Goal: Task Accomplishment & Management: Manage account settings

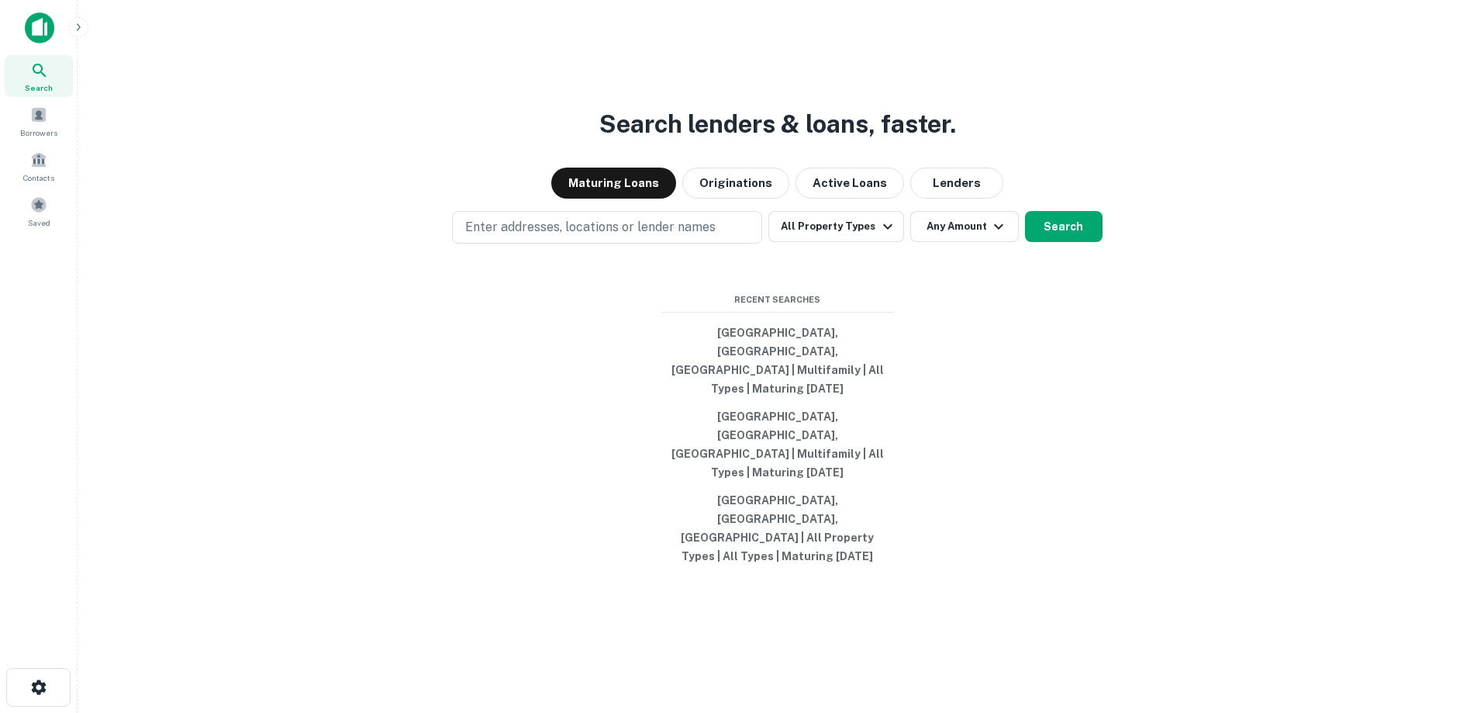
click at [305, 243] on div "Enter addresses, locations or lender names All Property Types Any Amount Search" at bounding box center [777, 227] width 1375 height 33
click at [41, 36] on img at bounding box center [39, 27] width 29 height 31
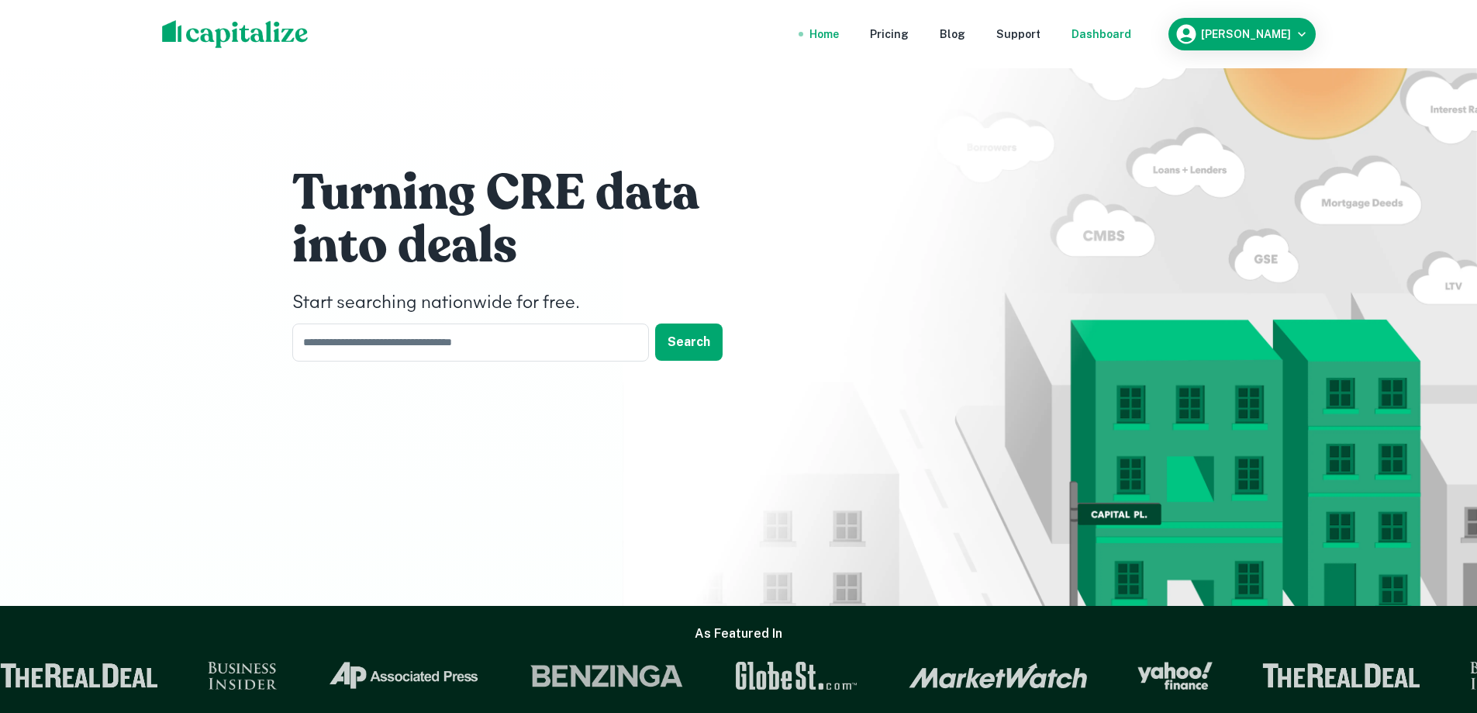
click at [1123, 34] on div "Dashboard" at bounding box center [1102, 34] width 60 height 17
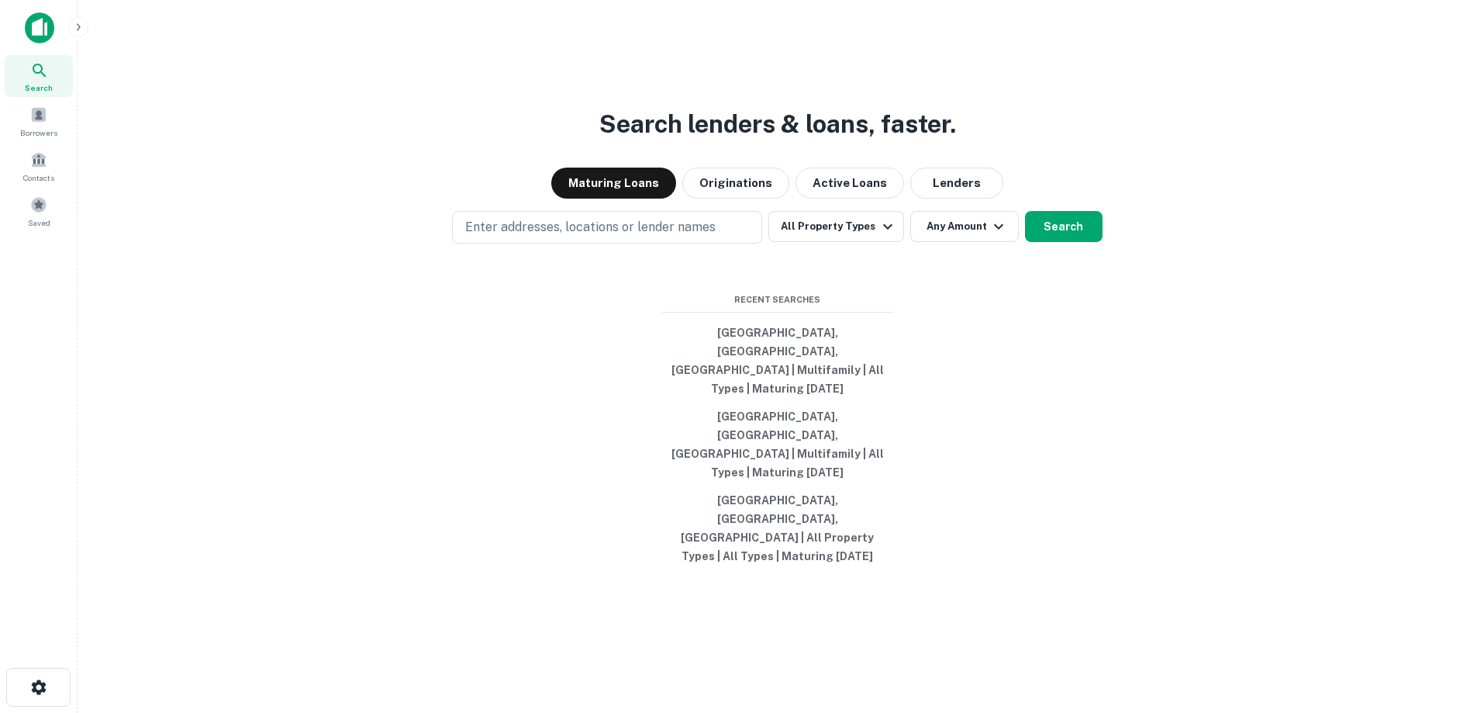
click at [350, 598] on div "Search lenders & loans, faster. Maturing Loans Originations Active Loans Lender…" at bounding box center [777, 393] width 1375 height 713
click at [336, 402] on div "Search lenders & loans, faster. Maturing Loans Originations Active Loans Lender…" at bounding box center [777, 393] width 1375 height 713
click at [313, 419] on div "Search lenders & loans, faster. Maturing Loans Originations Active Loans Lender…" at bounding box center [777, 393] width 1375 height 713
click at [351, 422] on div "Search lenders & loans, faster. Maturing Loans Originations Active Loans Lender…" at bounding box center [777, 393] width 1375 height 713
click at [311, 417] on div "Search lenders & loans, faster. Maturing Loans Originations Active Loans Lender…" at bounding box center [777, 393] width 1375 height 713
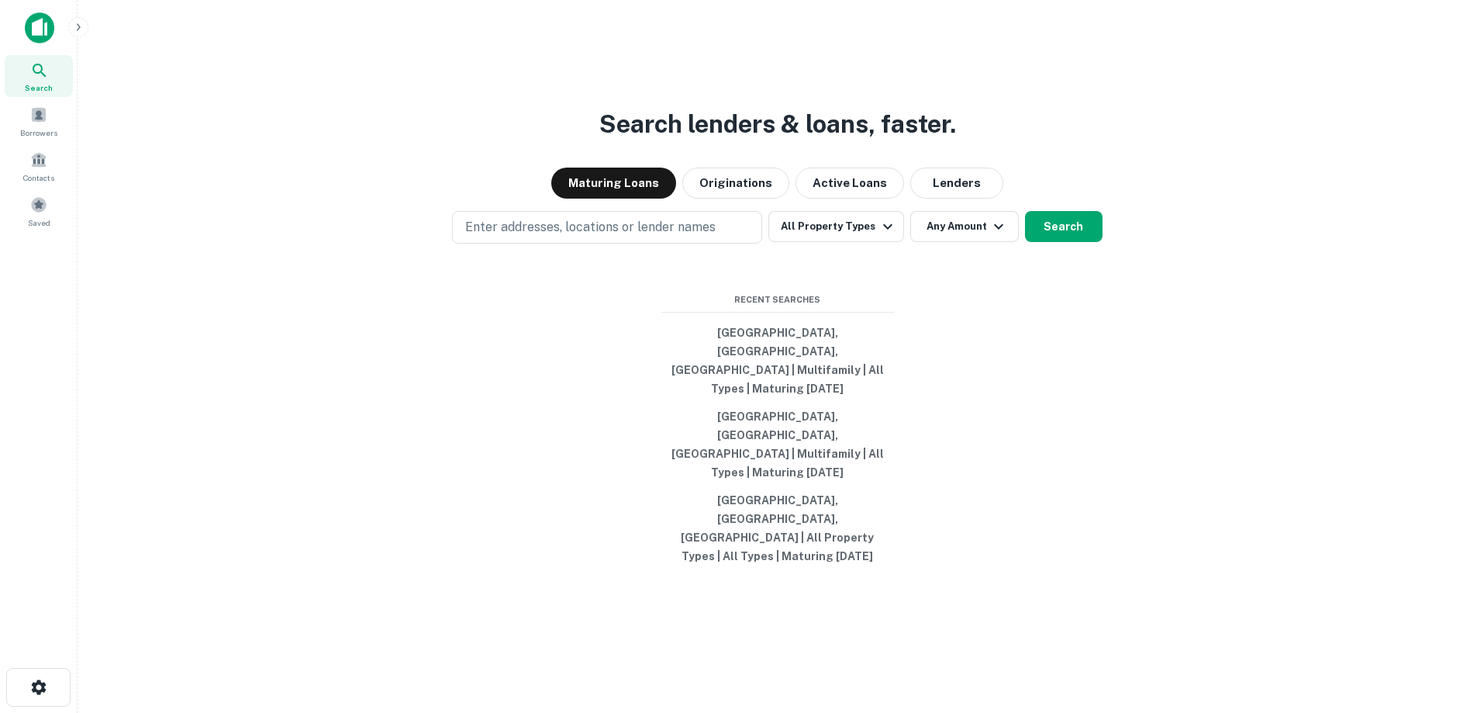
click at [333, 361] on div "Search lenders & loans, faster. Maturing Loans Originations Active Loans Lender…" at bounding box center [777, 393] width 1375 height 713
click at [305, 380] on div "Search lenders & loans, faster. Maturing Loans Originations Active Loans Lender…" at bounding box center [777, 393] width 1375 height 713
click at [430, 448] on div "Search lenders & loans, faster. Maturing Loans Originations Active Loans Lender…" at bounding box center [777, 393] width 1375 height 713
click at [289, 516] on div "Search lenders & loans, faster. Maturing Loans Originations Active Loans Lender…" at bounding box center [777, 393] width 1375 height 713
click at [39, 212] on span at bounding box center [38, 204] width 17 height 17
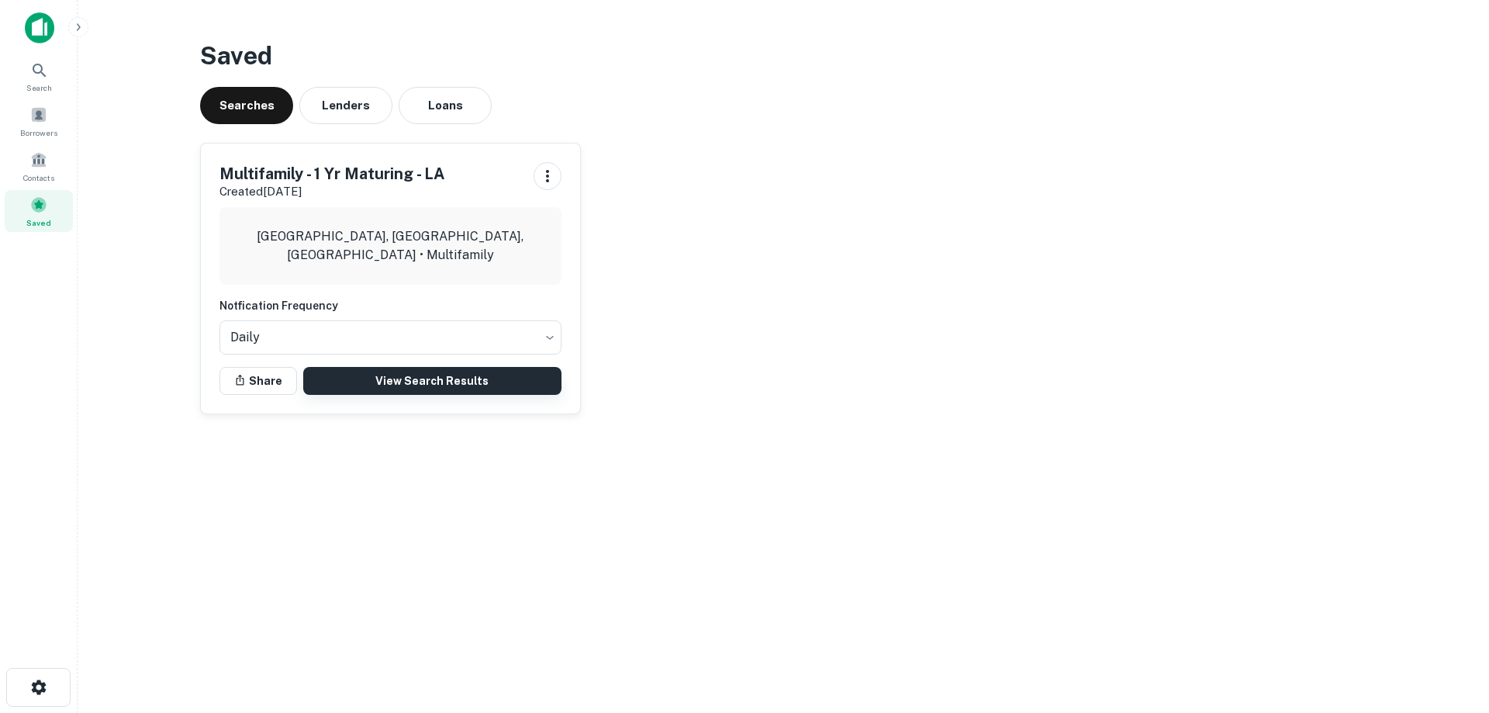
click at [430, 375] on link "View Search Results" at bounding box center [432, 381] width 258 height 28
click at [33, 164] on span at bounding box center [38, 159] width 17 height 17
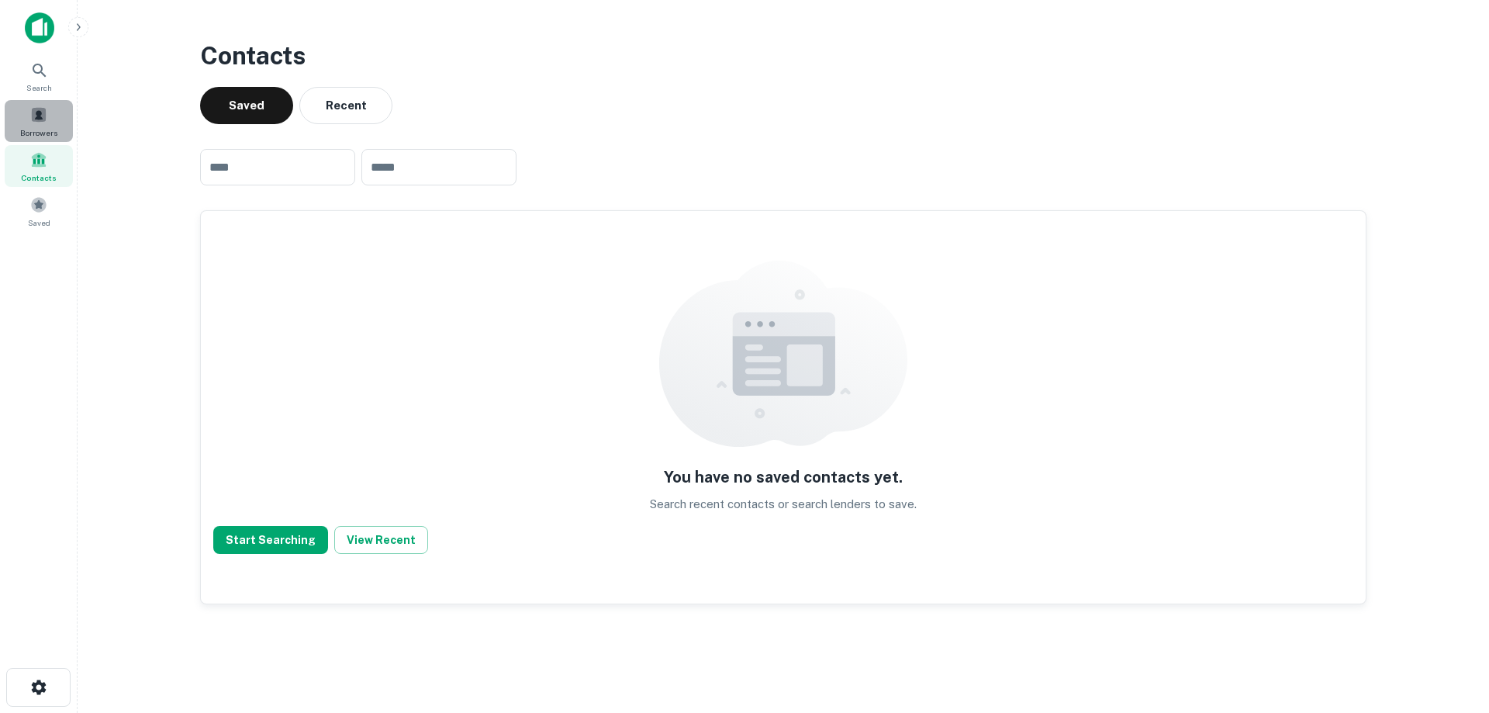
click at [42, 129] on span "Borrowers" at bounding box center [38, 132] width 37 height 12
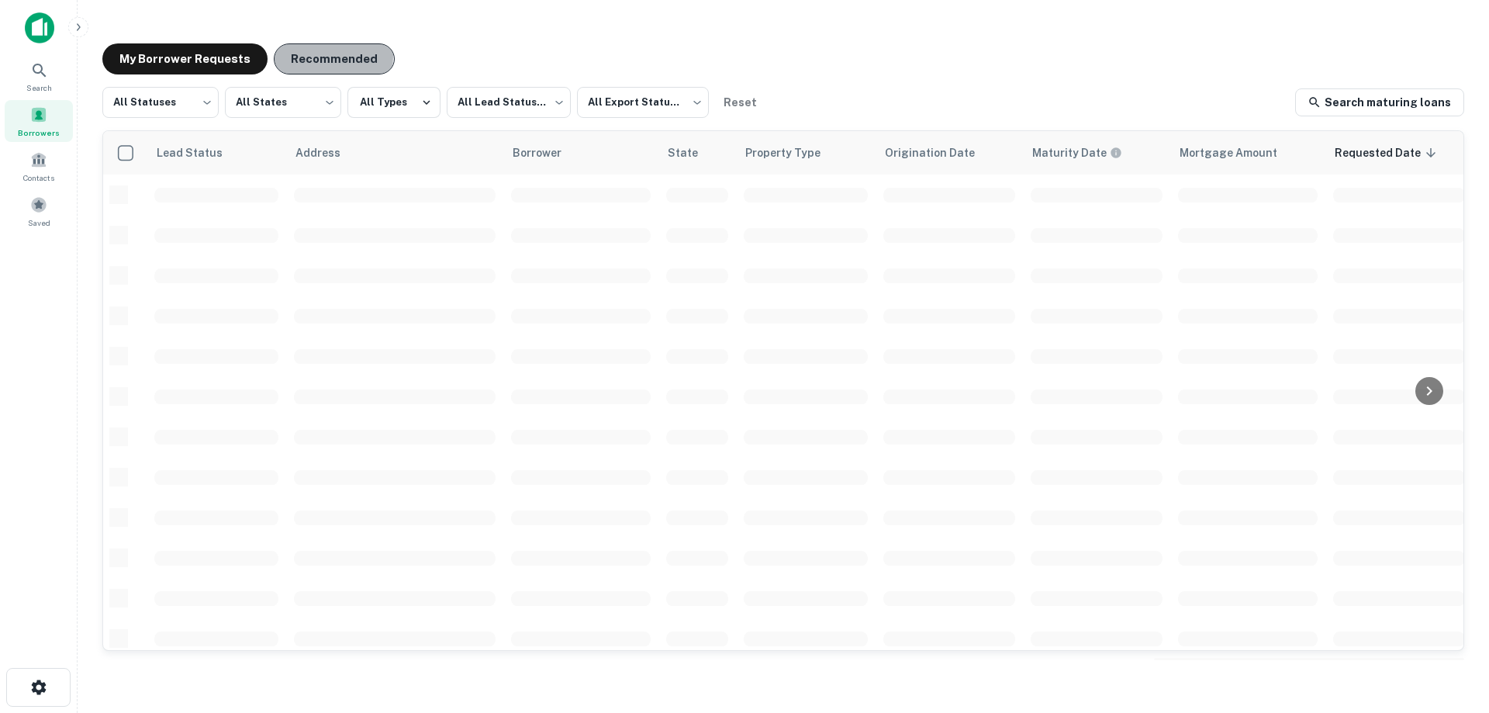
click at [318, 56] on button "Recommended" at bounding box center [334, 58] width 121 height 31
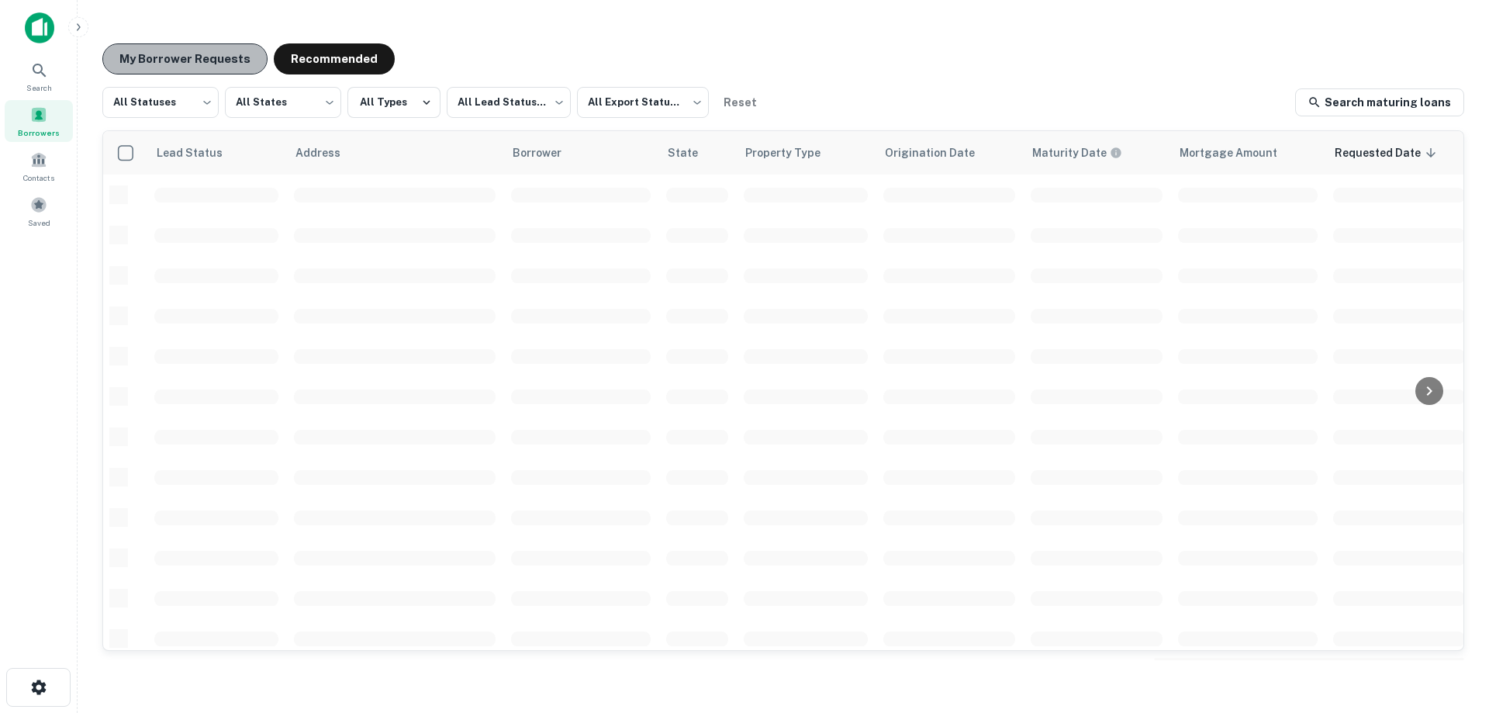
click at [214, 46] on button "My Borrower Requests" at bounding box center [184, 58] width 165 height 31
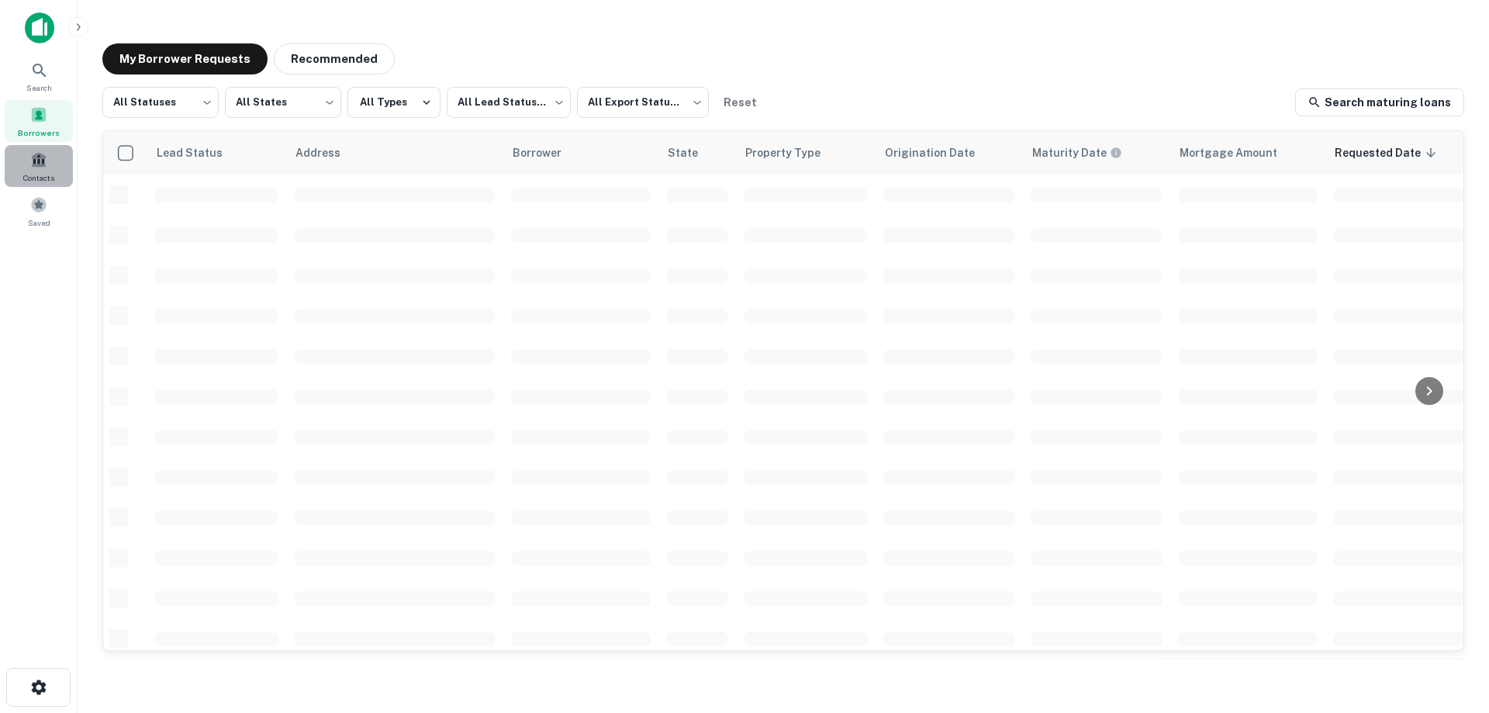
click at [36, 178] on span "Contacts" at bounding box center [38, 177] width 31 height 12
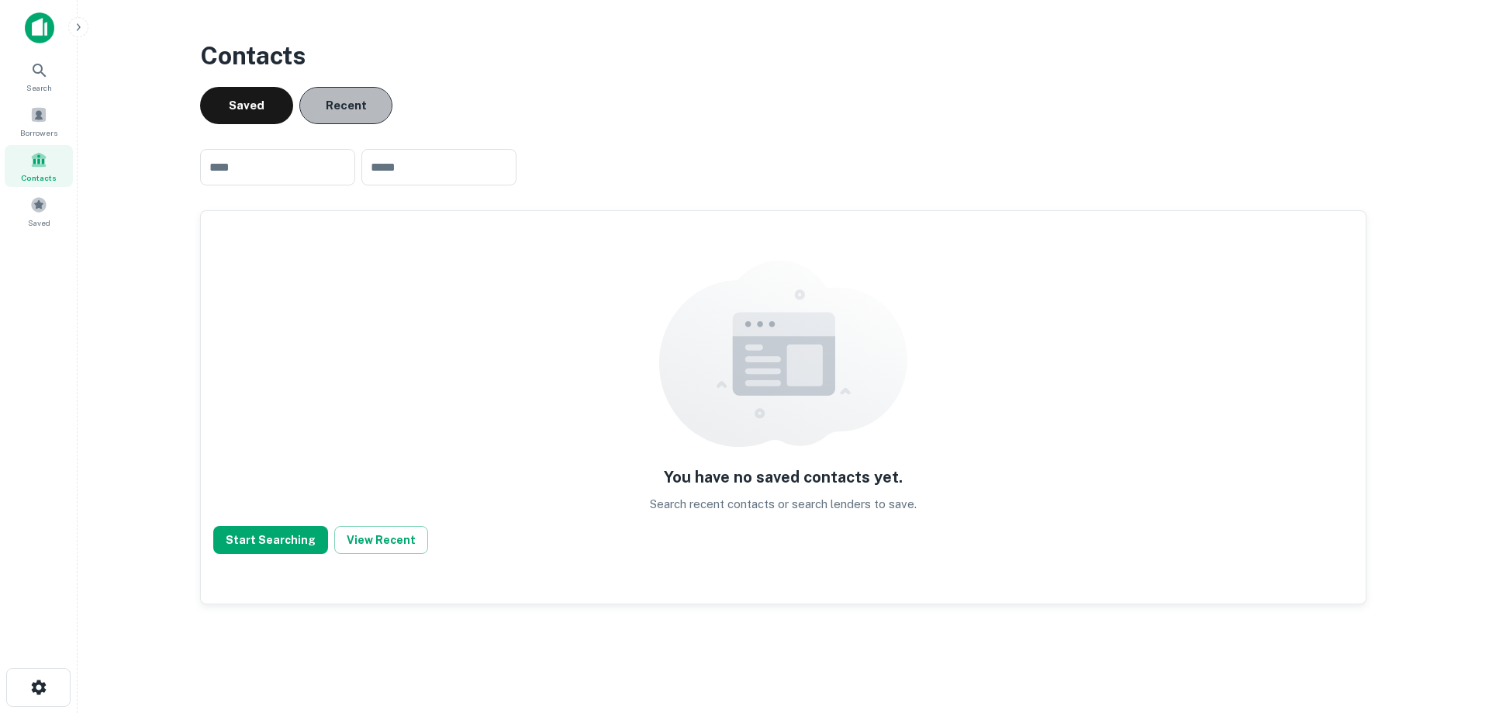
click at [355, 109] on button "Recent" at bounding box center [345, 105] width 93 height 37
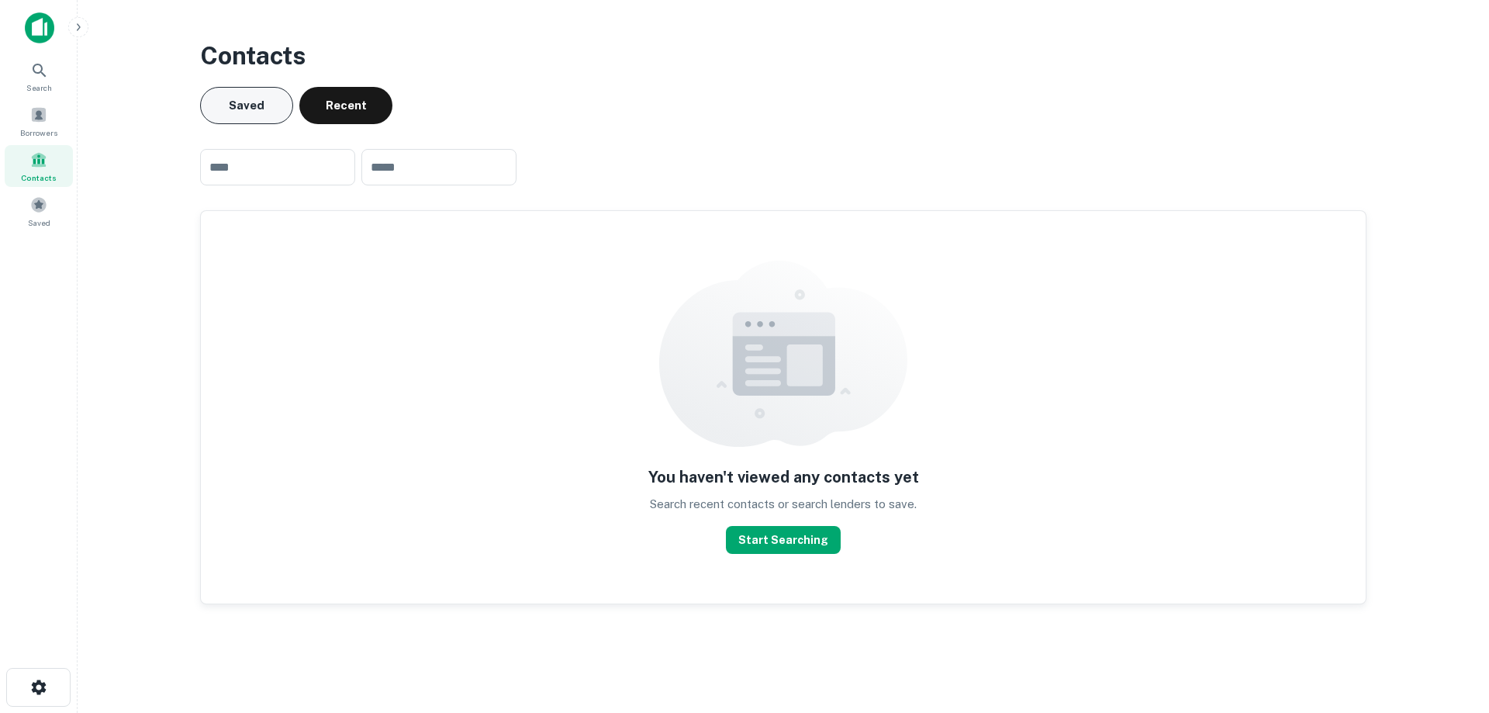
click at [236, 109] on button "Saved" at bounding box center [246, 105] width 93 height 37
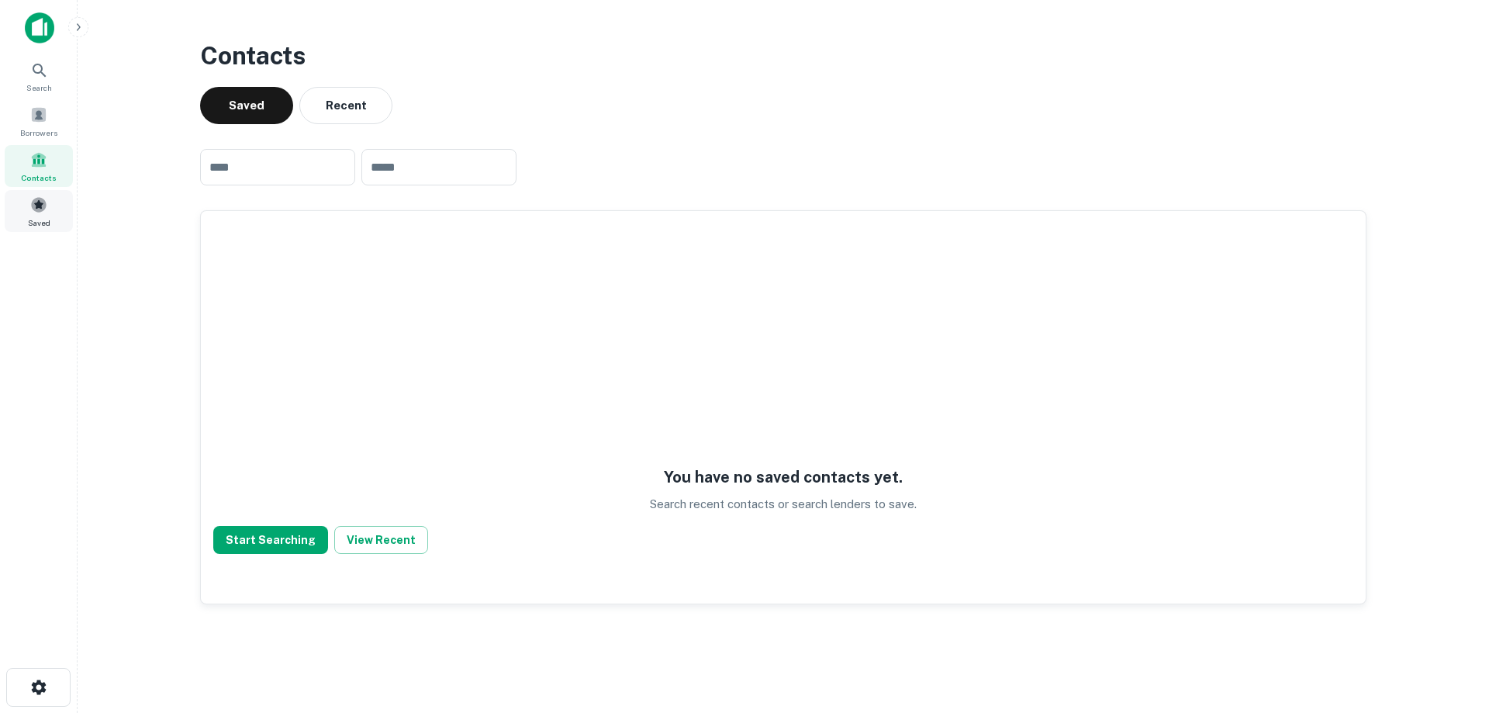
click at [31, 210] on span at bounding box center [38, 204] width 17 height 17
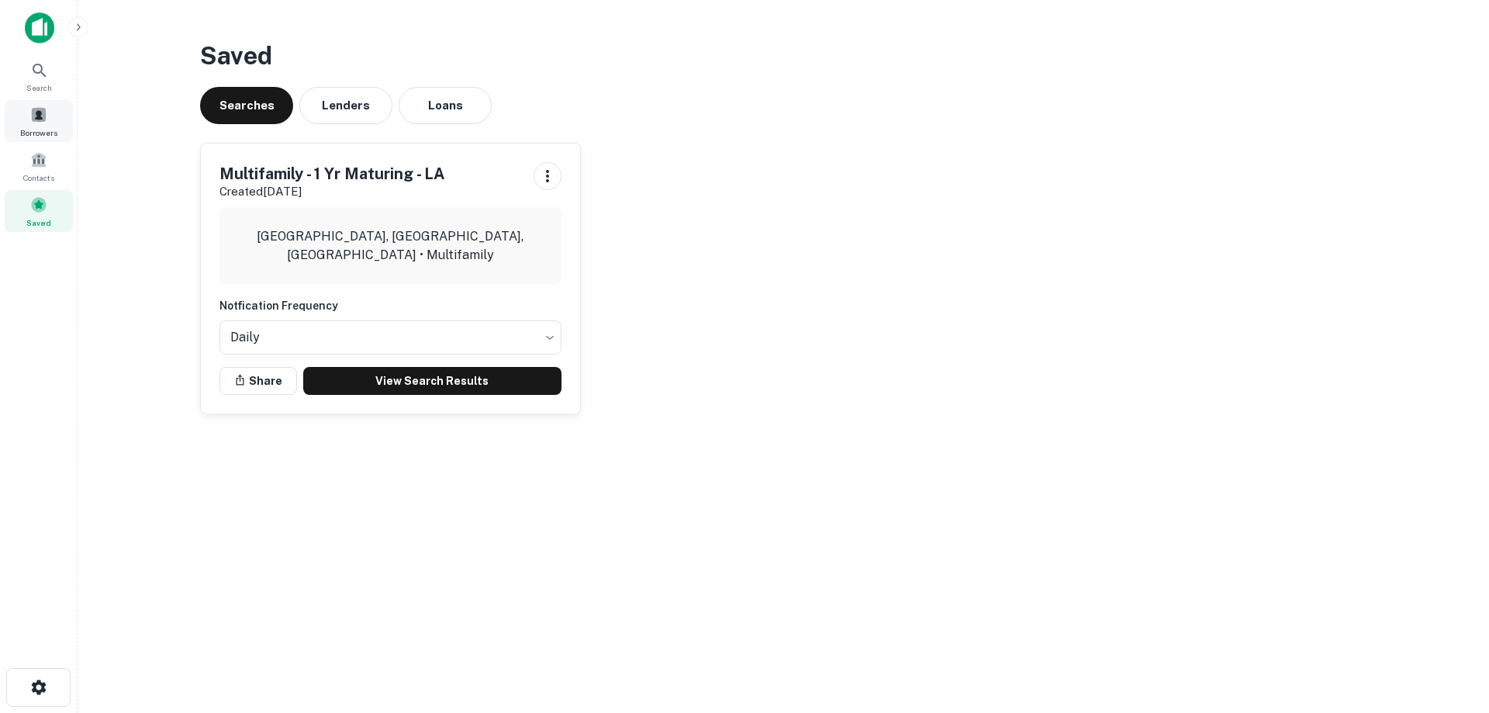
click at [39, 132] on span "Borrowers" at bounding box center [38, 132] width 37 height 12
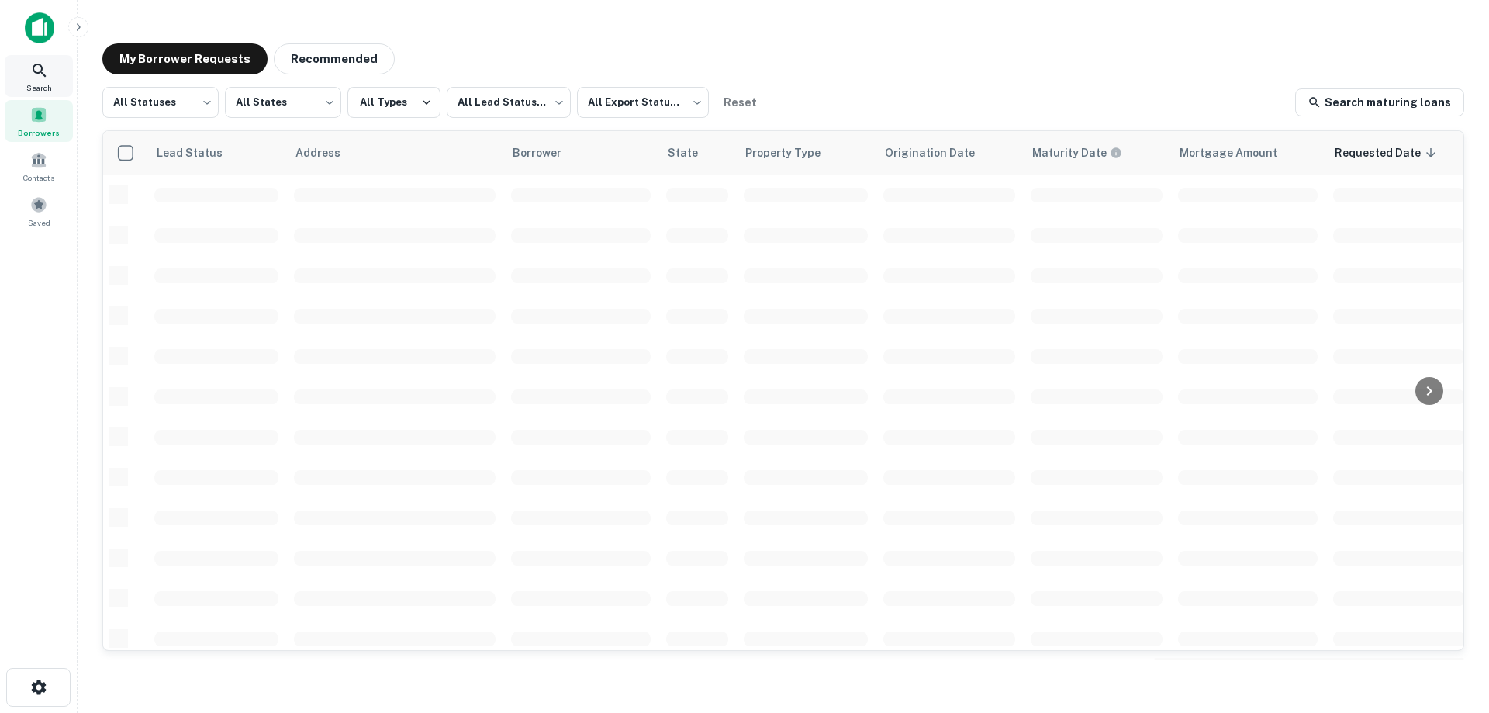
click at [52, 65] on div "Search" at bounding box center [39, 76] width 68 height 42
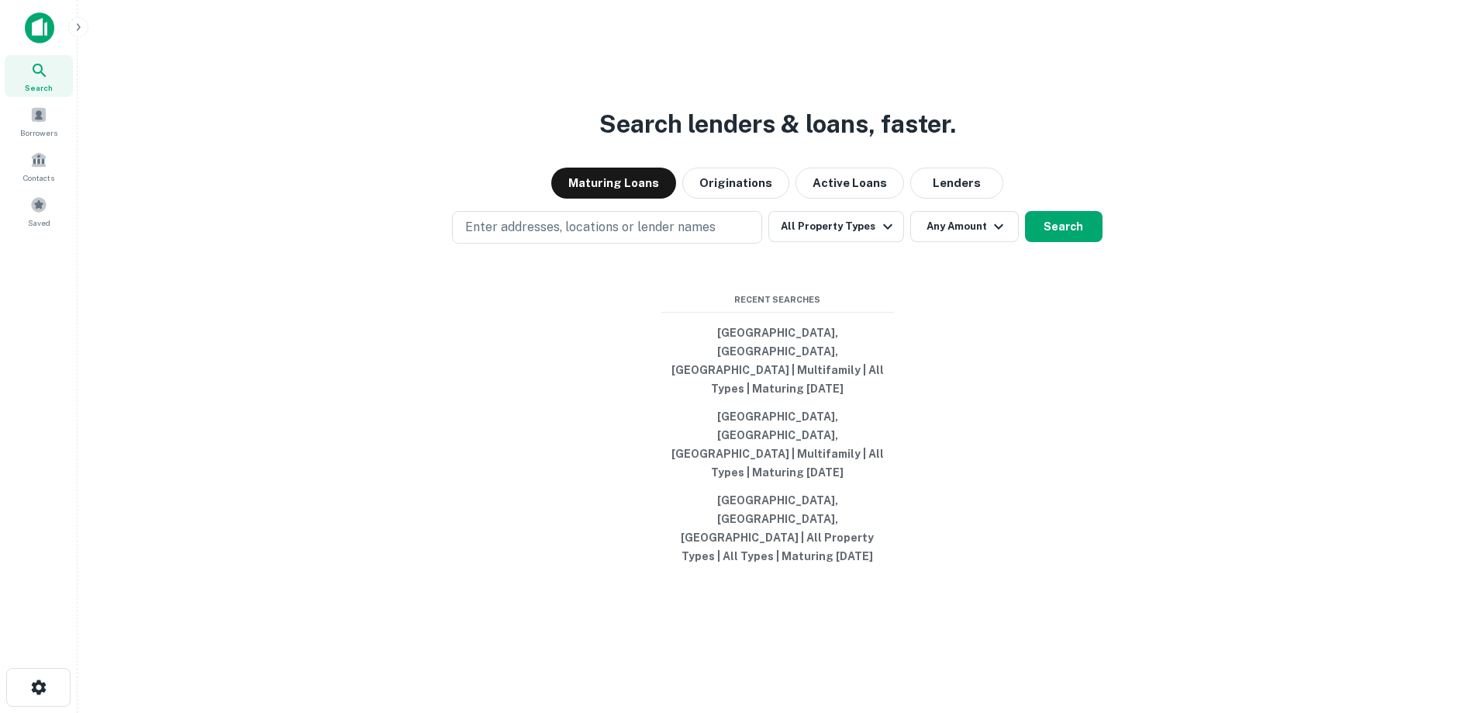
click at [37, 33] on img at bounding box center [39, 27] width 29 height 31
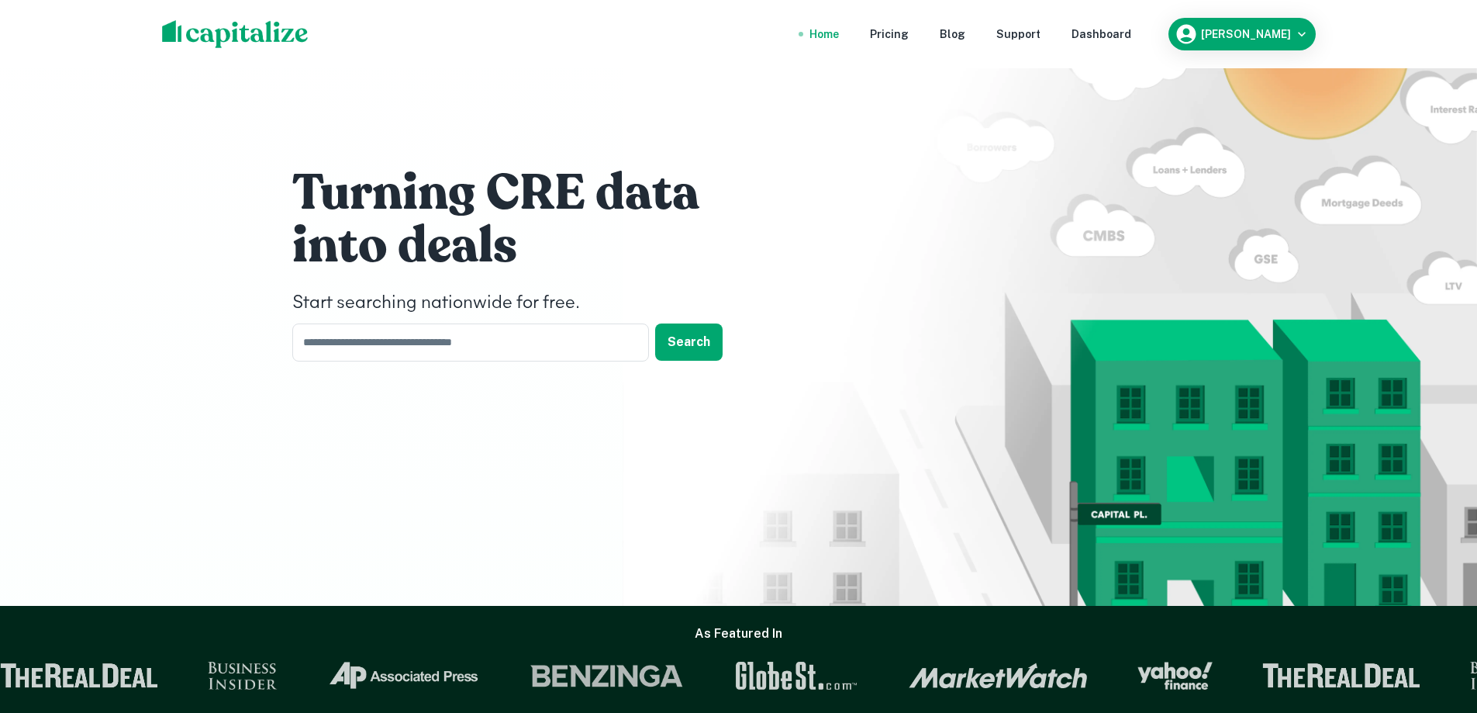
click at [174, 358] on div "Turning CRE data into deals Start searching nationwide for free. ​ Search" at bounding box center [738, 303] width 1477 height 606
click at [454, 547] on div "Turning CRE data into deals Start searching nationwide for free. ​ Search" at bounding box center [738, 303] width 1477 height 606
click at [252, 454] on div "Turning CRE data into deals Start searching nationwide for free. ​ Search" at bounding box center [738, 303] width 1477 height 606
click at [431, 443] on div "Turning CRE data into deals Start searching nationwide for free. ​ Search" at bounding box center [739, 267] width 930 height 534
click at [367, 492] on div "Turning CRE data into deals Start searching nationwide for free. ​ Search" at bounding box center [739, 267] width 930 height 534
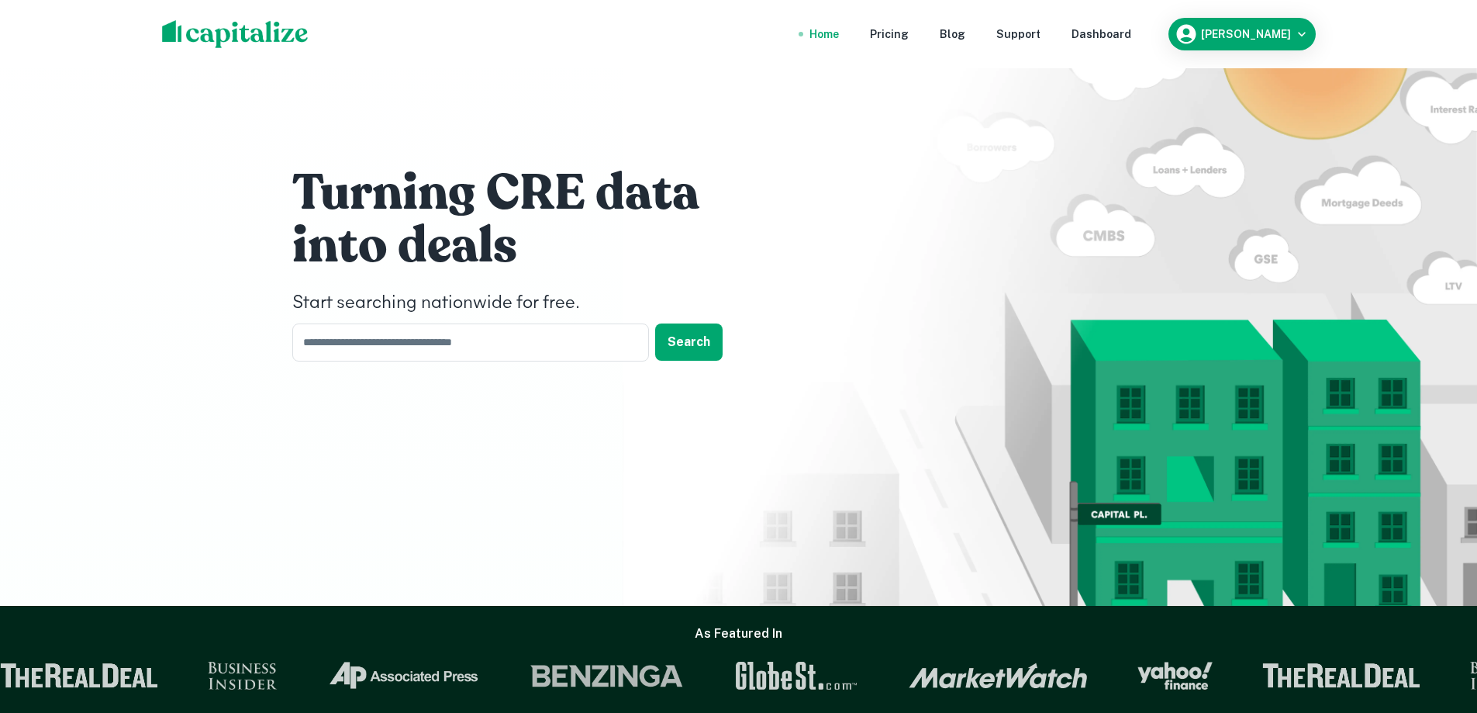
click at [416, 486] on div "Turning CRE data into deals Start searching nationwide for free. ​ Search" at bounding box center [739, 267] width 930 height 534
click at [754, 561] on img at bounding box center [1050, 368] width 854 height 606
click at [751, 549] on img at bounding box center [1050, 368] width 854 height 606
click at [1128, 37] on div "Dashboard" at bounding box center [1102, 34] width 60 height 17
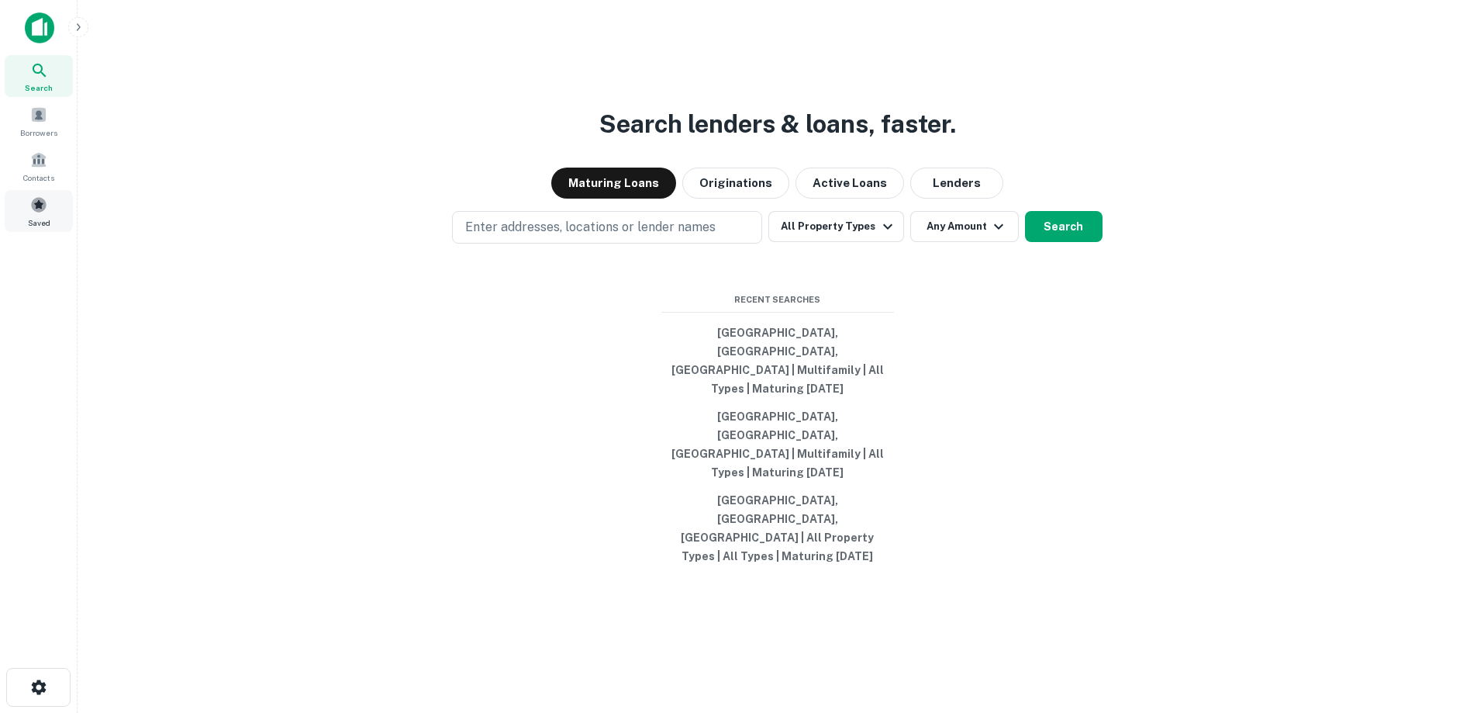
click at [43, 220] on span "Saved" at bounding box center [39, 222] width 22 height 12
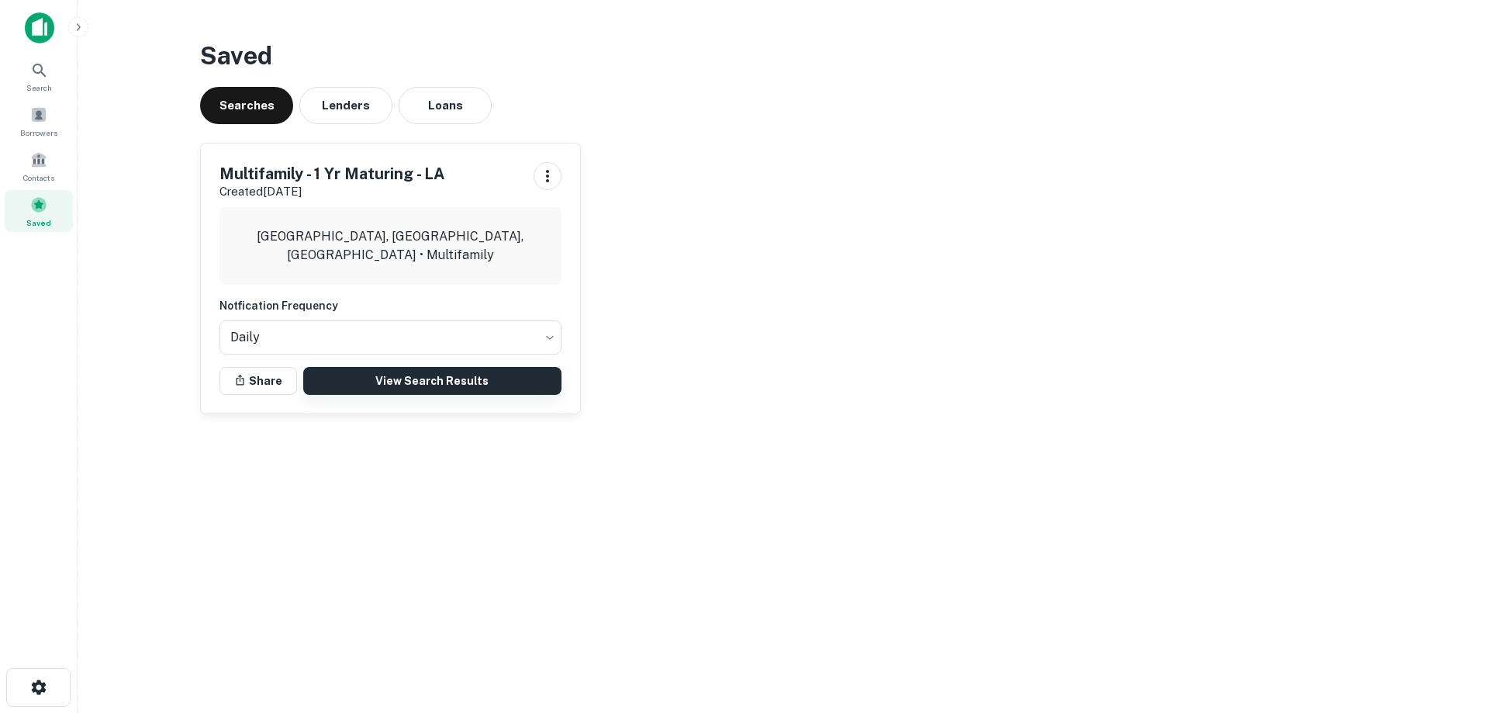
click at [382, 380] on link "View Search Results" at bounding box center [432, 381] width 258 height 28
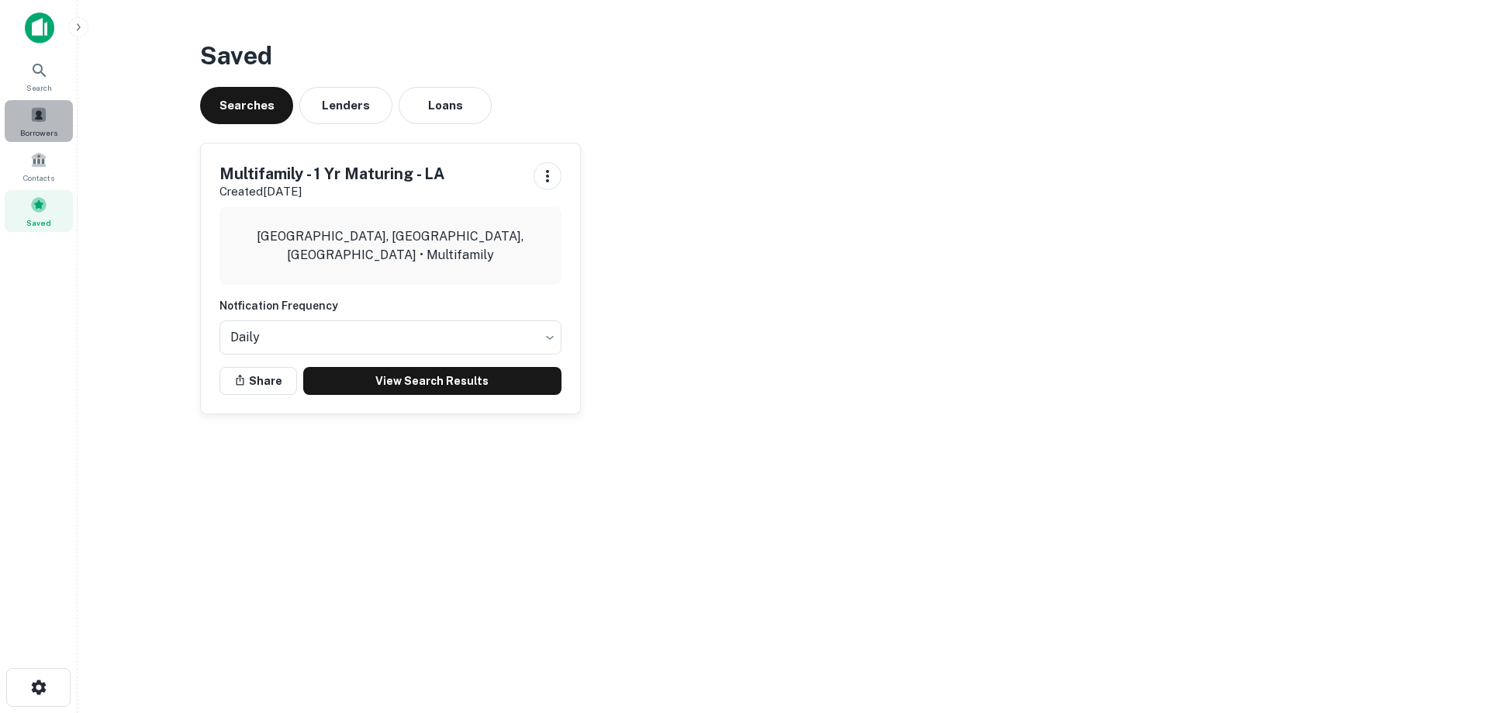
click at [43, 117] on span at bounding box center [38, 114] width 17 height 17
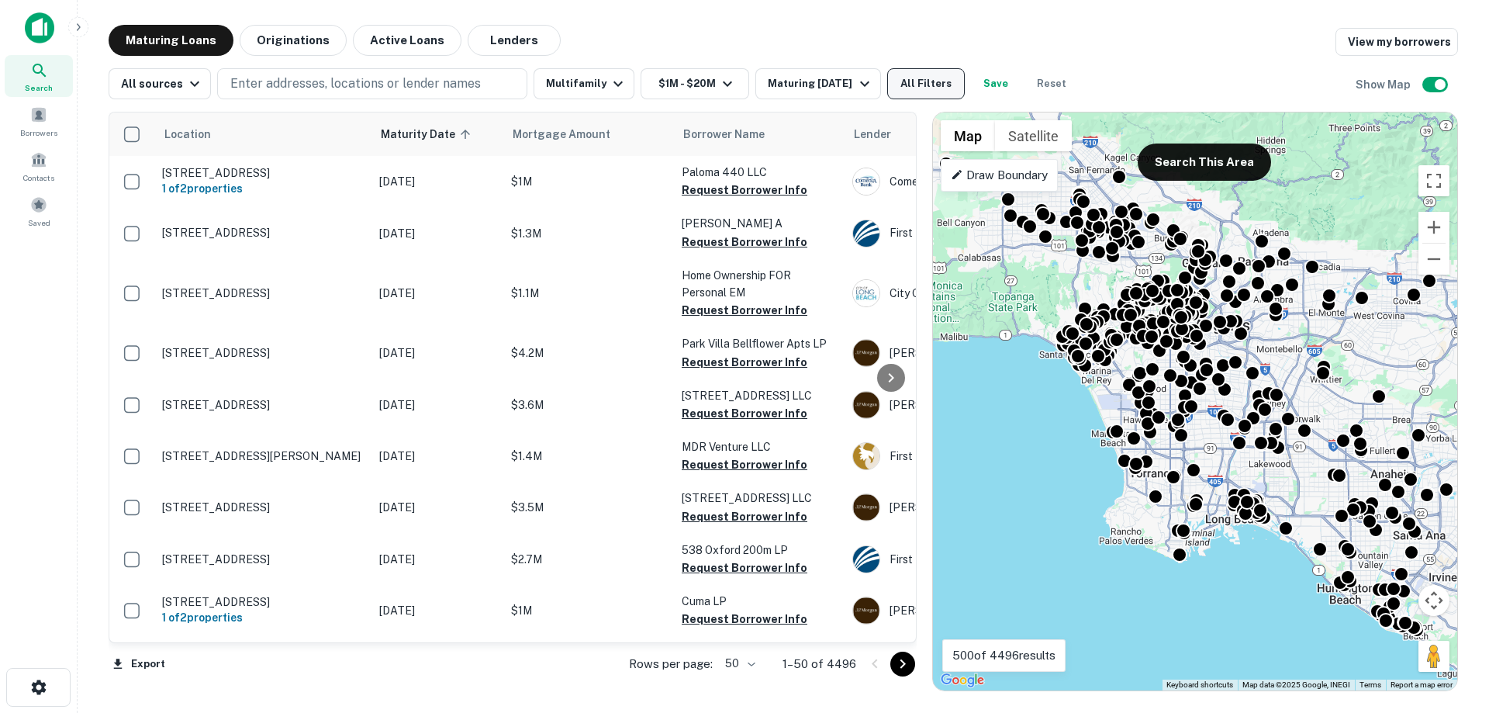
click at [916, 91] on button "All Filters" at bounding box center [926, 83] width 78 height 31
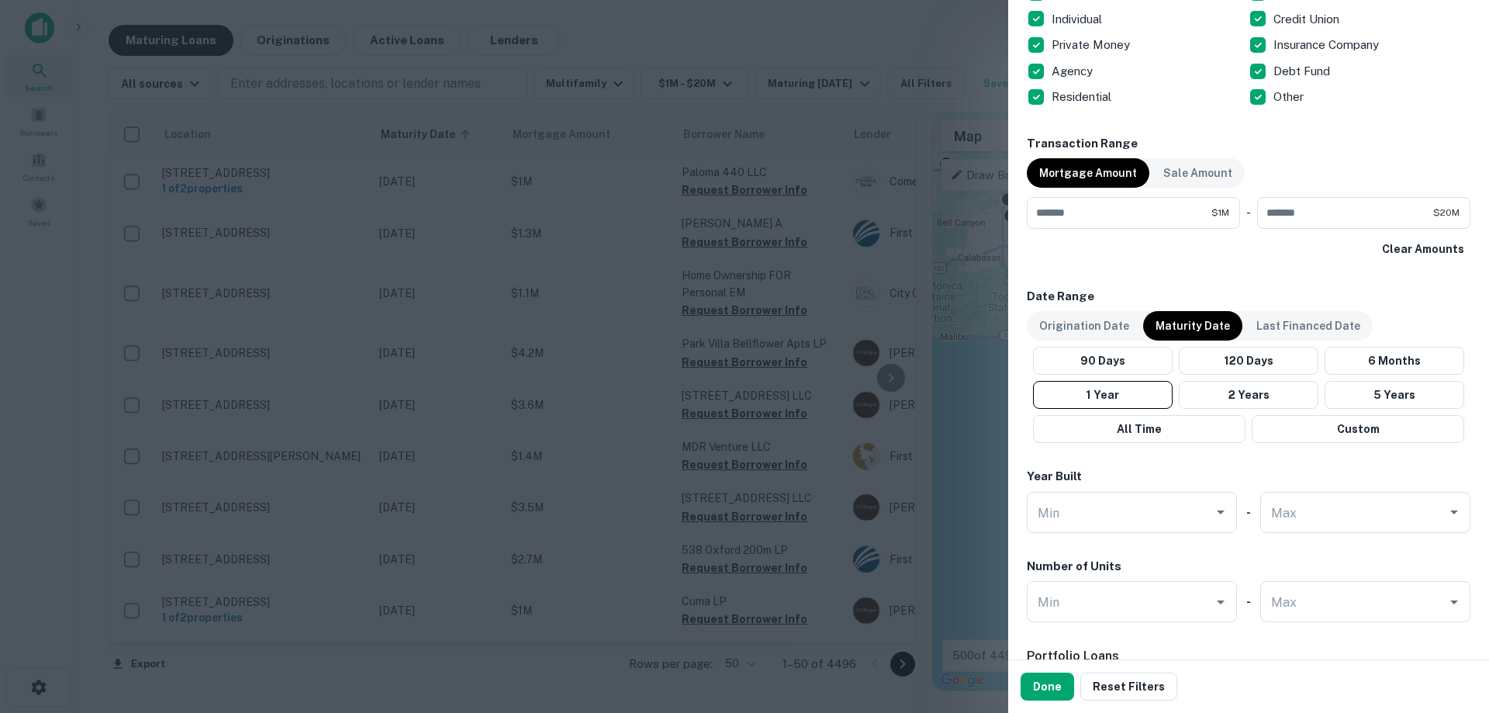
scroll to position [775, 0]
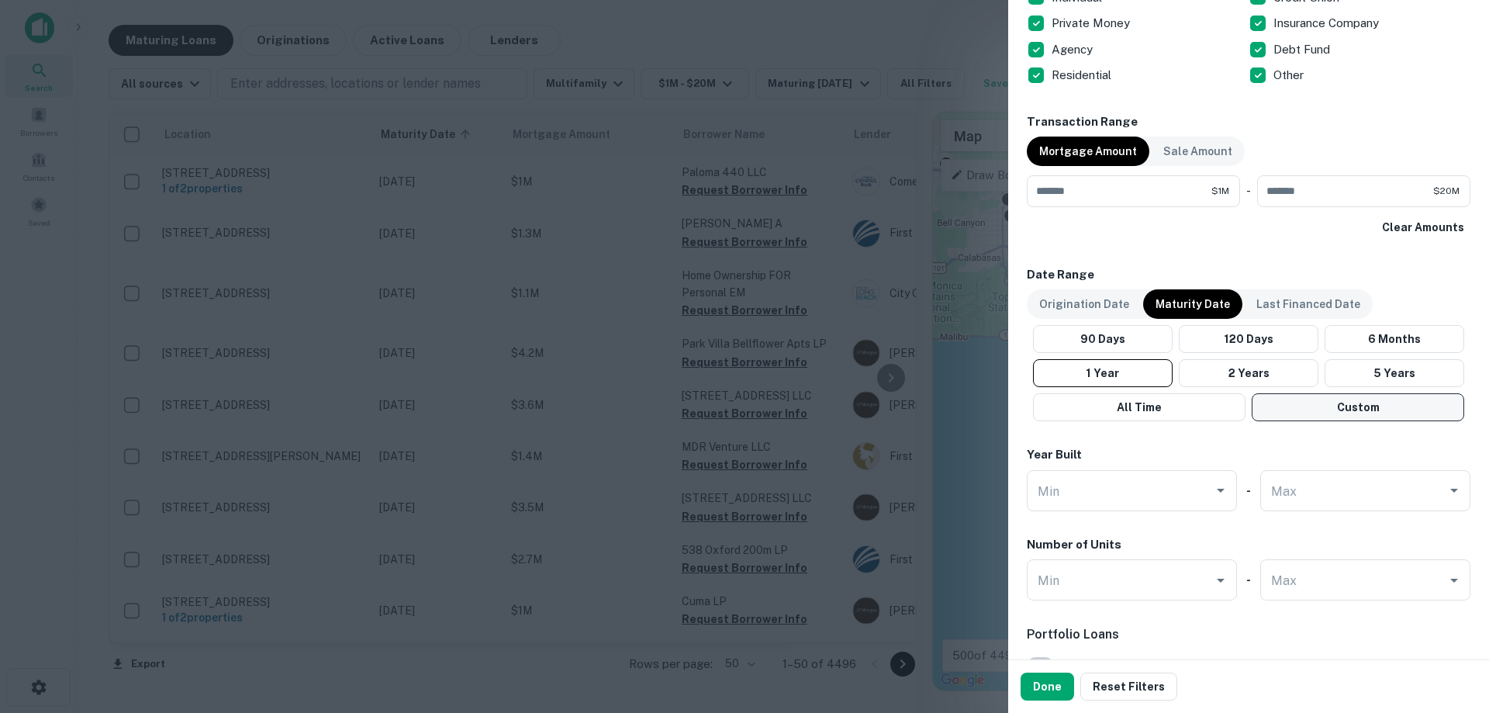
click at [1303, 399] on button "Custom" at bounding box center [1357, 407] width 212 height 28
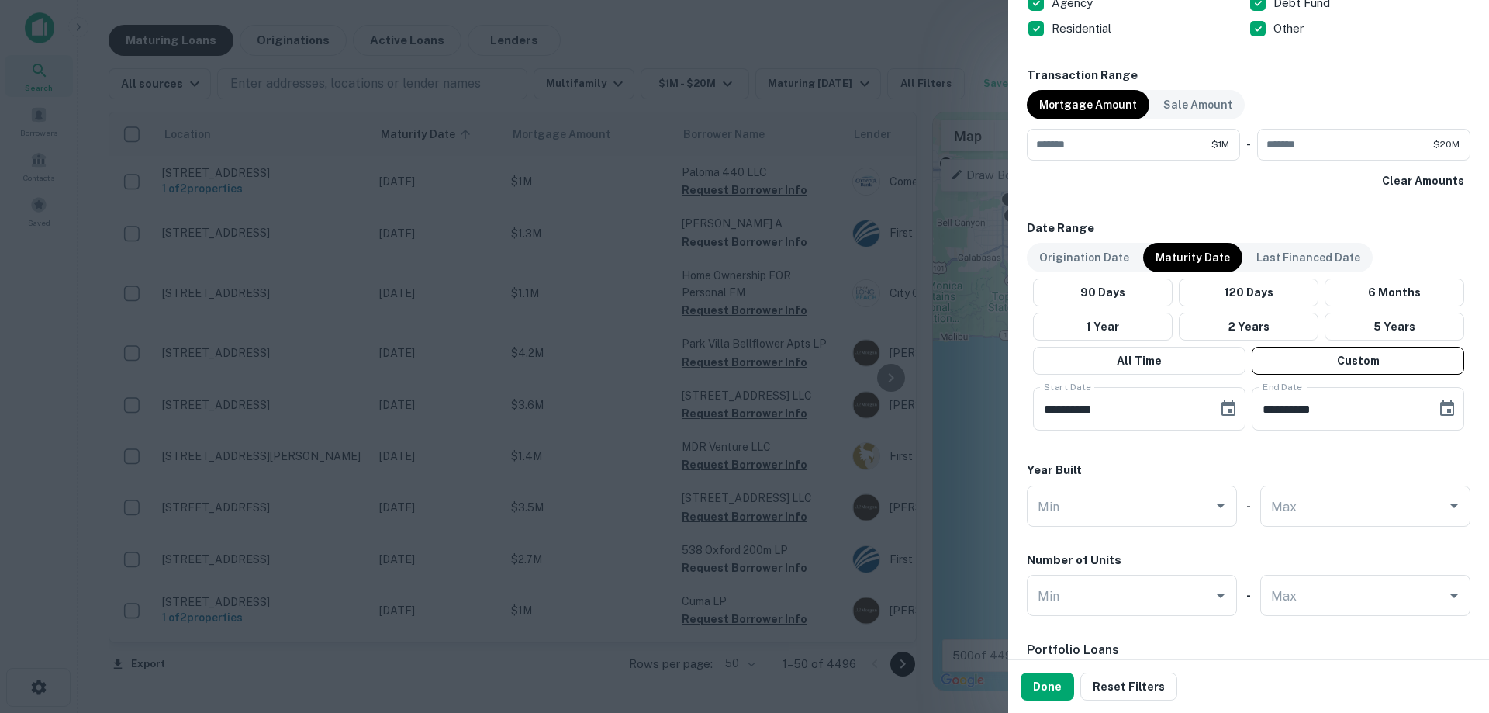
scroll to position [853, 0]
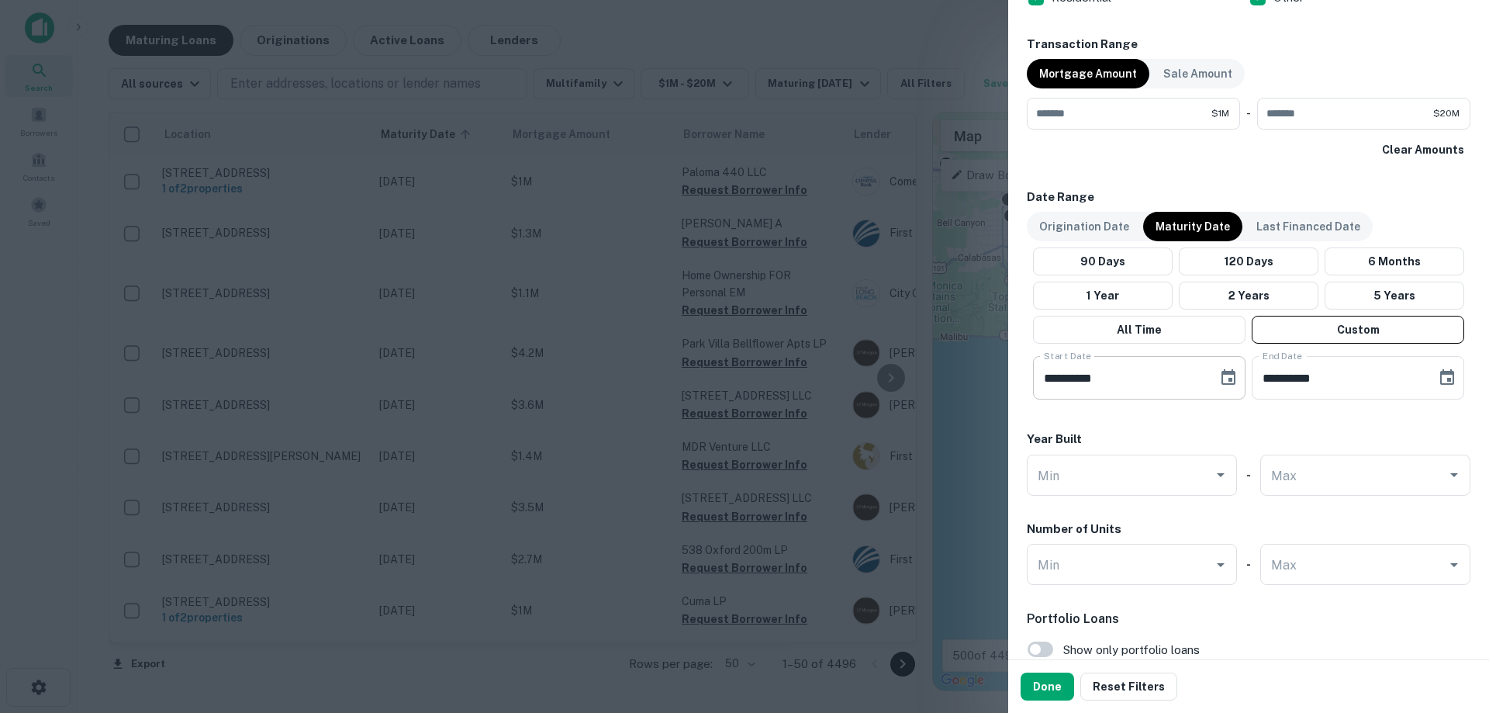
click at [1075, 376] on input "**********" at bounding box center [1120, 377] width 174 height 43
click at [1051, 377] on input "**********" at bounding box center [1120, 377] width 174 height 43
type input "**********"
click at [1335, 369] on input "**********" at bounding box center [1338, 377] width 174 height 43
type input "**********"
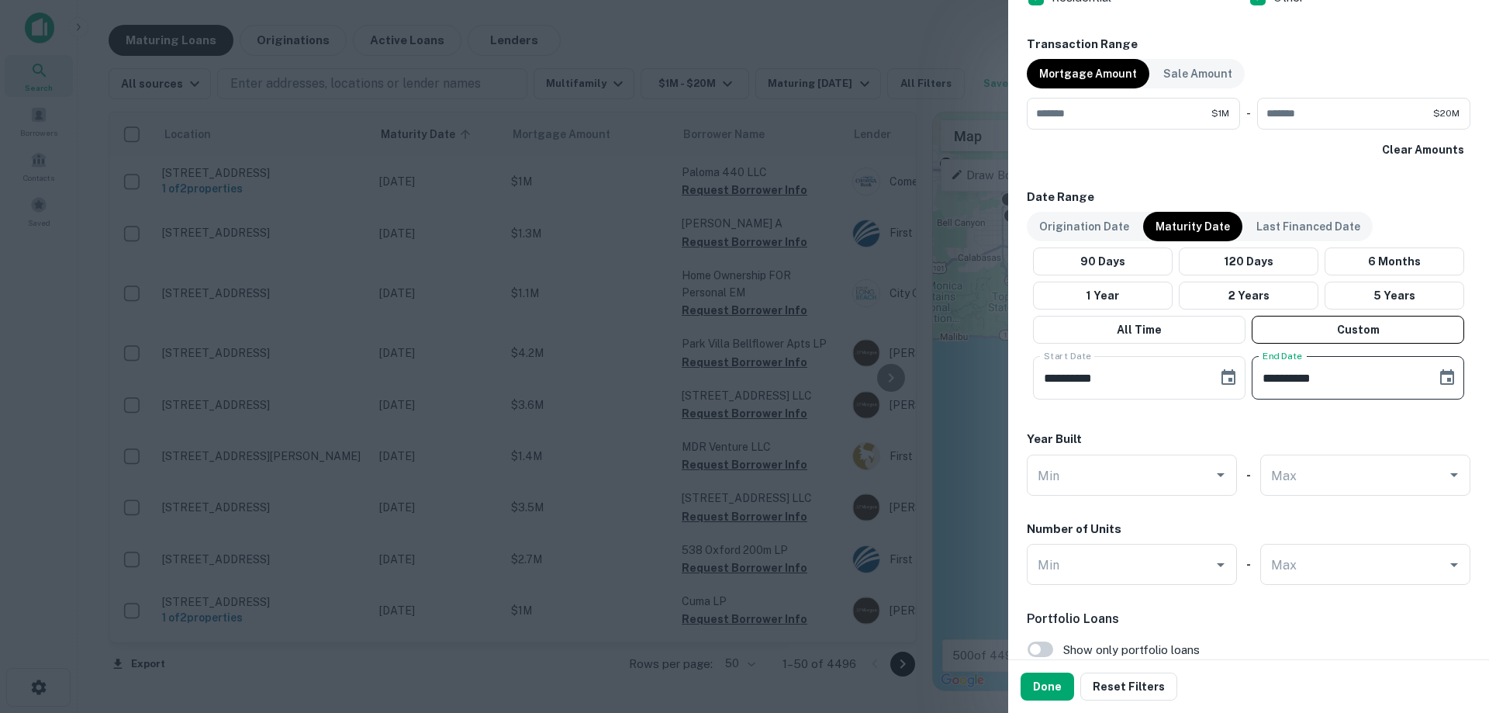
click at [1281, 412] on div "**********" at bounding box center [1248, 39] width 443 height 1581
click at [1056, 686] on button "Done" at bounding box center [1046, 686] width 53 height 28
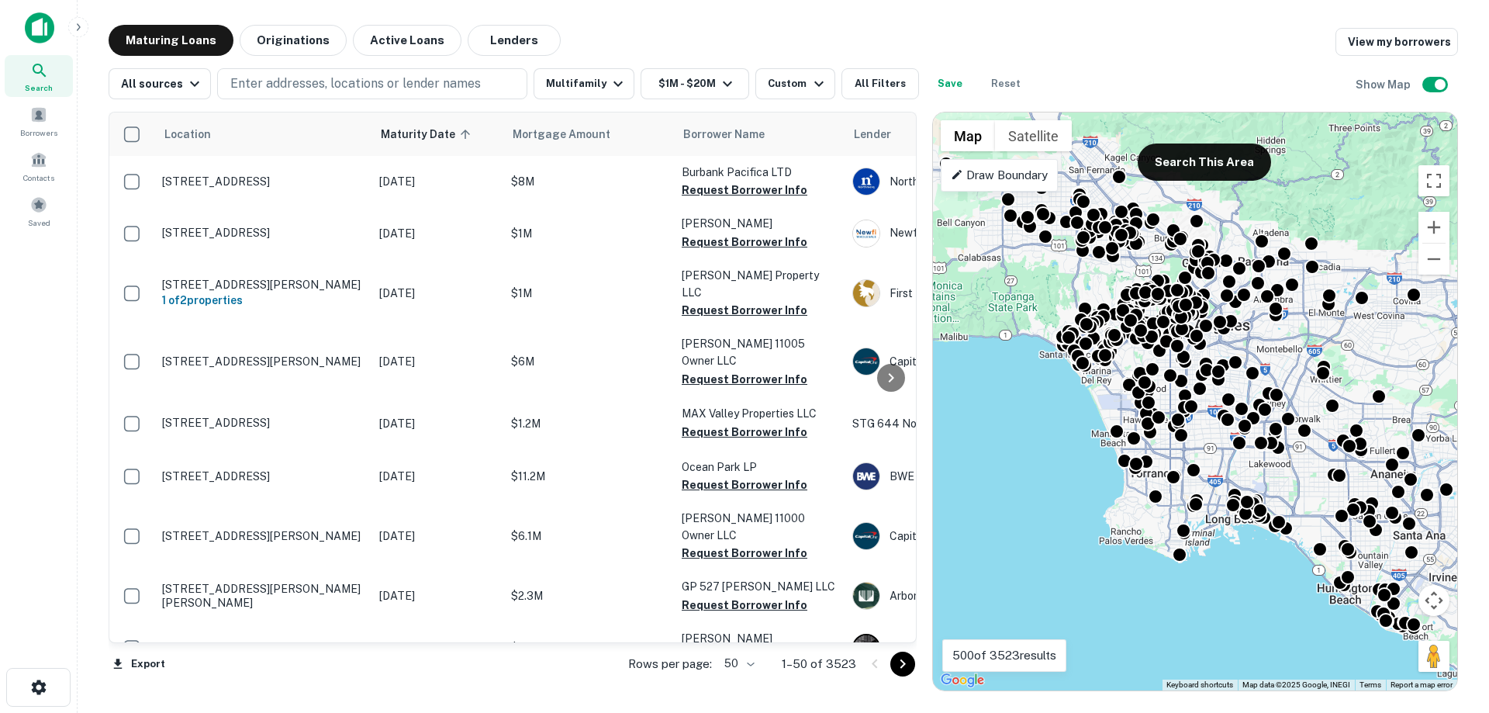
click at [745, 664] on body "Search Borrowers Contacts Saved Maturing Loans Originations Active Loans Lender…" at bounding box center [744, 356] width 1489 height 713
click at [741, 622] on li "25" at bounding box center [741, 624] width 45 height 28
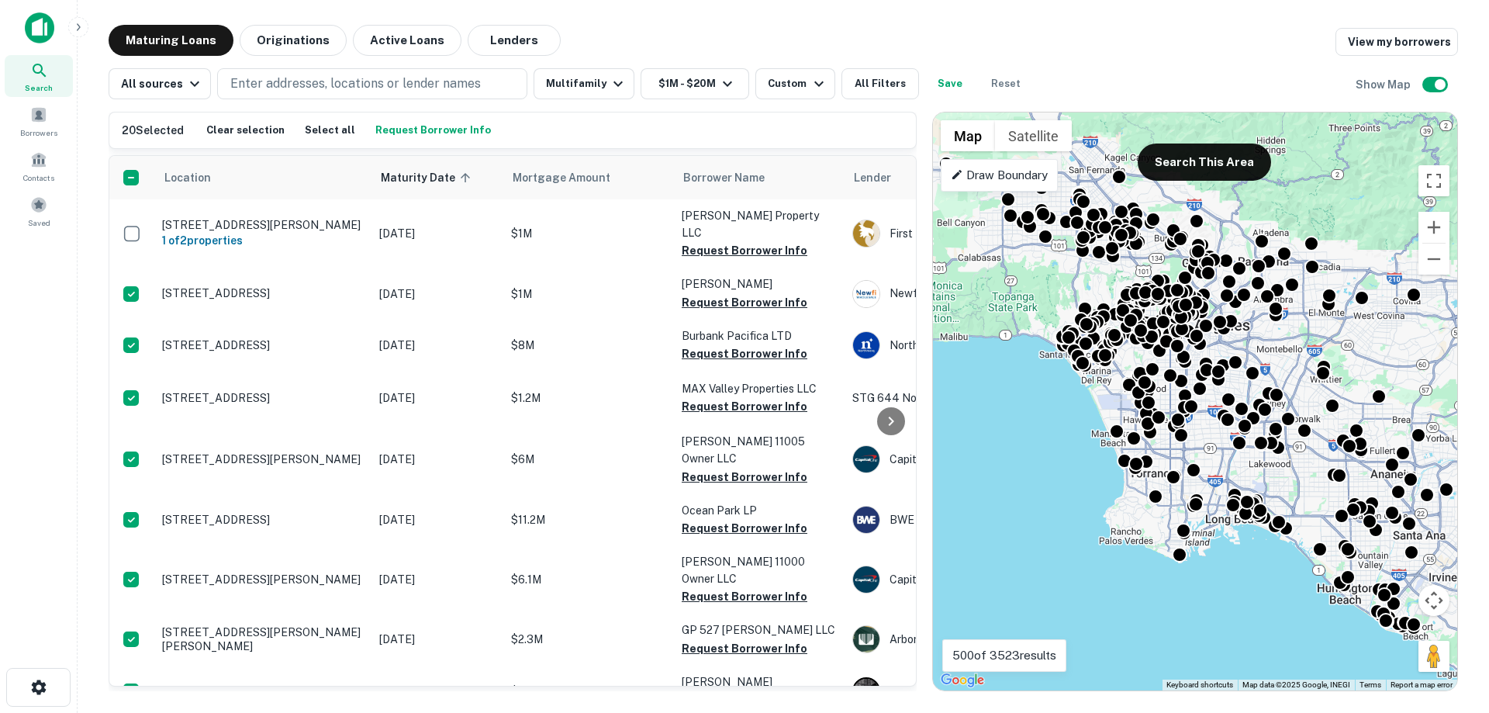
click at [421, 122] on button "Request Borrower Info" at bounding box center [432, 130] width 123 height 23
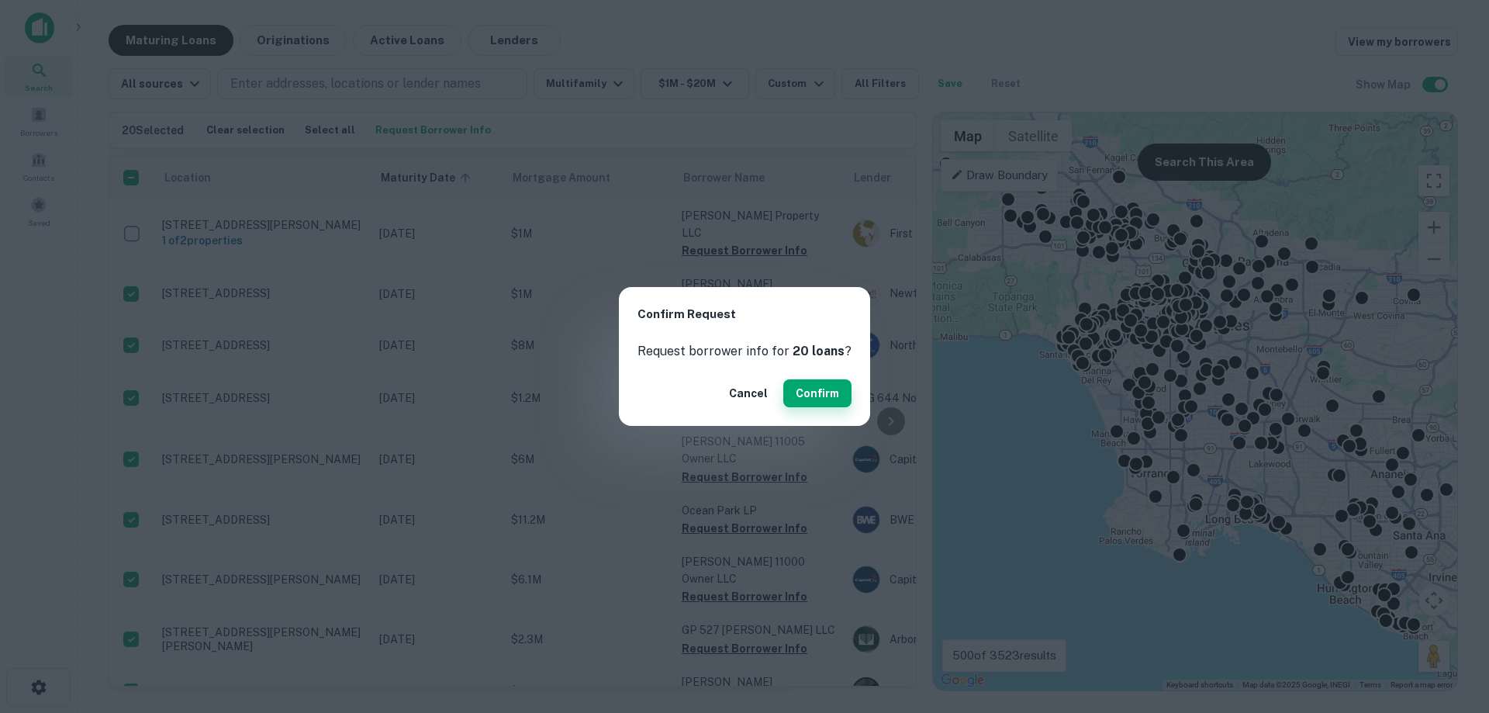
click at [808, 389] on button "Confirm" at bounding box center [817, 393] width 68 height 28
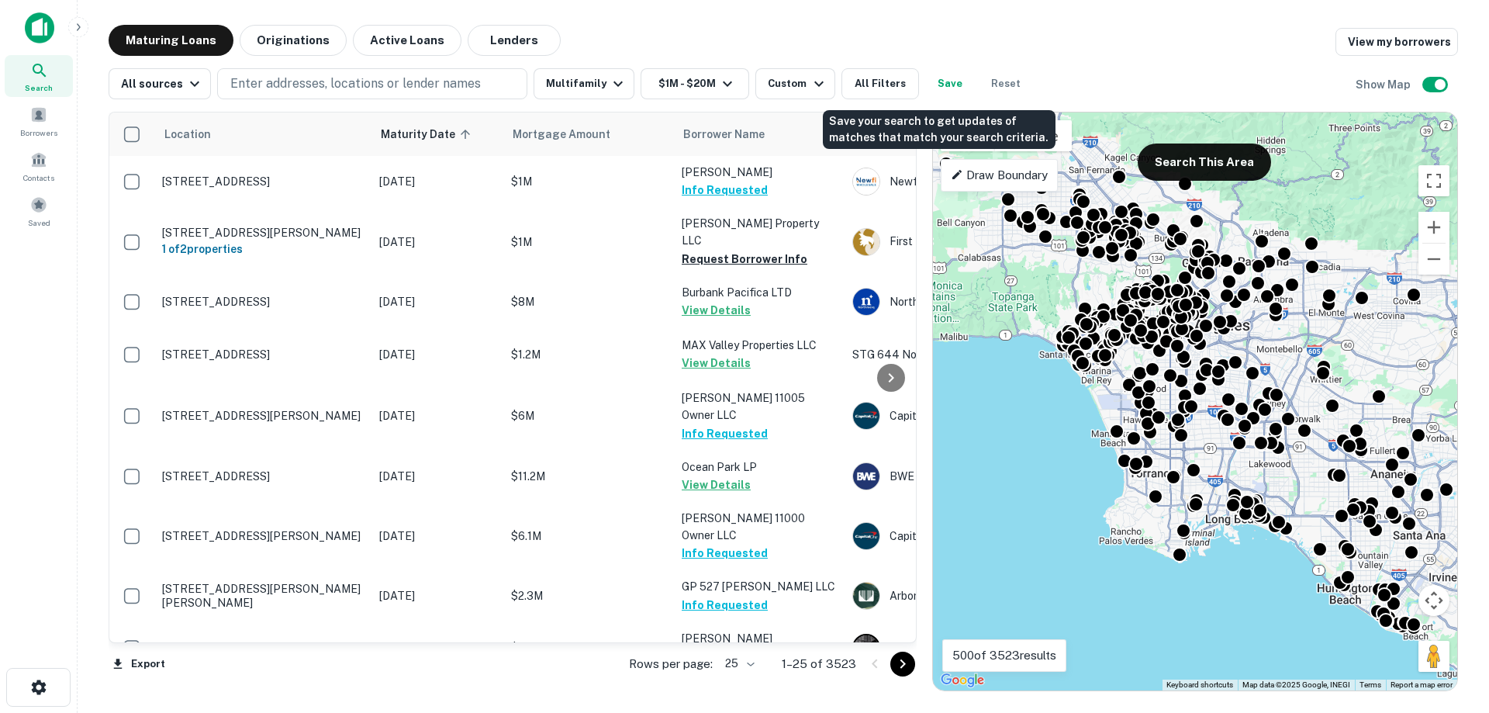
click at [949, 88] on button "Save" at bounding box center [950, 83] width 50 height 31
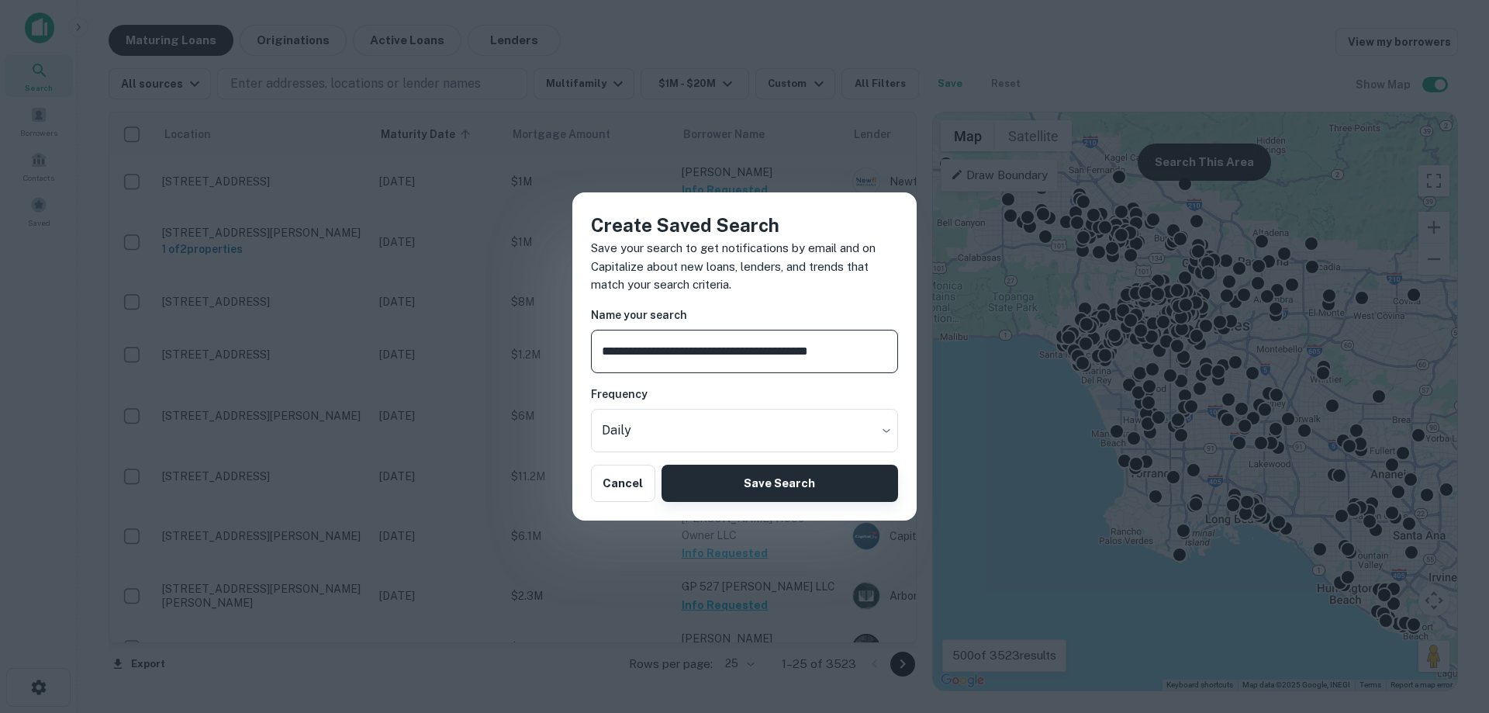
type input "**********"
click at [780, 480] on button "Save Search" at bounding box center [779, 482] width 236 height 37
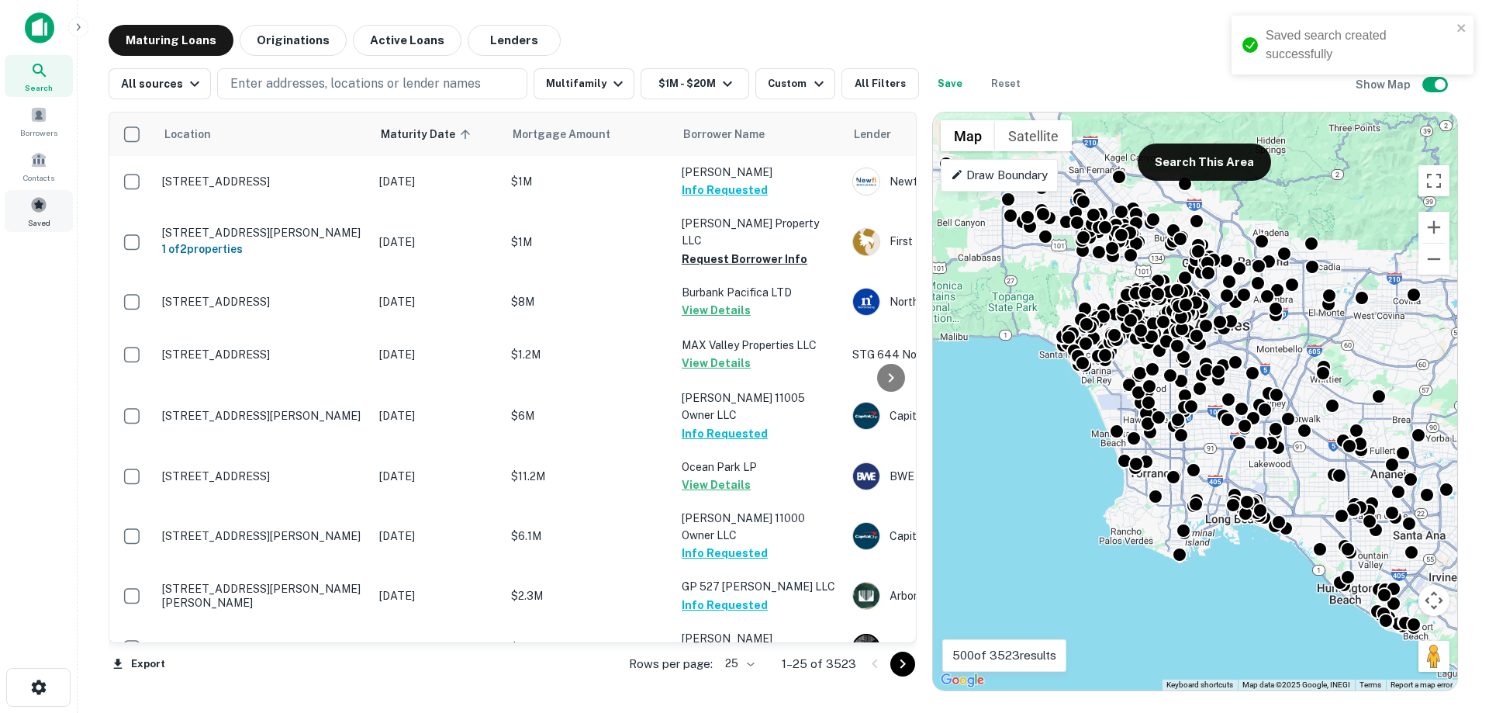
click at [43, 210] on span at bounding box center [38, 204] width 17 height 17
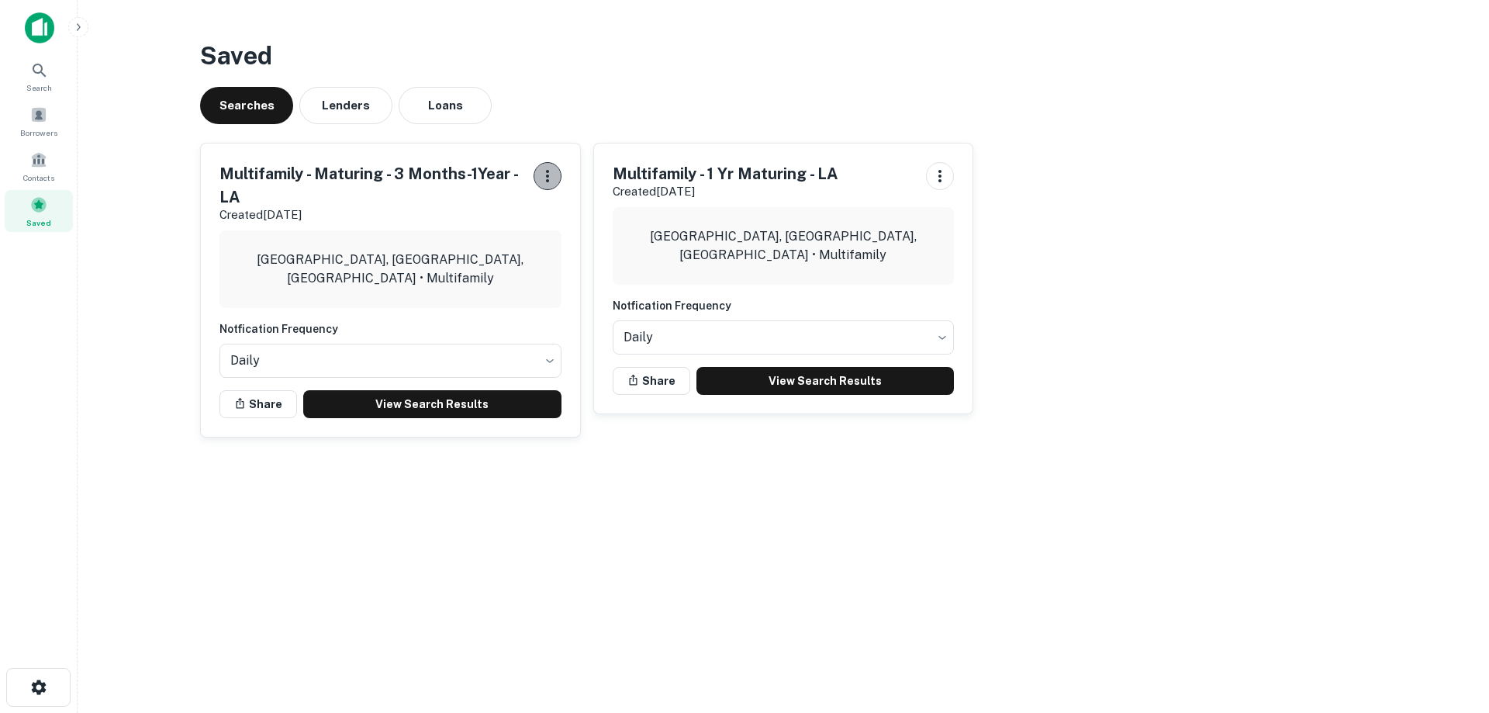
click at [541, 172] on icon "button" at bounding box center [547, 176] width 19 height 19
click at [509, 211] on li "Edit Search" at bounding box center [508, 210] width 102 height 28
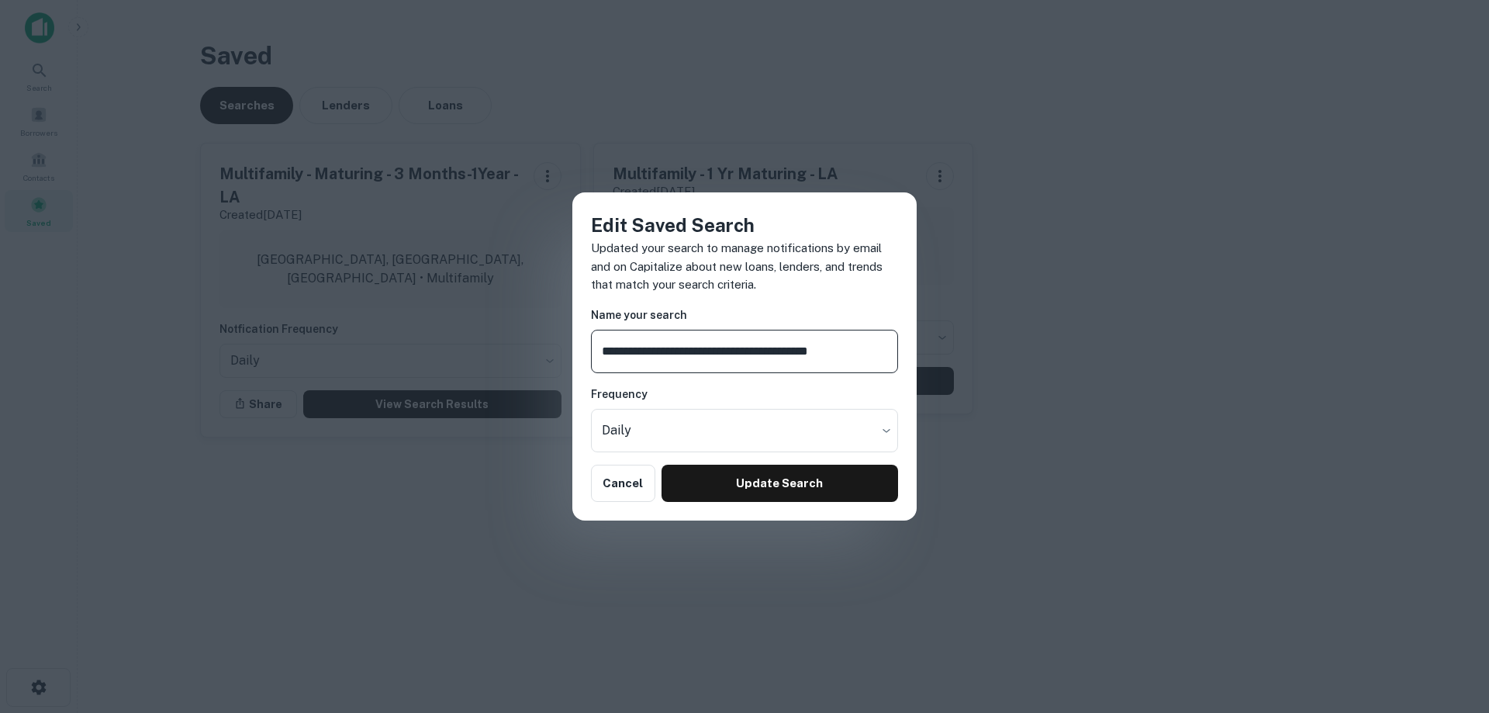
click at [792, 351] on input "**********" at bounding box center [744, 351] width 307 height 43
click at [795, 350] on input "**********" at bounding box center [744, 351] width 307 height 43
type input "**********"
click at [837, 490] on button "Update Search" at bounding box center [779, 482] width 236 height 37
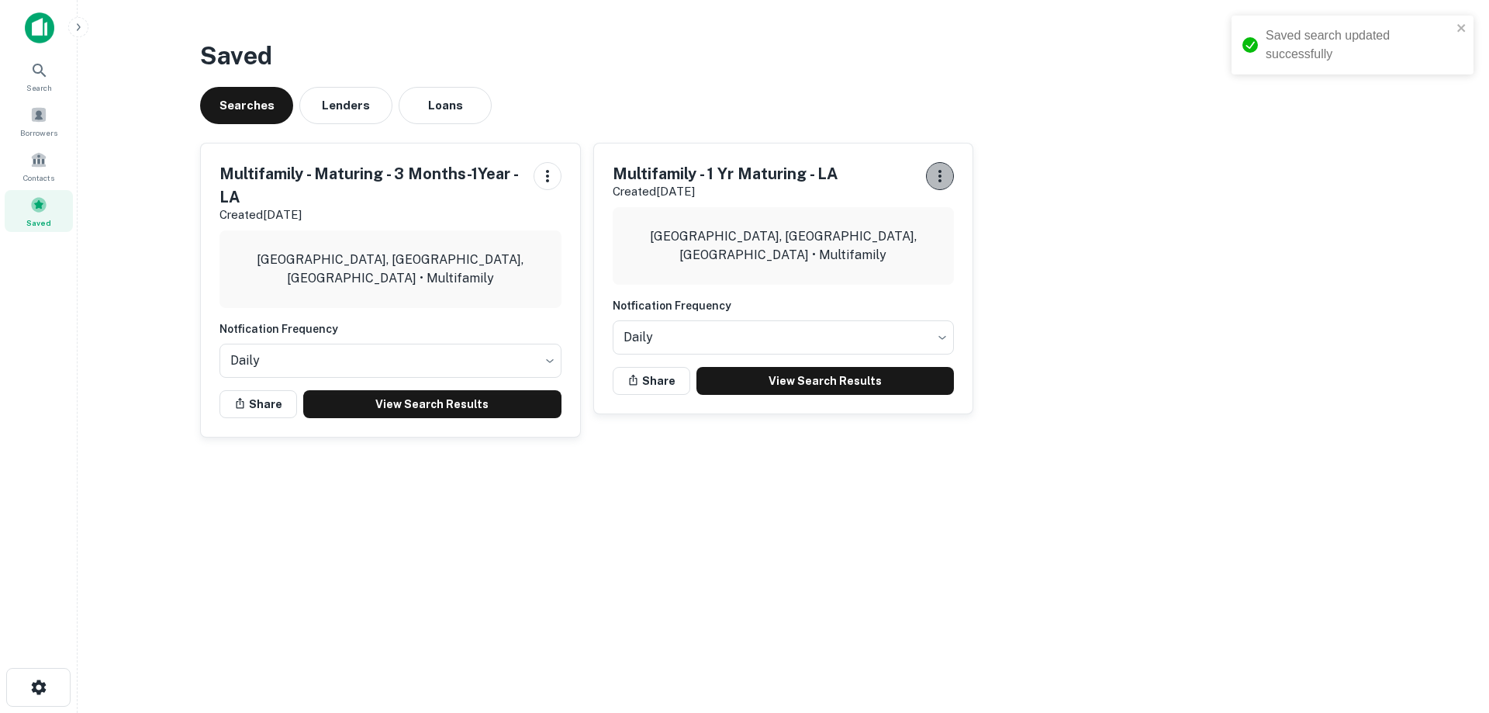
click at [948, 171] on icon "button" at bounding box center [939, 176] width 19 height 19
click at [916, 265] on li "Remove" at bounding box center [900, 265] width 102 height 28
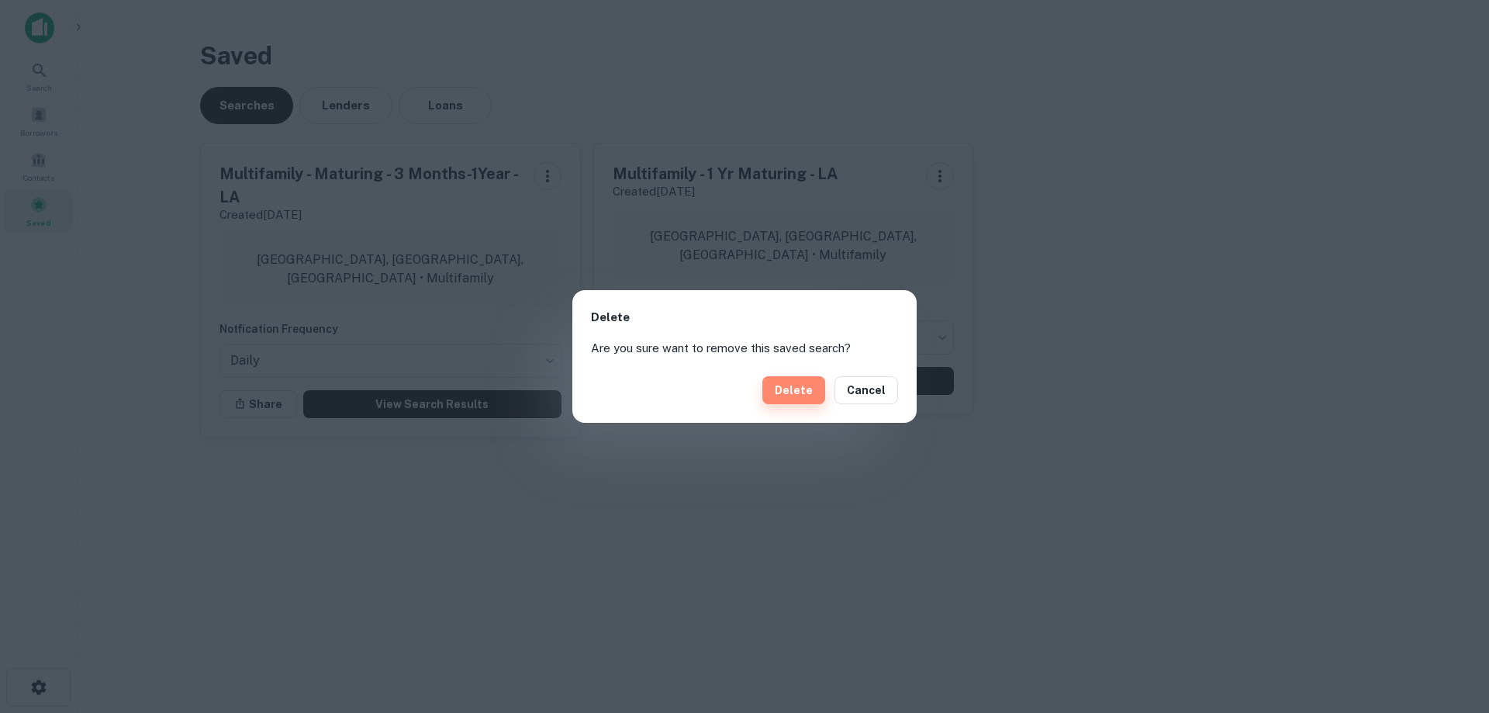
click at [806, 385] on button "Delete" at bounding box center [793, 390] width 63 height 28
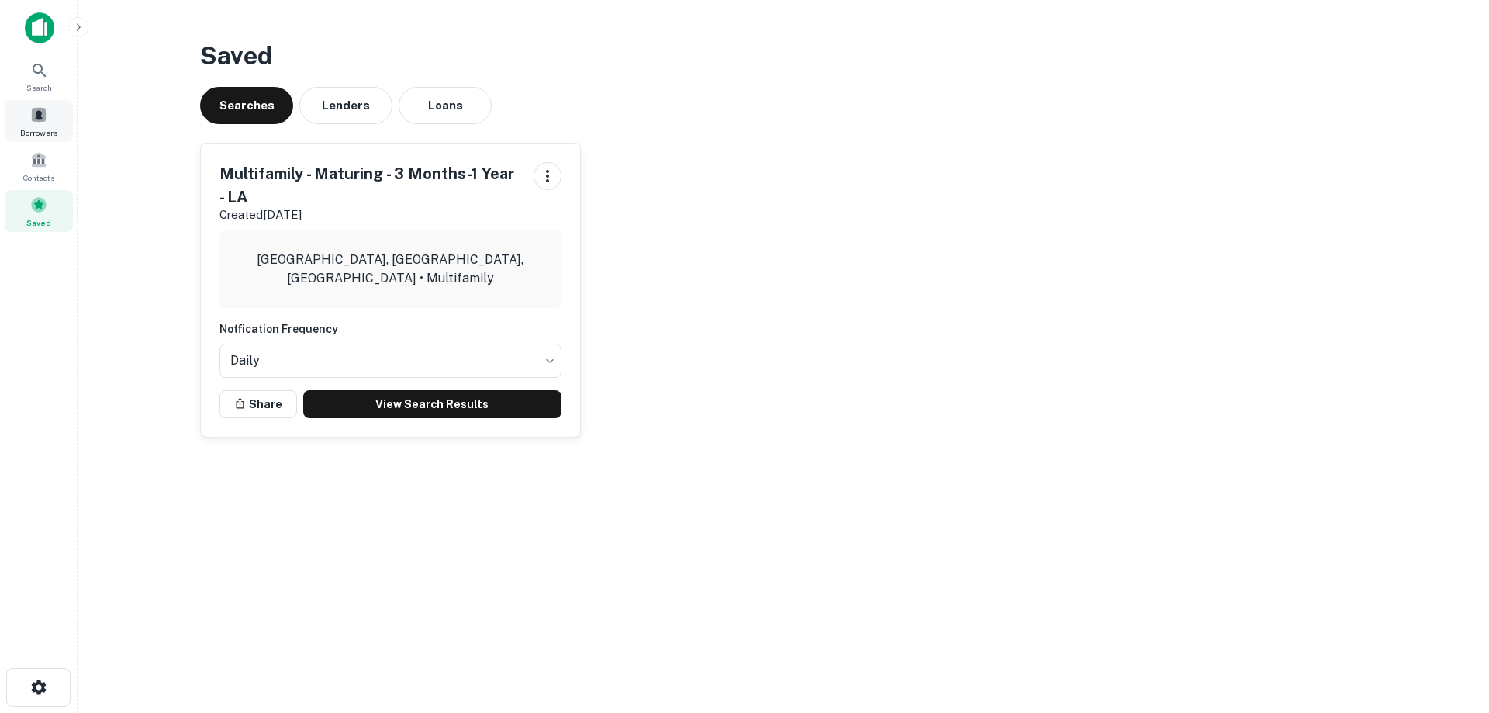
click at [46, 116] on span at bounding box center [38, 114] width 17 height 17
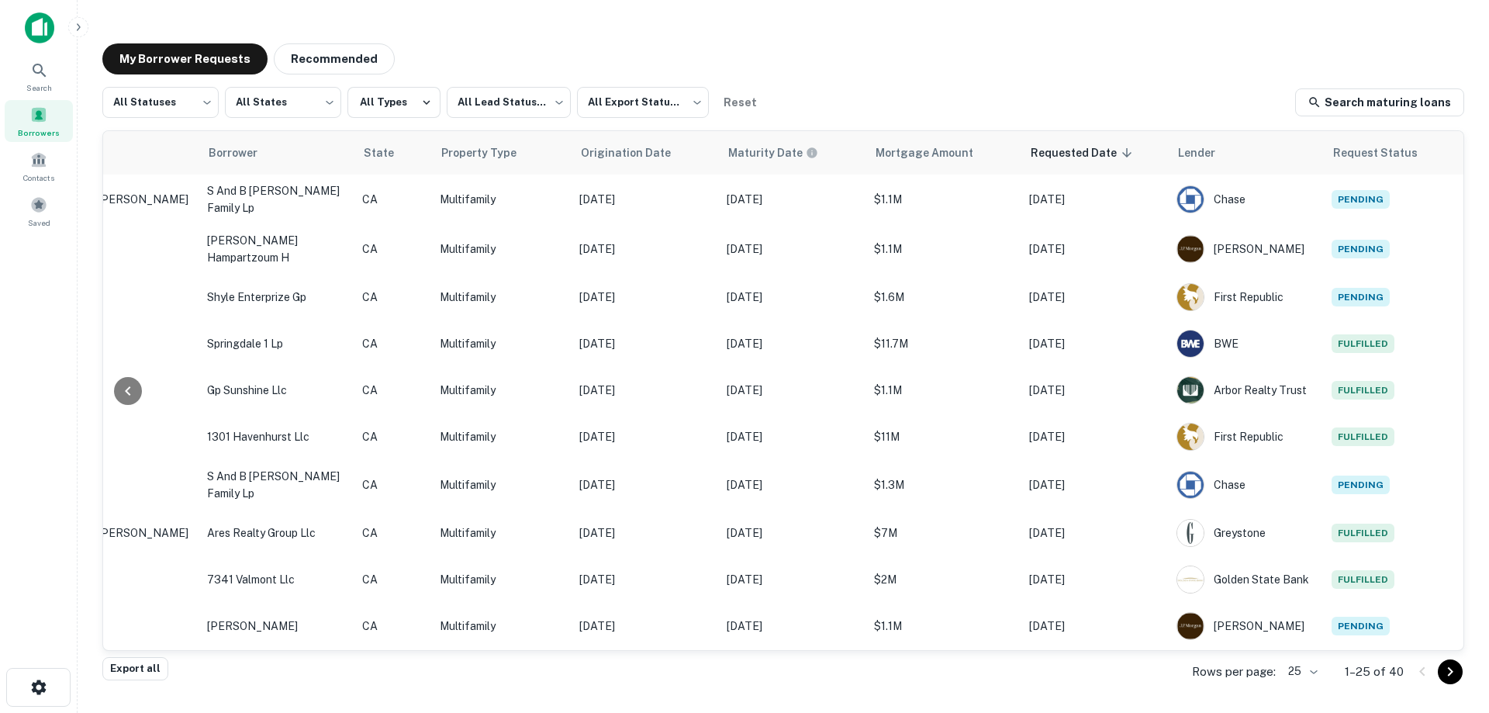
scroll to position [0, 317]
click at [1004, 85] on div "My Borrower Requests Recommended All Statuses *** ​ All States *** ​ All Types …" at bounding box center [783, 351] width 1386 height 641
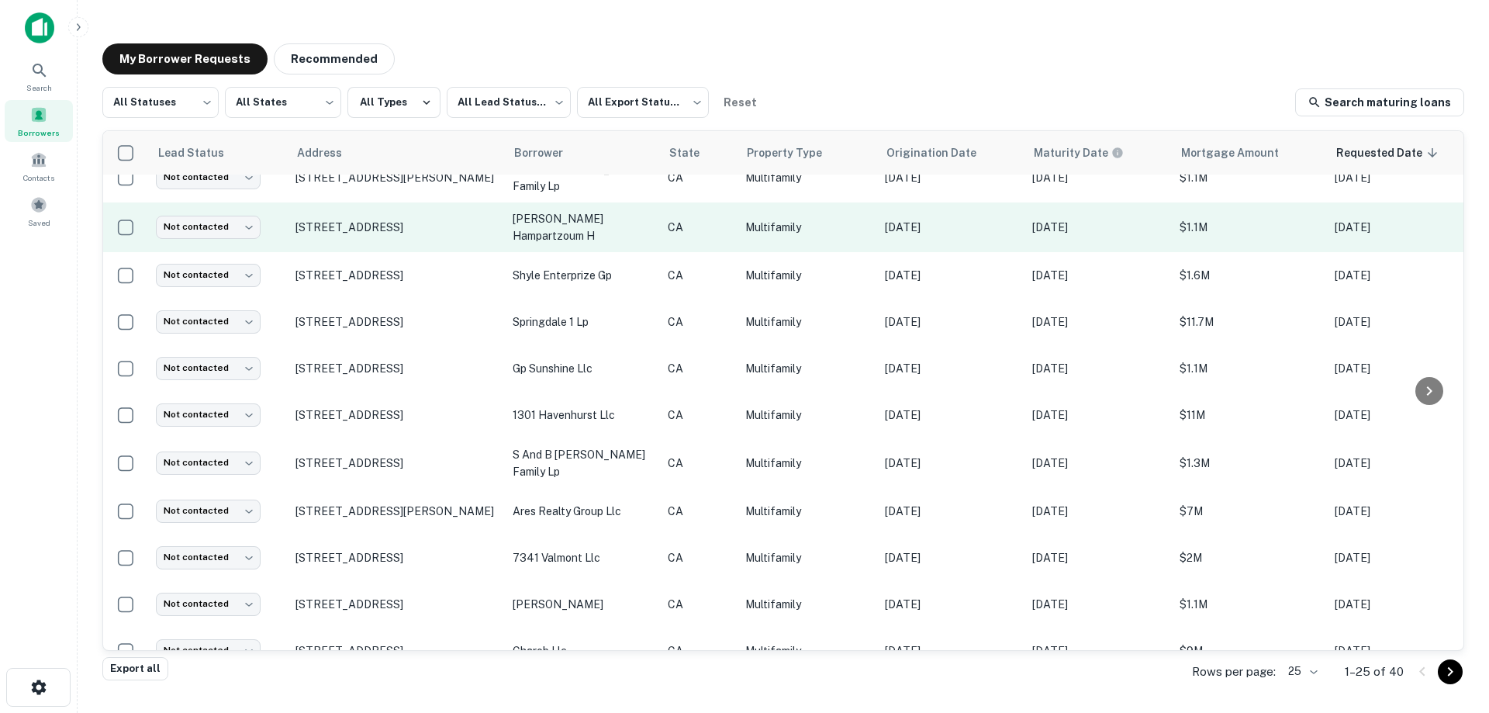
scroll to position [0, 0]
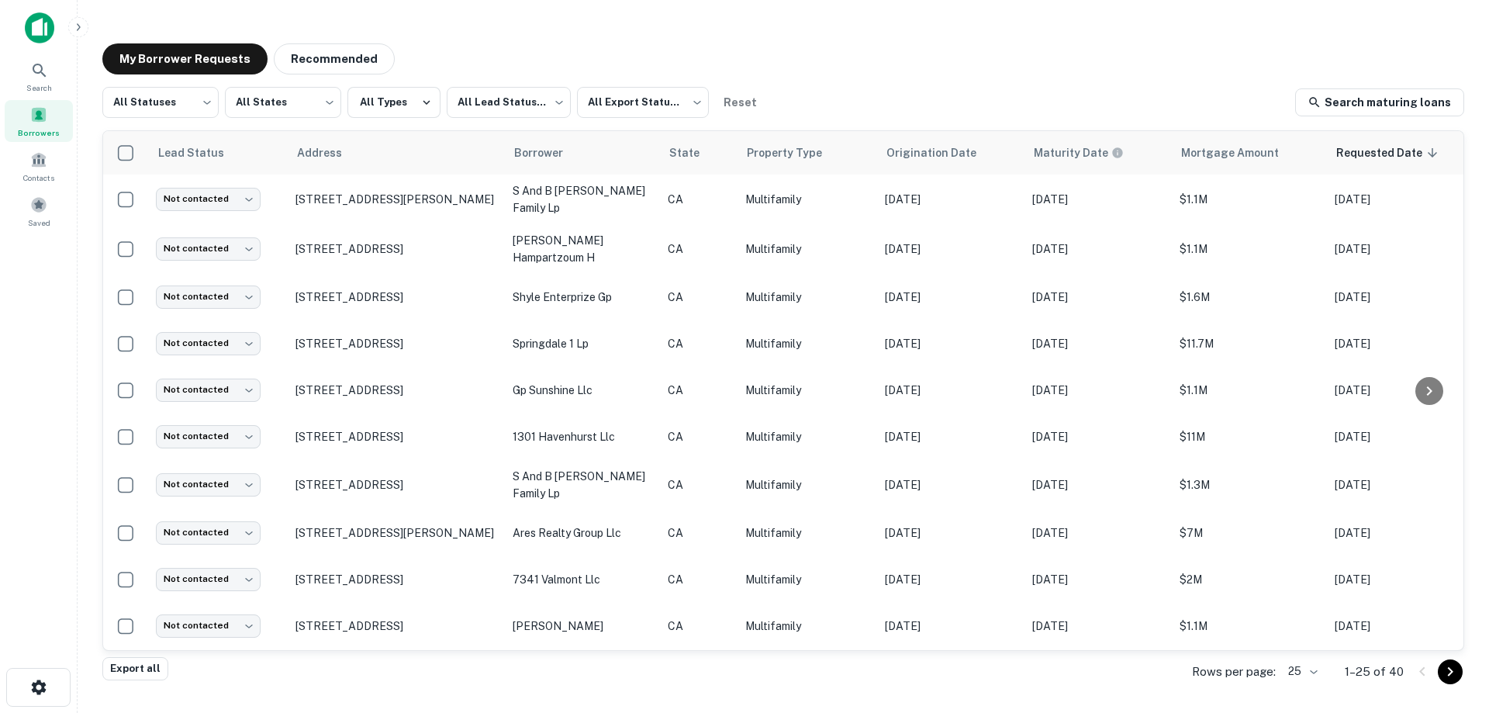
click at [40, 116] on span at bounding box center [38, 114] width 17 height 17
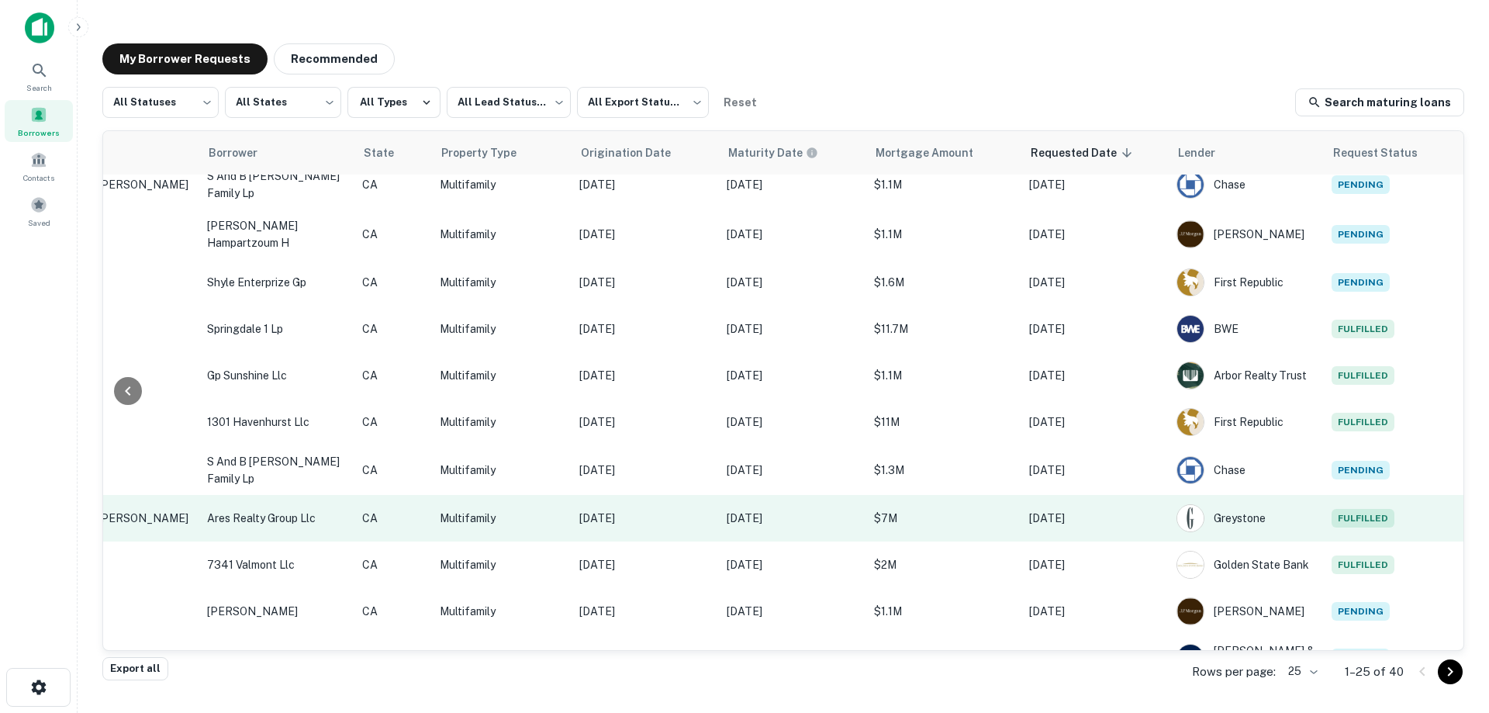
scroll to position [0, 317]
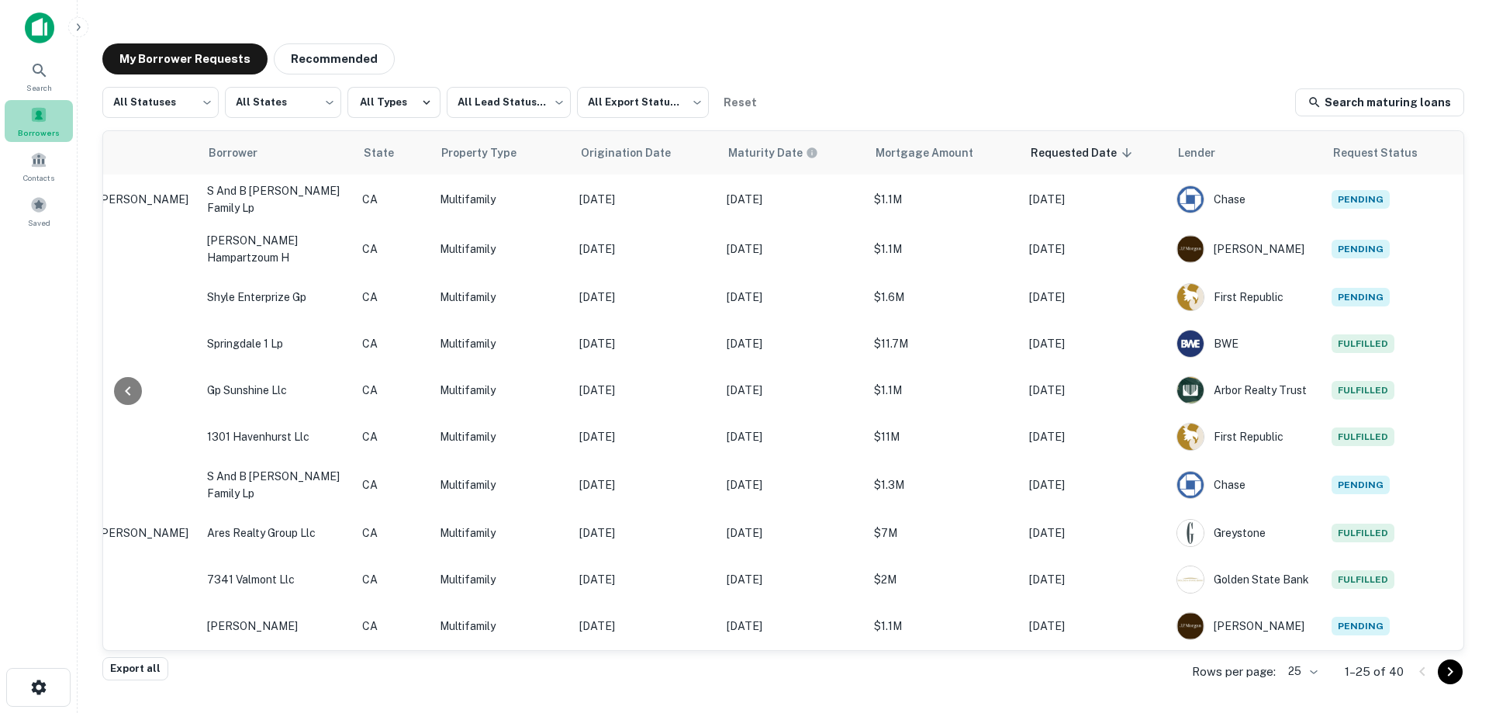
click at [19, 118] on div "Borrowers" at bounding box center [39, 121] width 68 height 42
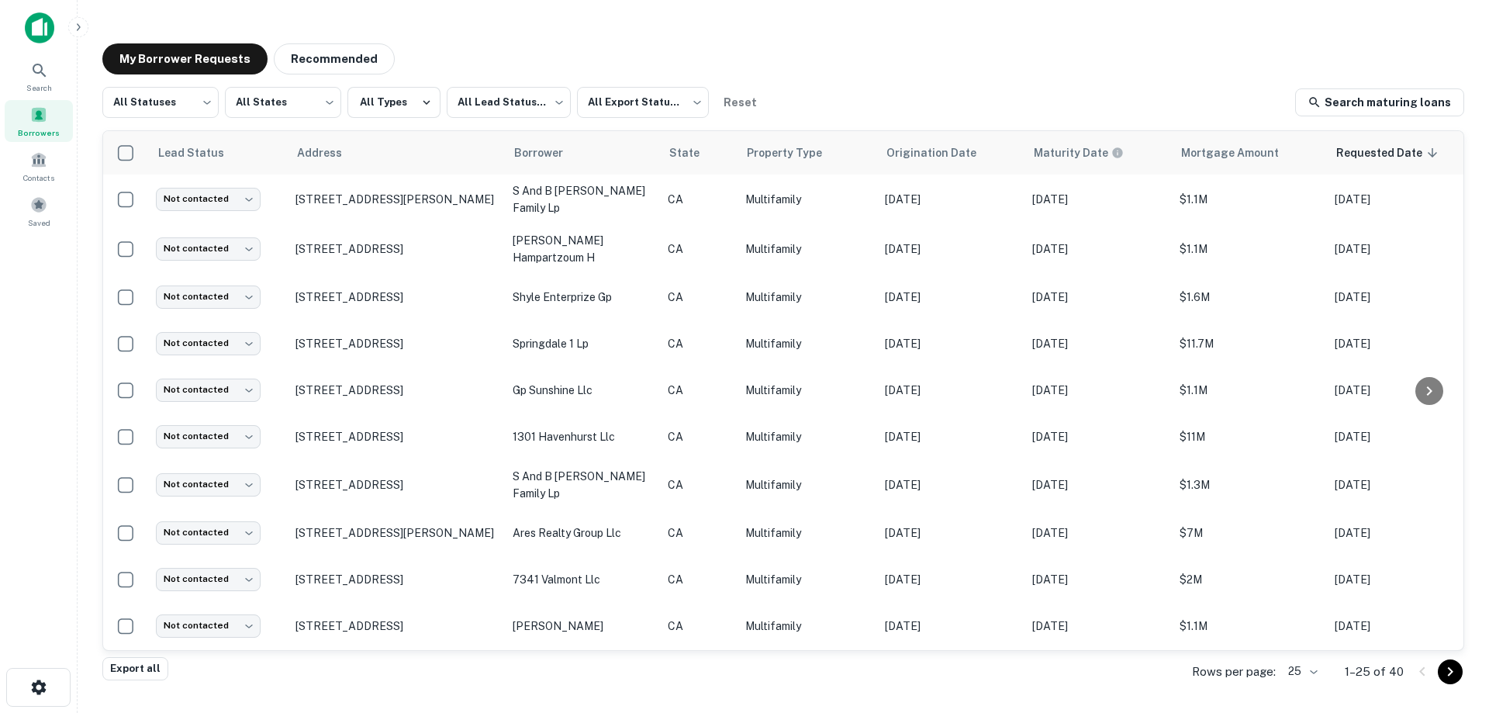
click at [860, 56] on div "My Borrower Requests Recommended" at bounding box center [782, 58] width 1361 height 31
click at [36, 112] on span at bounding box center [38, 114] width 17 height 17
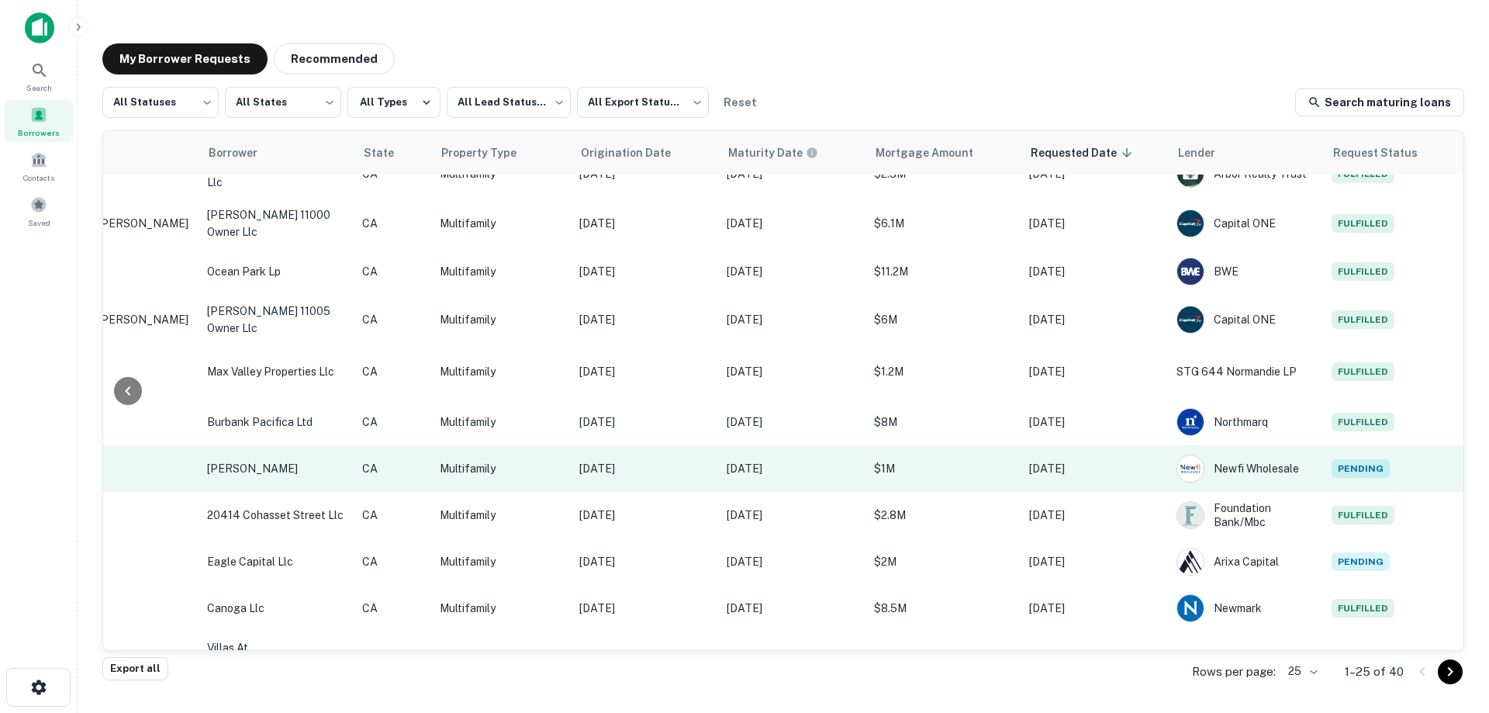
scroll to position [716, 317]
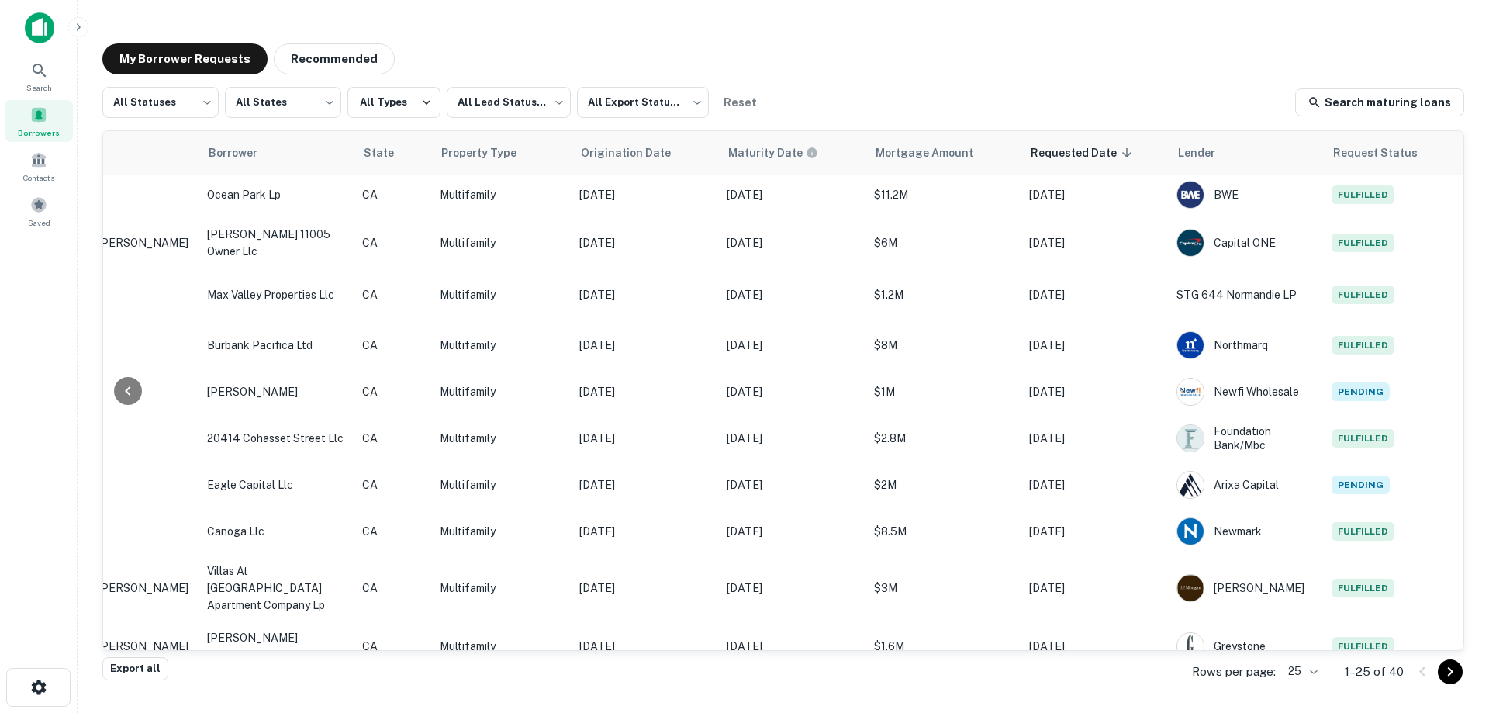
click at [1449, 664] on icon "Go to next page" at bounding box center [1450, 671] width 19 height 19
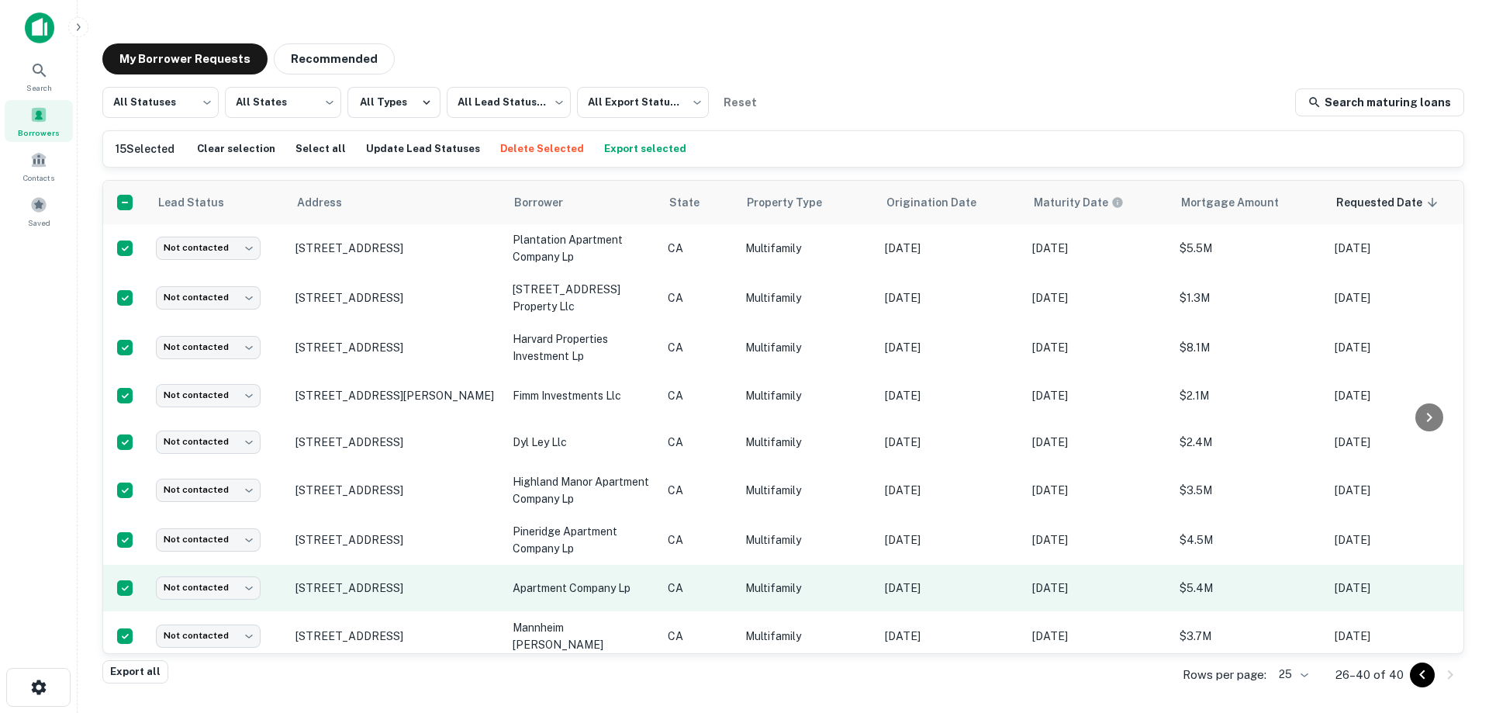
scroll to position [310, 0]
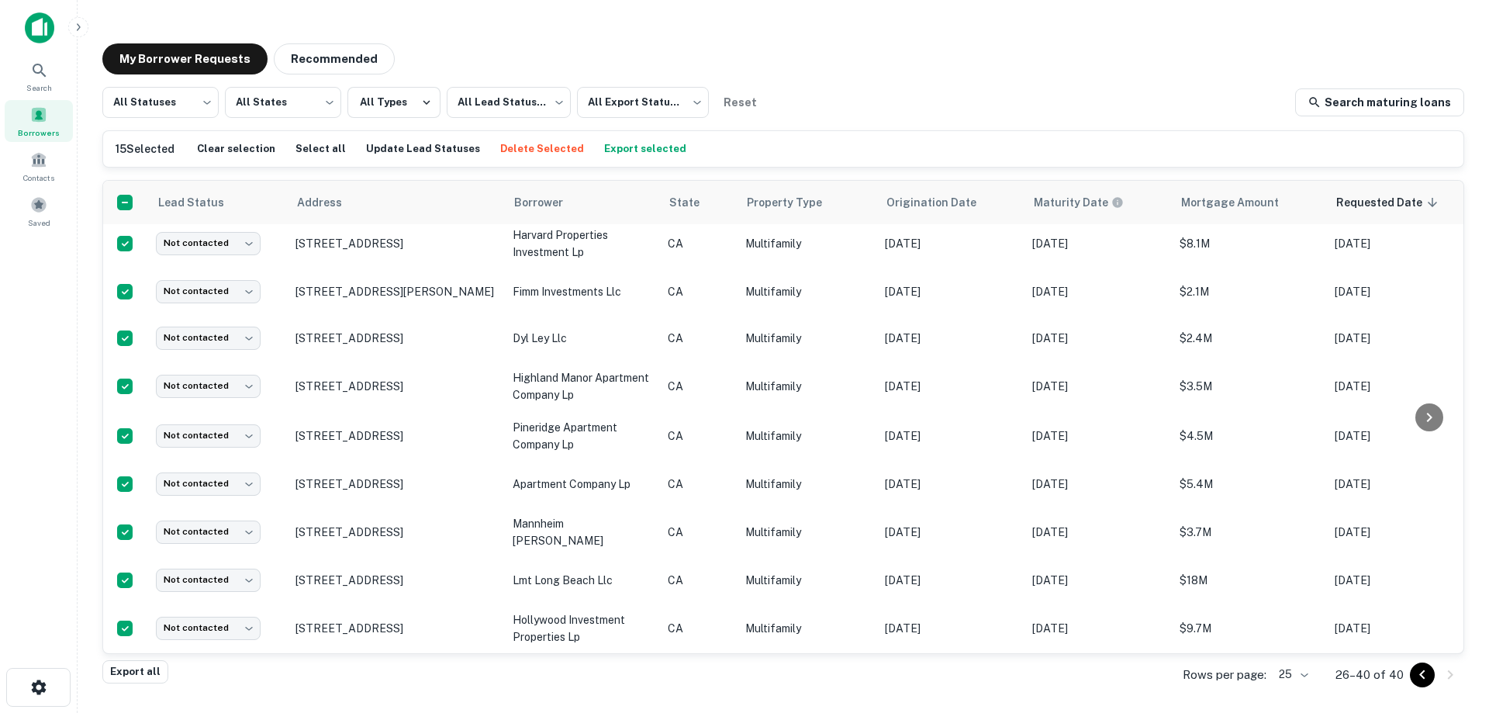
click at [1418, 676] on icon "Go to previous page" at bounding box center [1422, 674] width 19 height 19
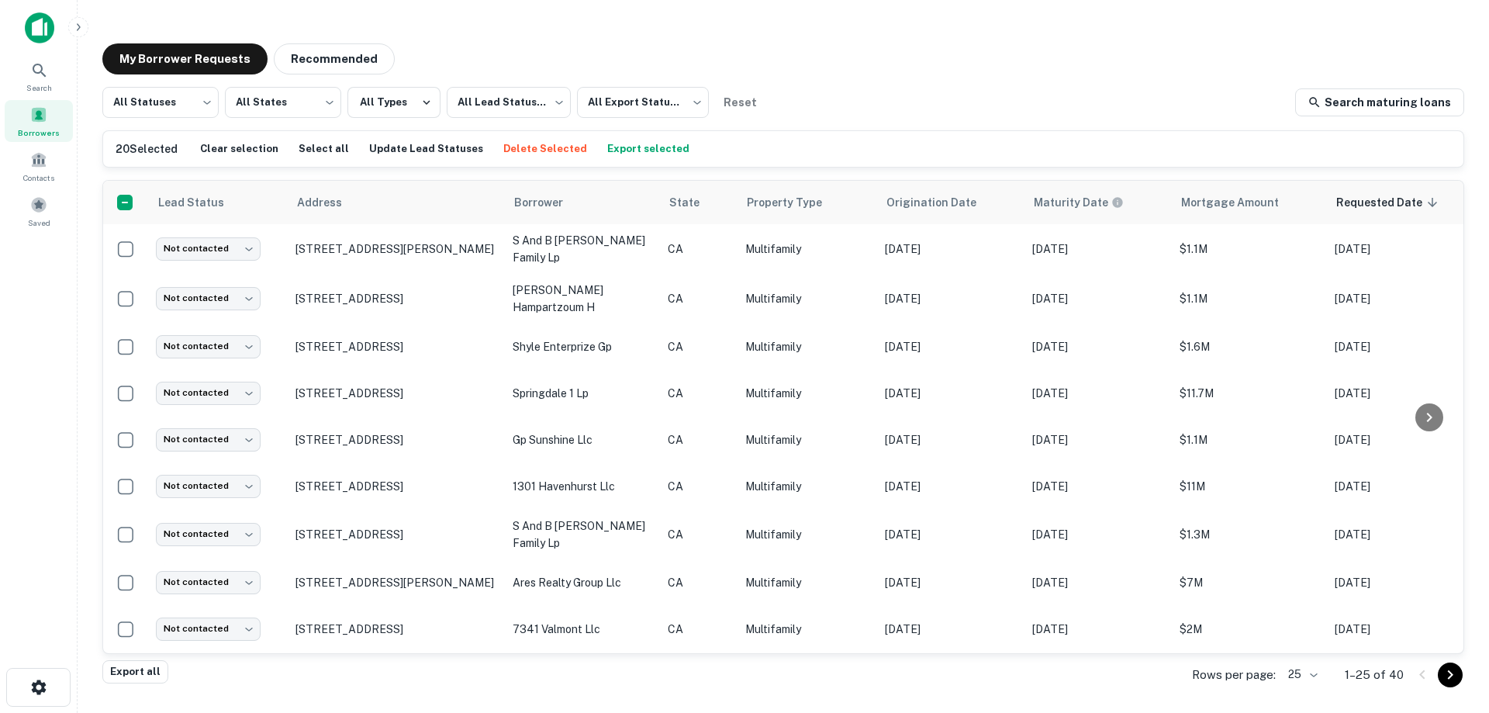
click at [525, 154] on button "Delete Selected" at bounding box center [544, 148] width 91 height 23
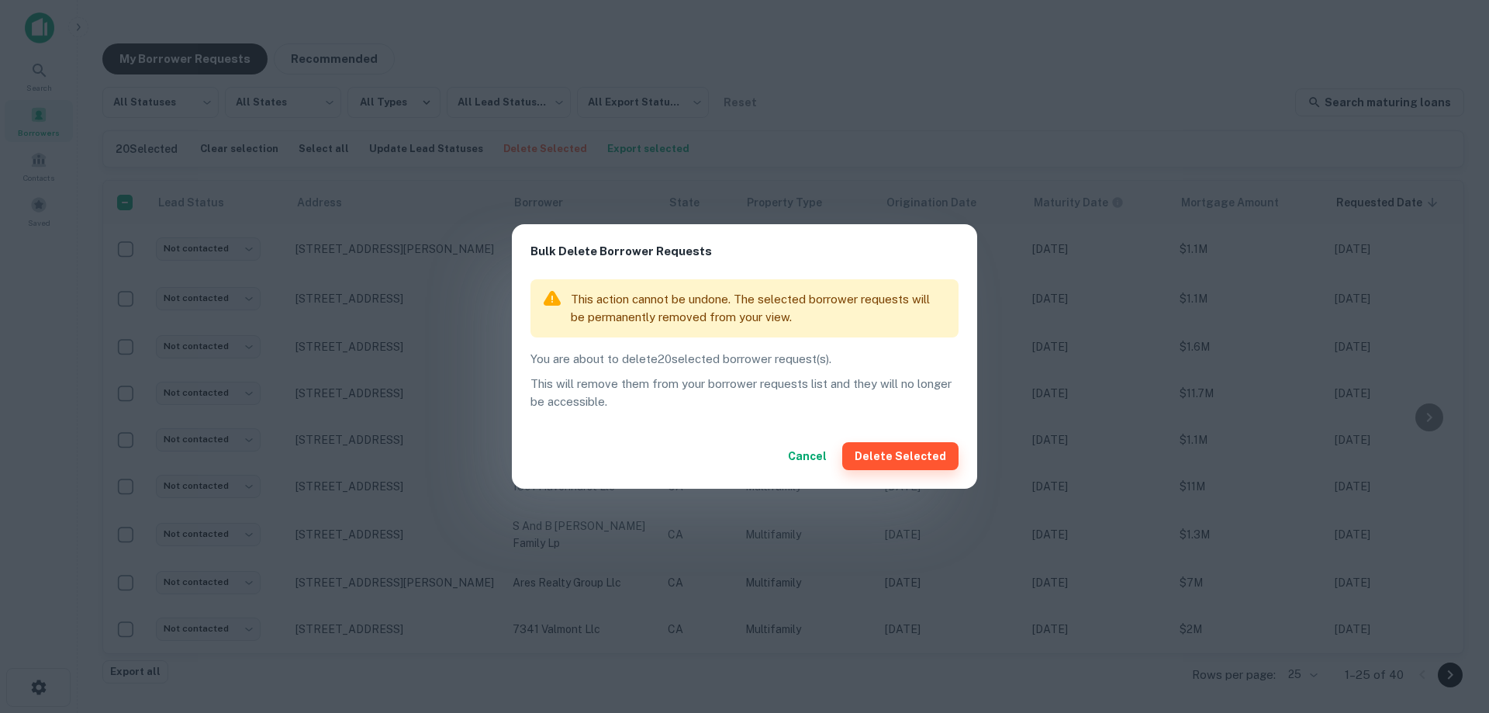
click at [919, 446] on button "Delete Selected" at bounding box center [900, 456] width 116 height 28
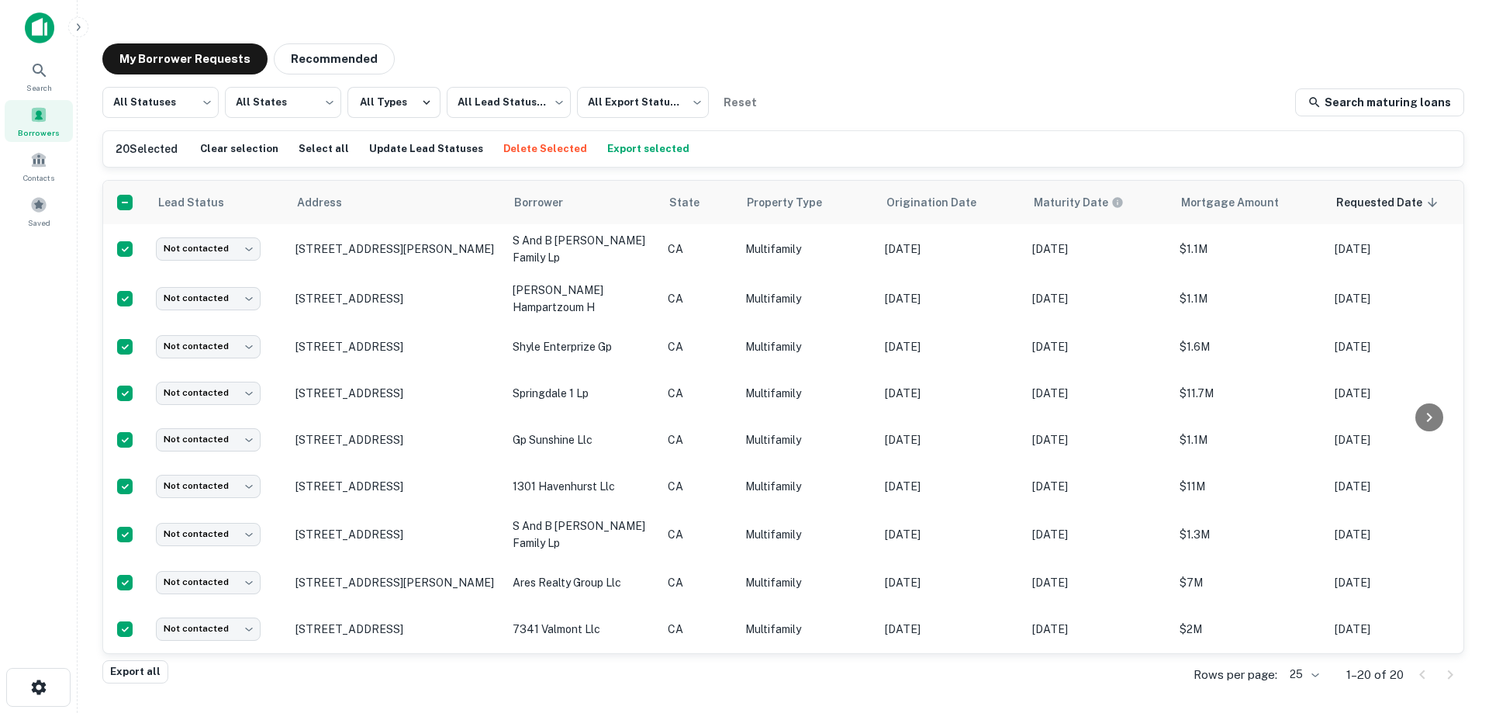
click at [68, 399] on div "Search Borrowers Contacts Saved" at bounding box center [38, 332] width 77 height 664
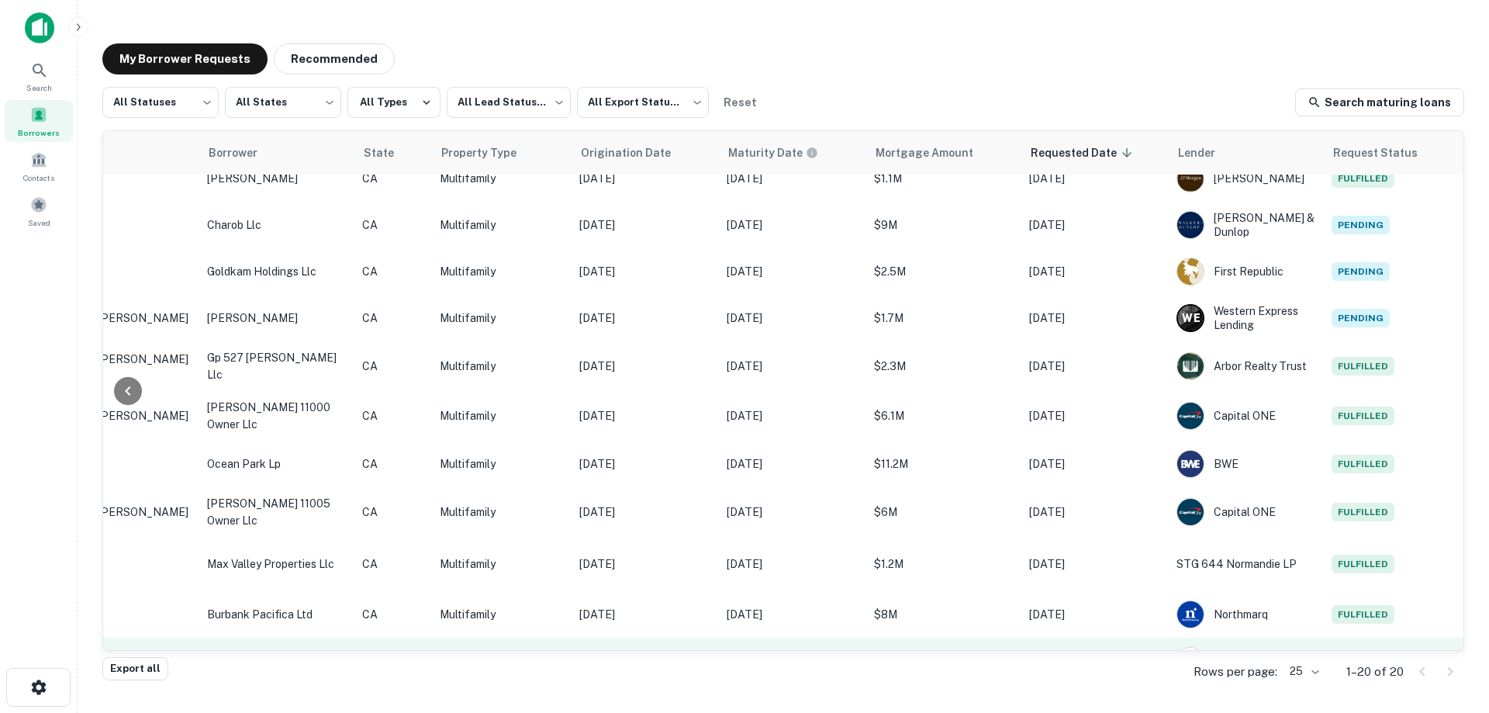
scroll to position [481, 317]
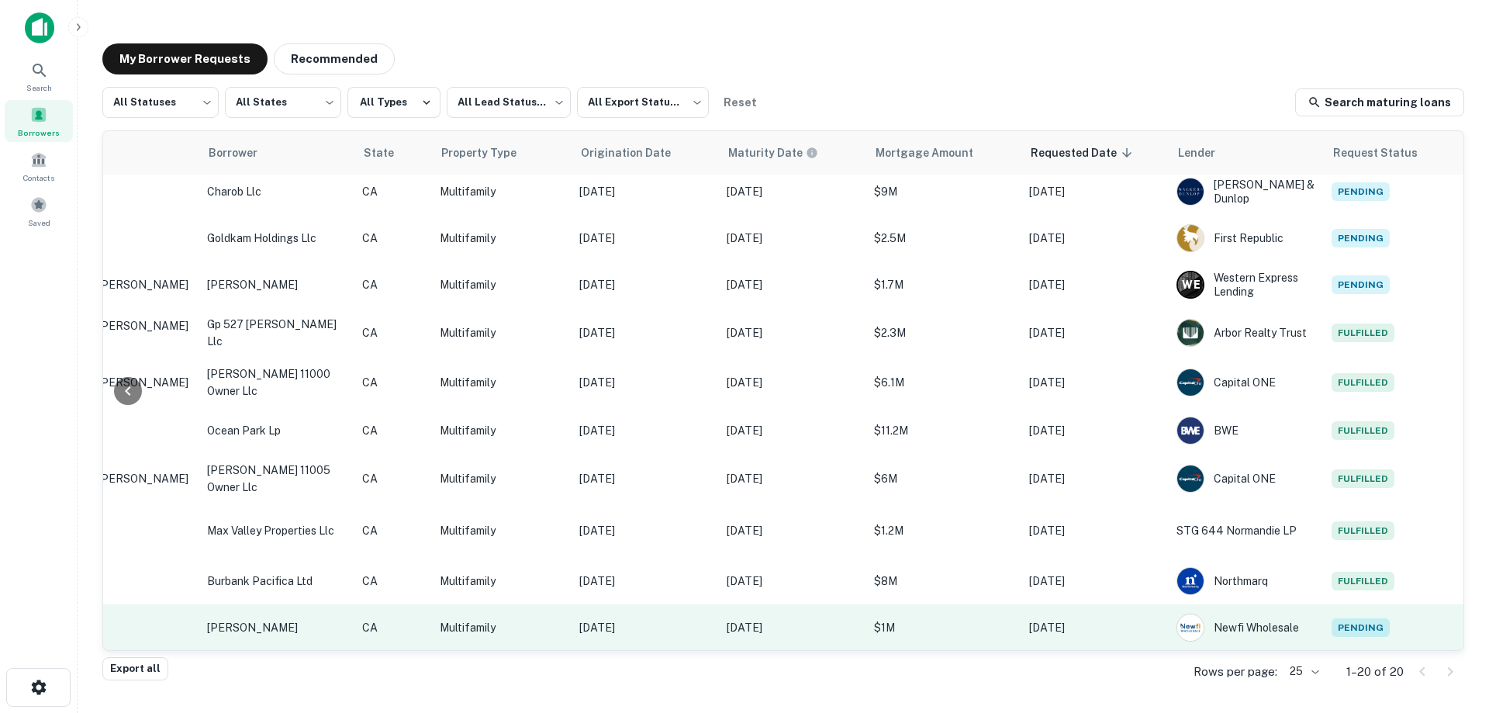
drag, startPoint x: 841, startPoint y: 637, endPoint x: 725, endPoint y: 637, distance: 116.3
click at [725, 637] on tbody "Not contacted **** ​ 3834 Sawtelle Blvd Los Angeles, CA 90066 s and b brooks fa…" at bounding box center [630, 172] width 1665 height 957
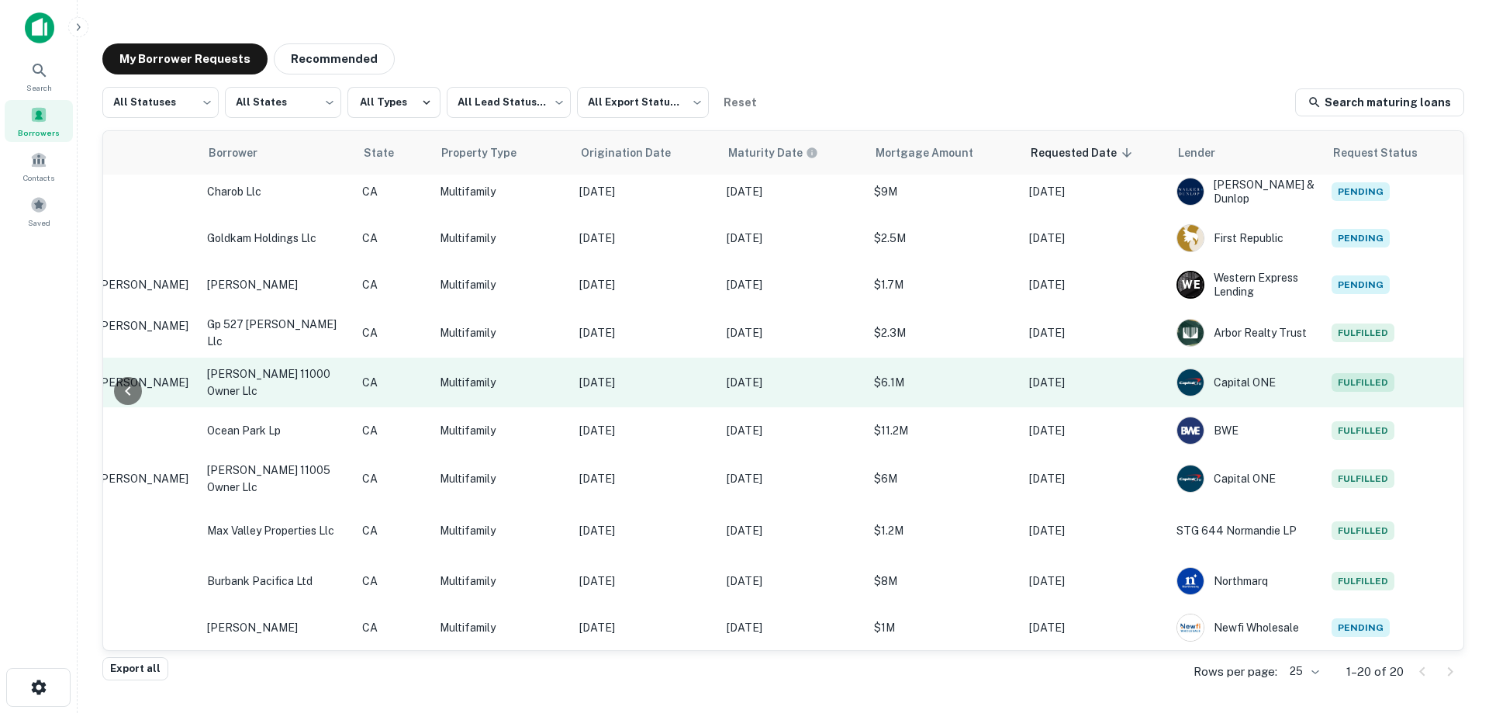
click at [815, 374] on p "[DATE]" at bounding box center [792, 382] width 132 height 17
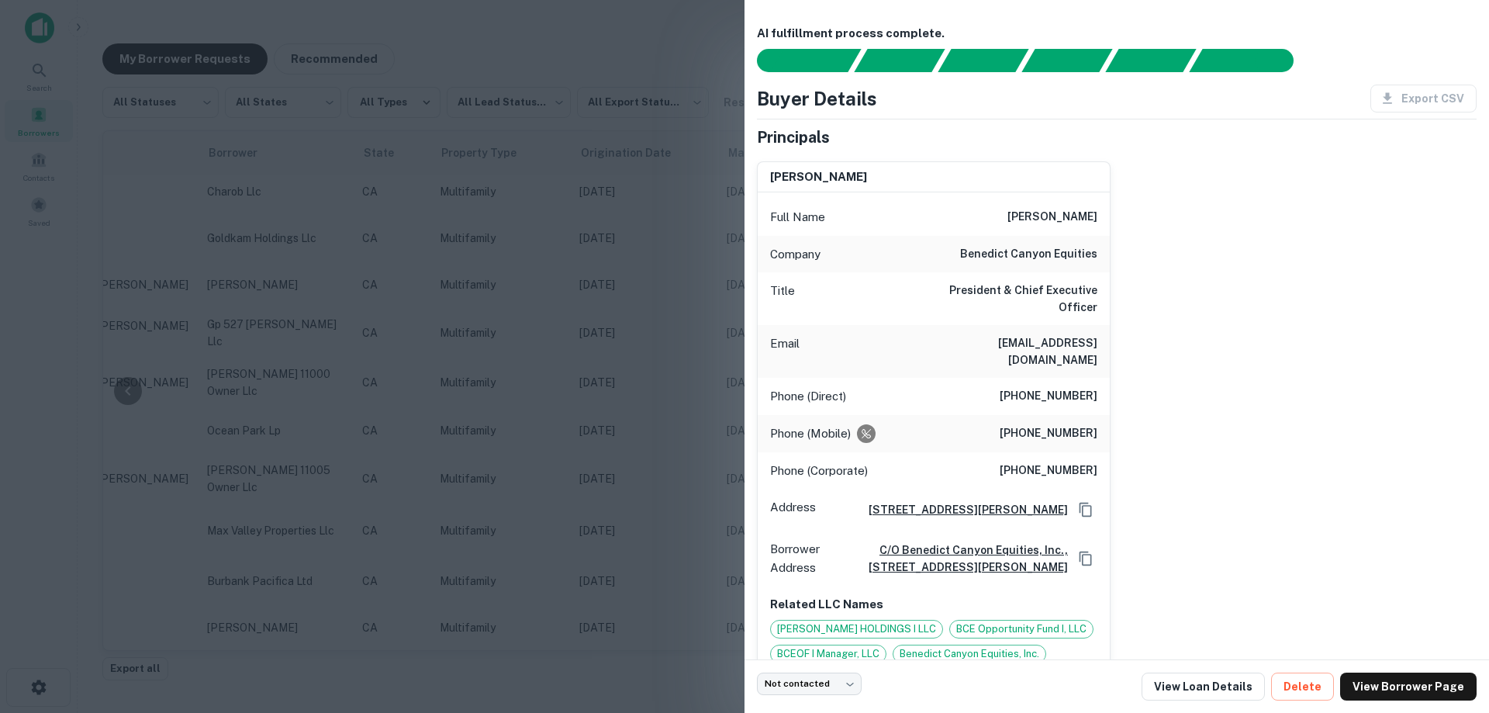
click at [507, 278] on div at bounding box center [744, 356] width 1489 height 713
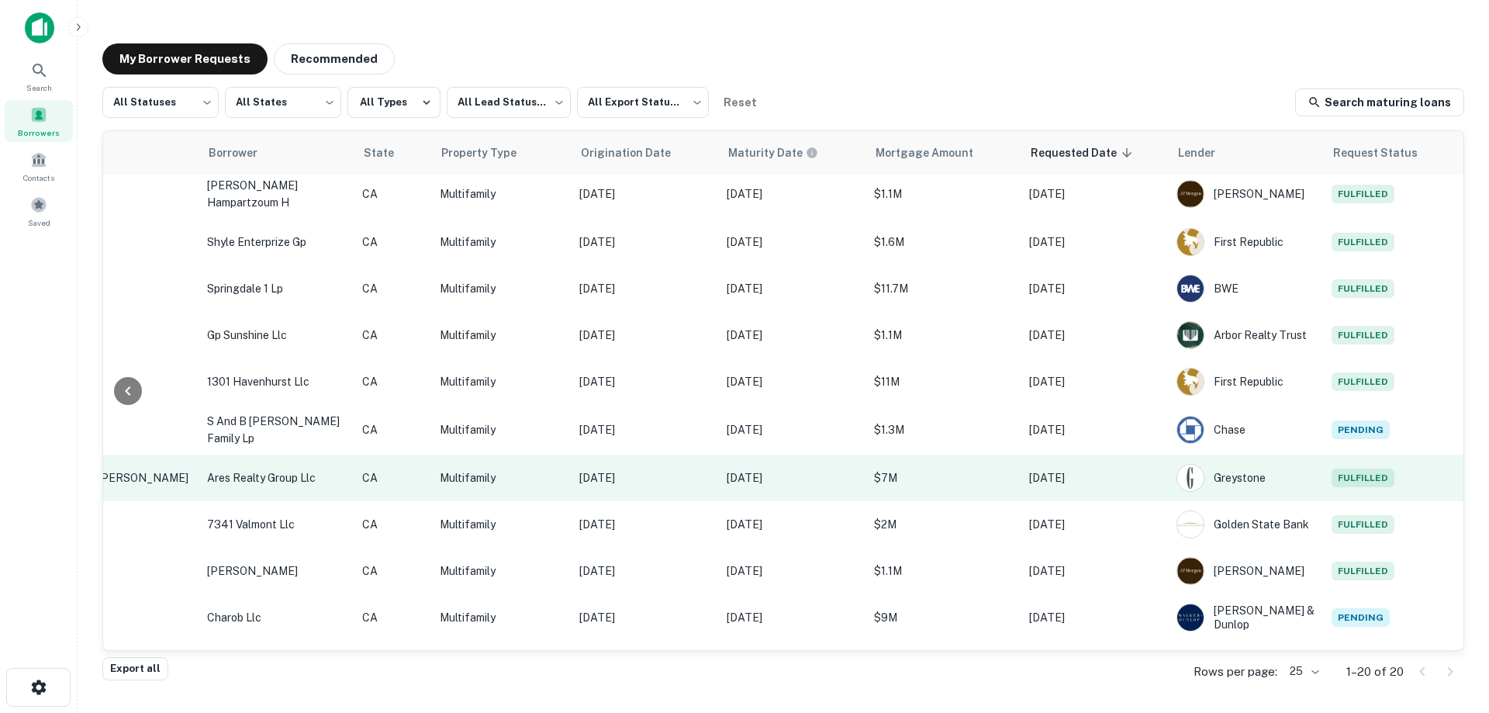
scroll to position [0, 317]
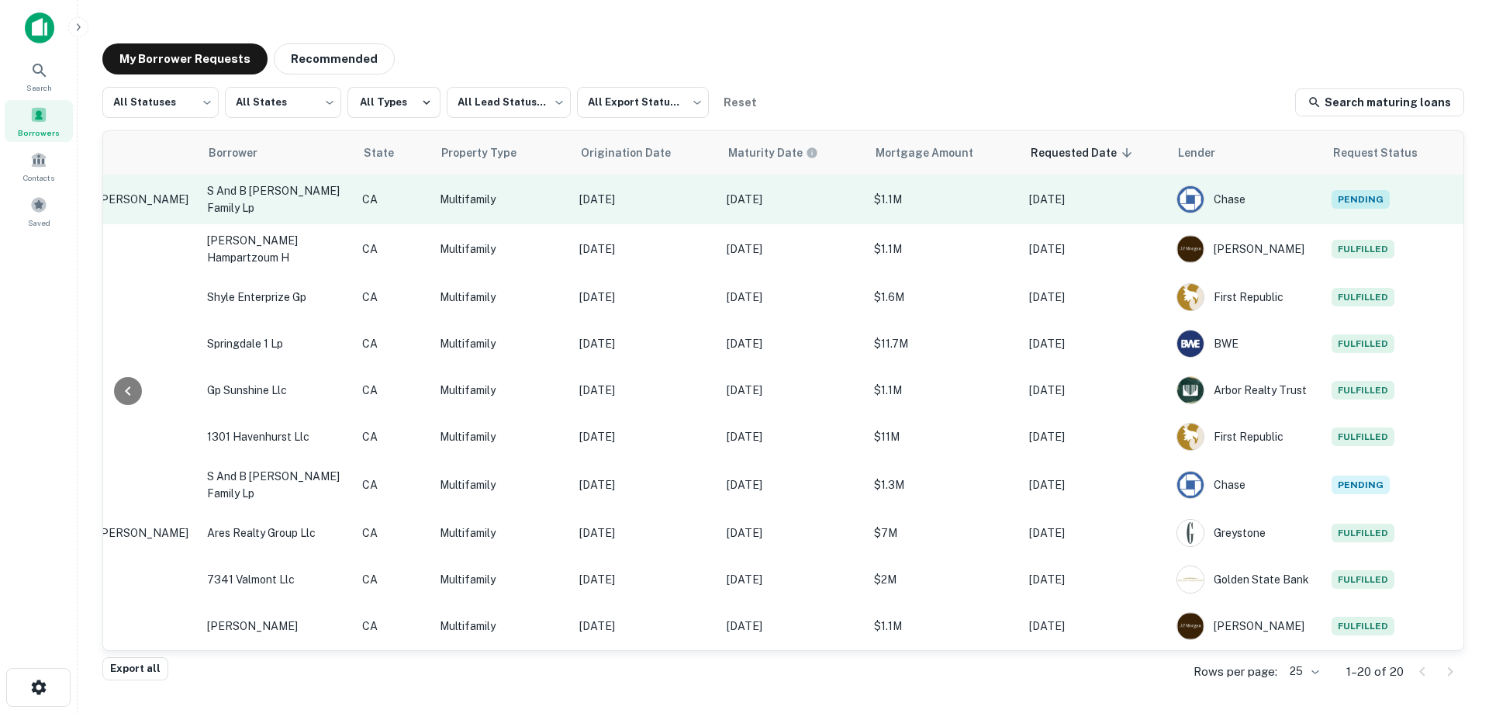
click at [1029, 198] on p "[DATE]" at bounding box center [1095, 199] width 132 height 17
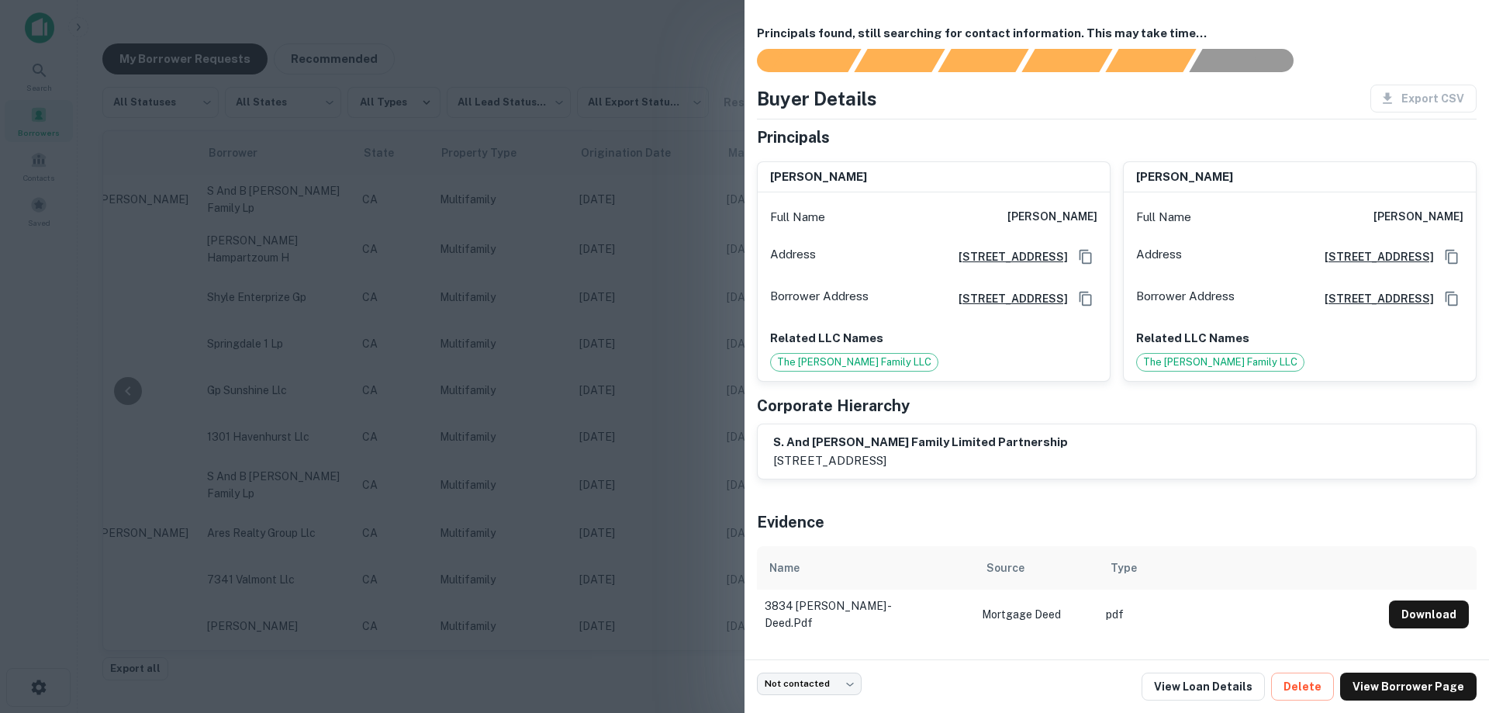
click at [570, 285] on div at bounding box center [744, 356] width 1489 height 713
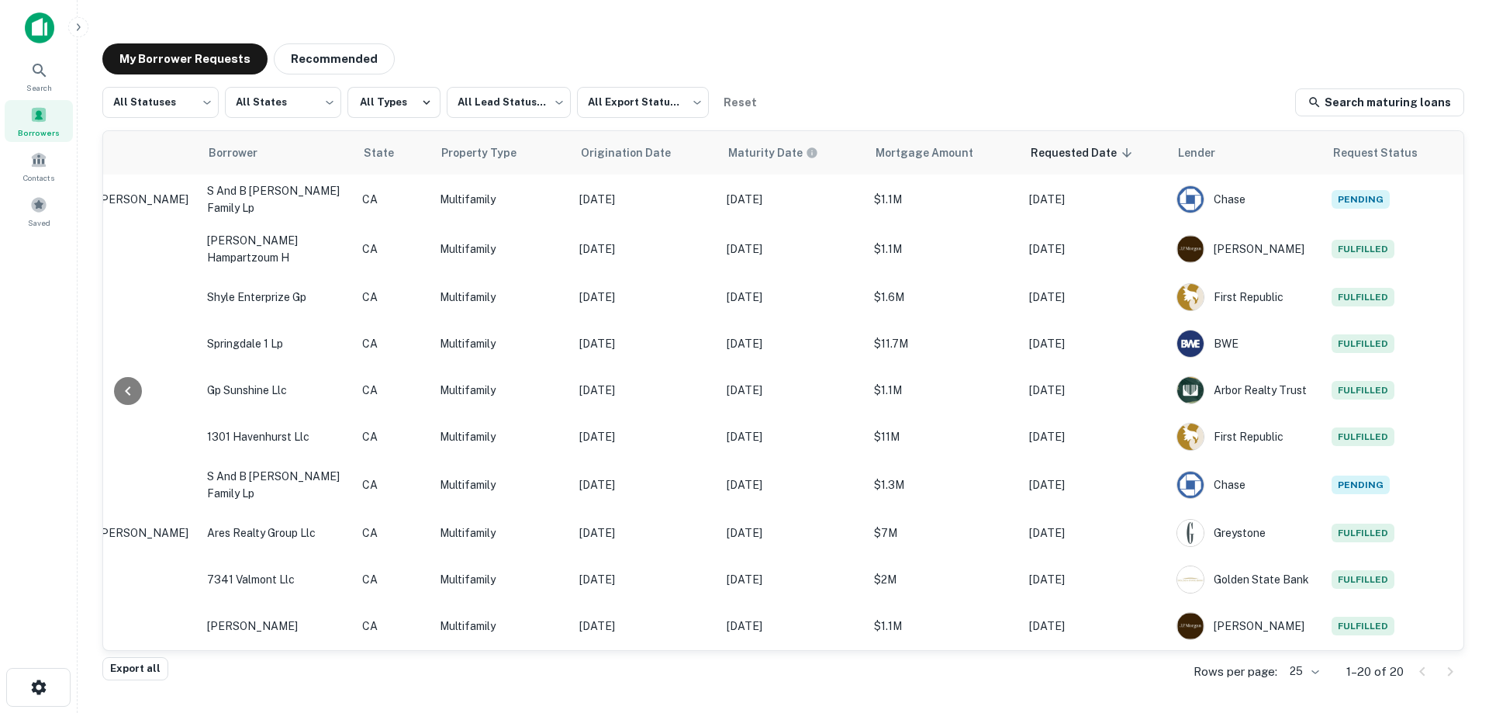
click at [30, 129] on span "Borrowers" at bounding box center [39, 132] width 42 height 12
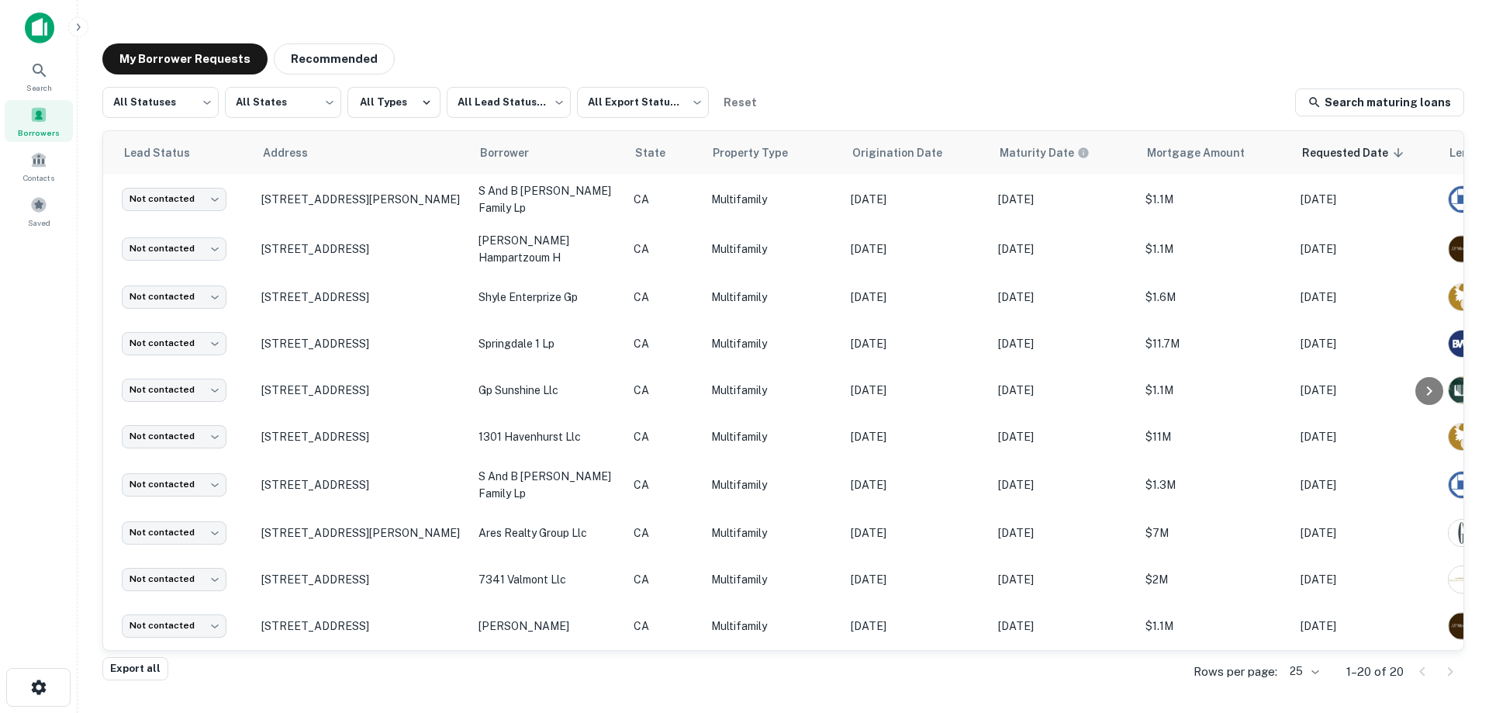
scroll to position [0, 317]
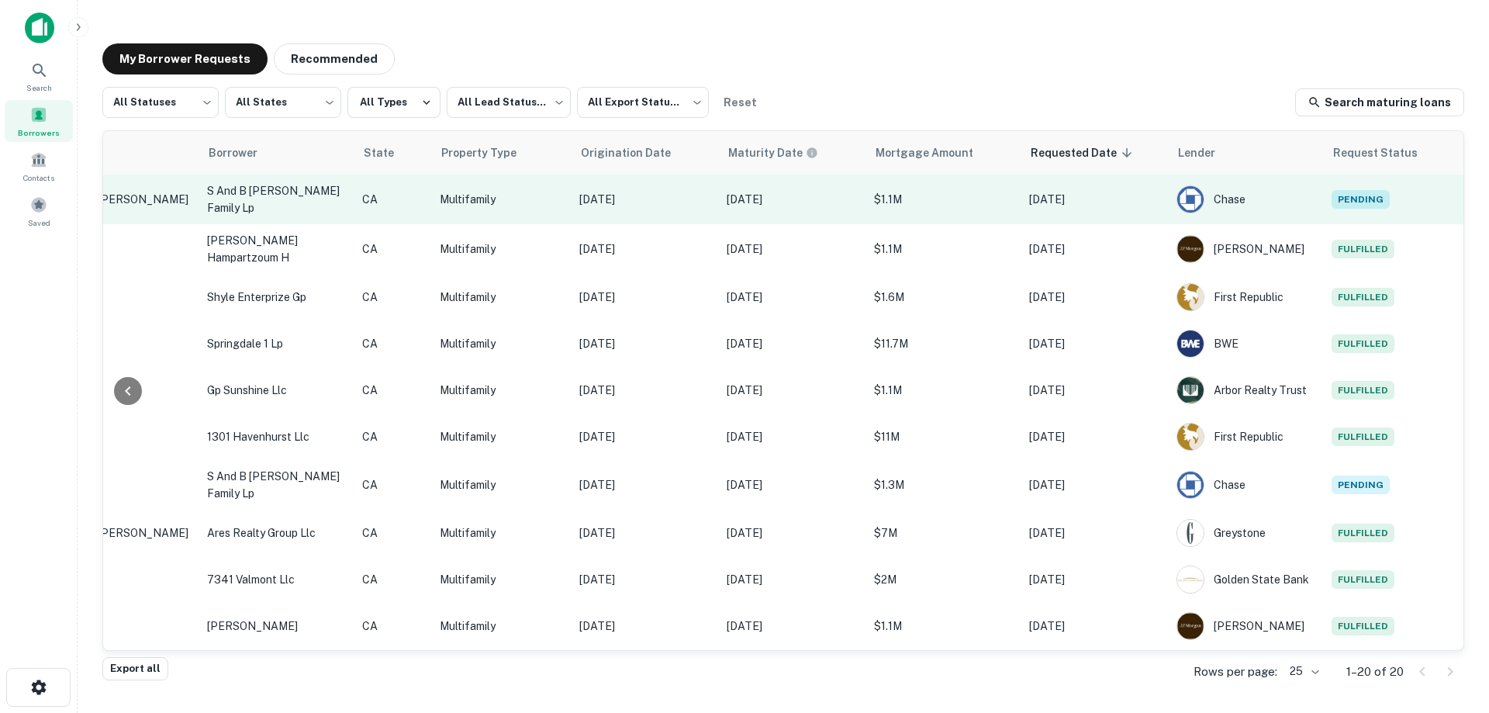
click at [904, 198] on p "$1.1M" at bounding box center [944, 199] width 140 height 17
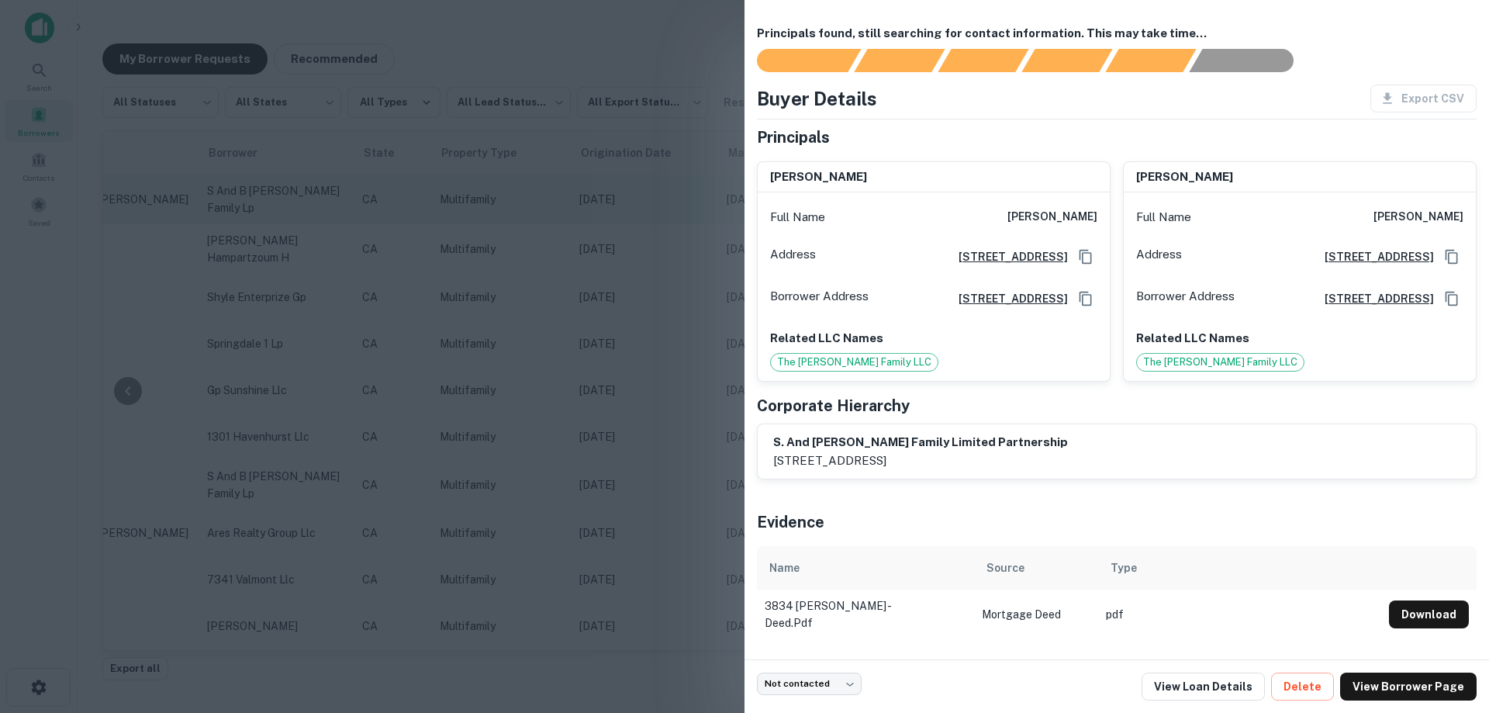
click at [636, 199] on div at bounding box center [744, 356] width 1489 height 713
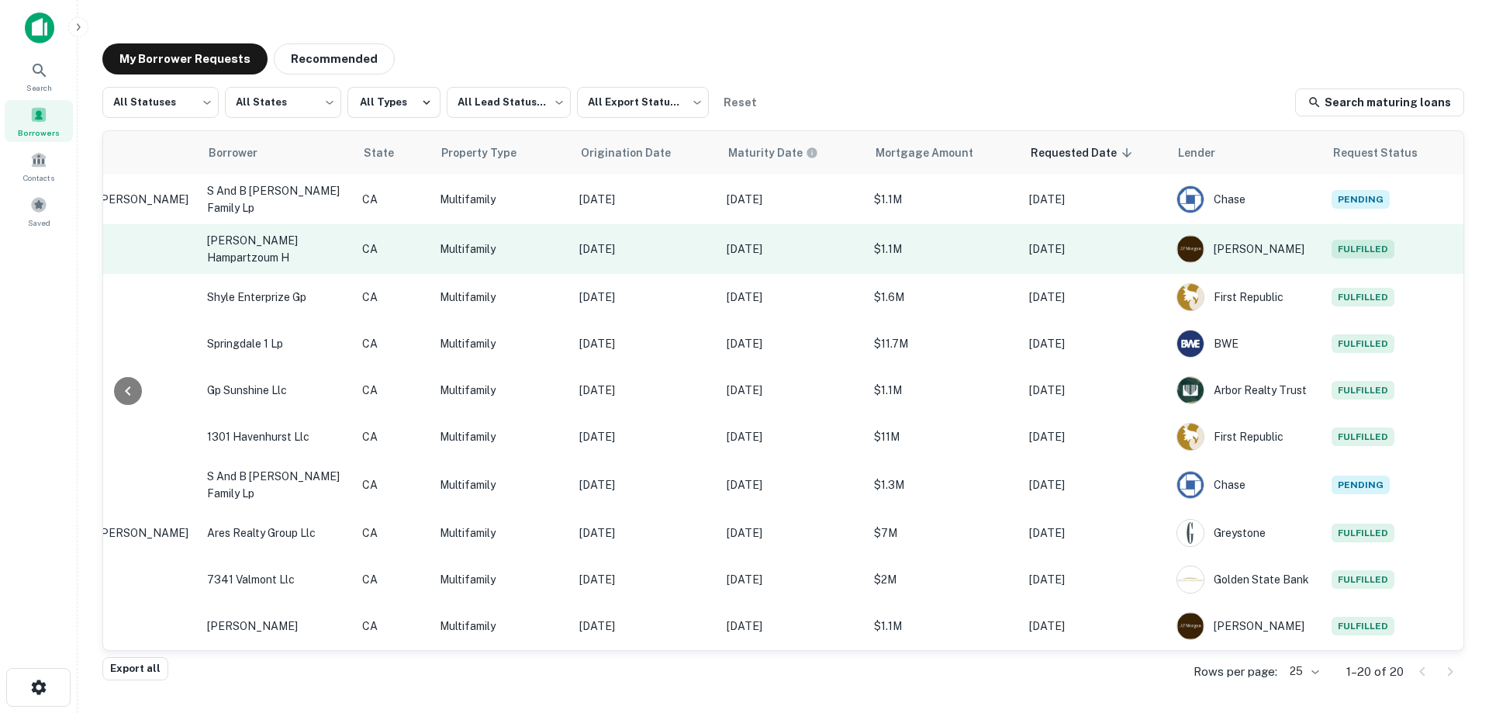
click at [866, 245] on td "$1.1M" at bounding box center [943, 249] width 155 height 50
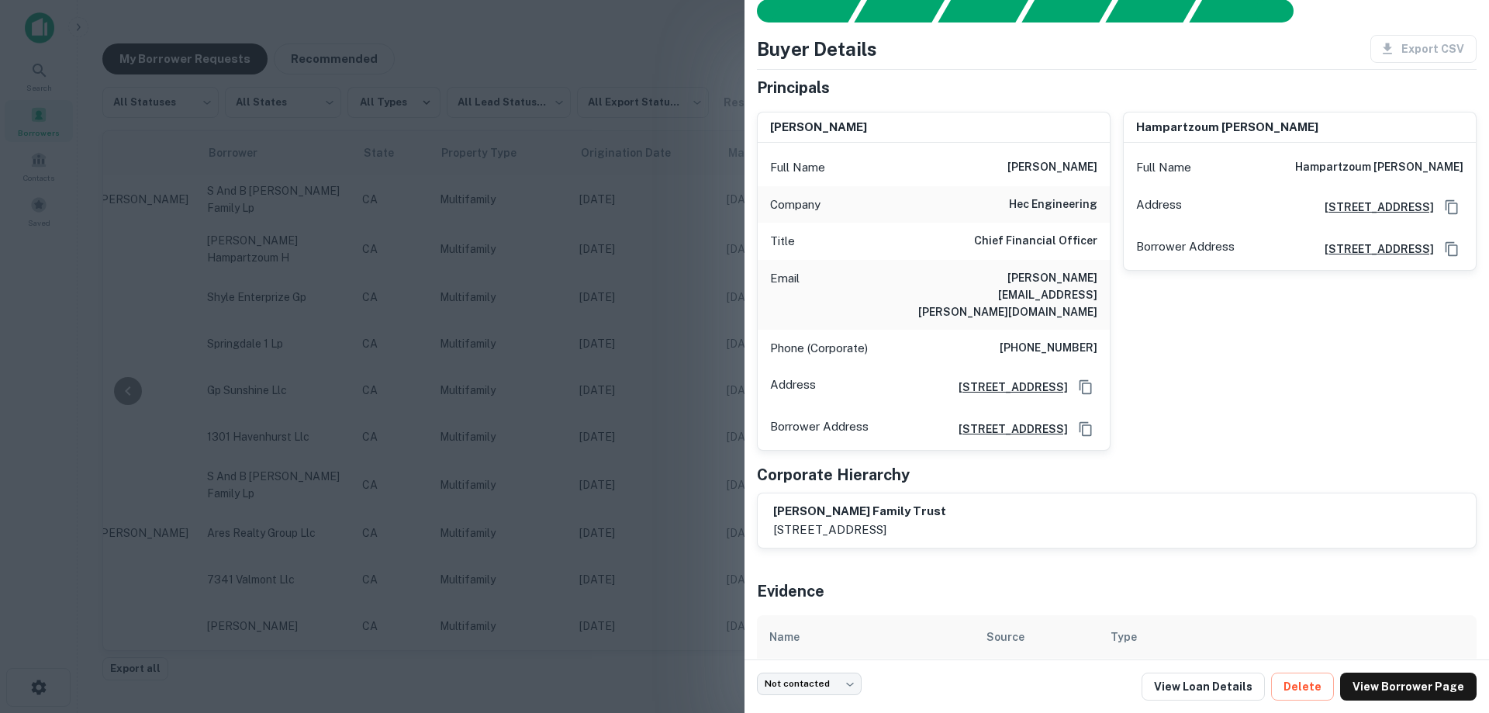
scroll to position [0, 0]
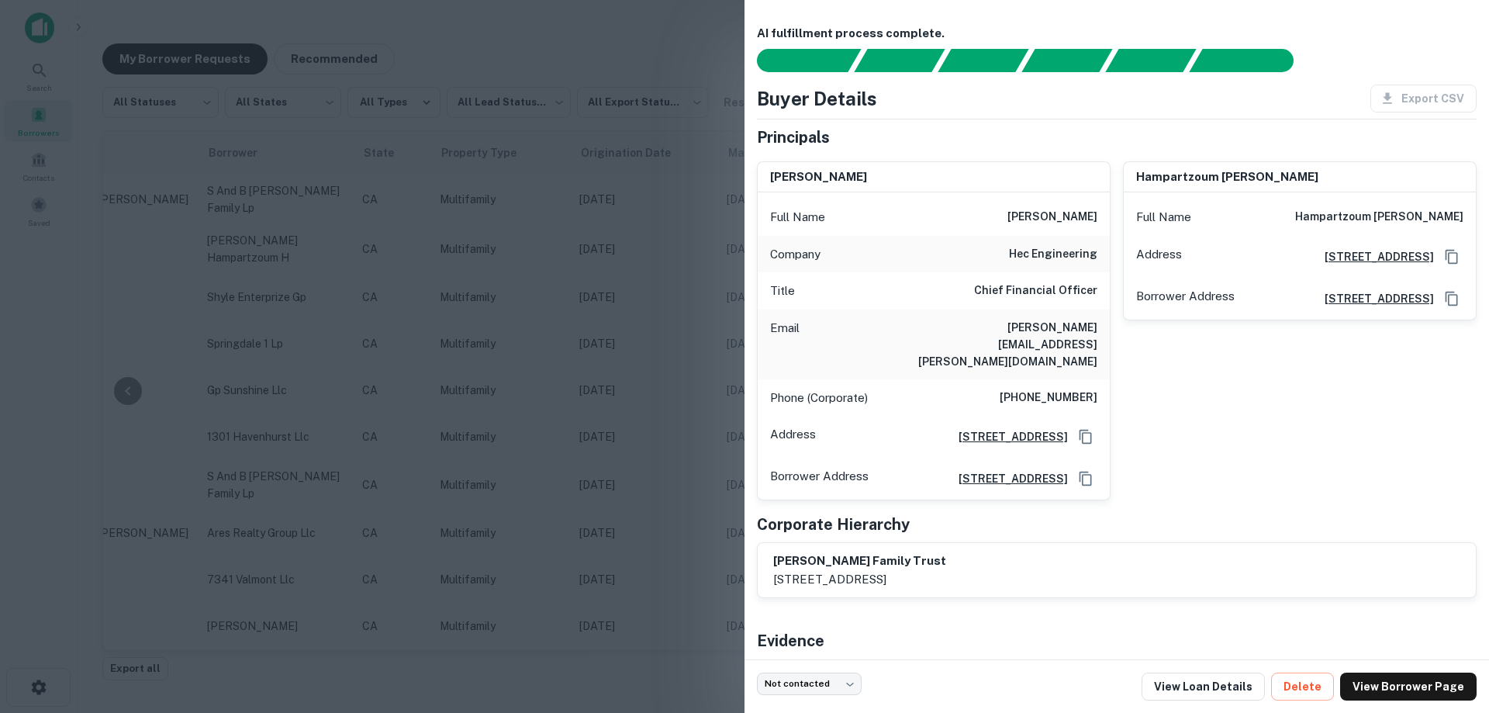
click at [602, 390] on div at bounding box center [744, 356] width 1489 height 713
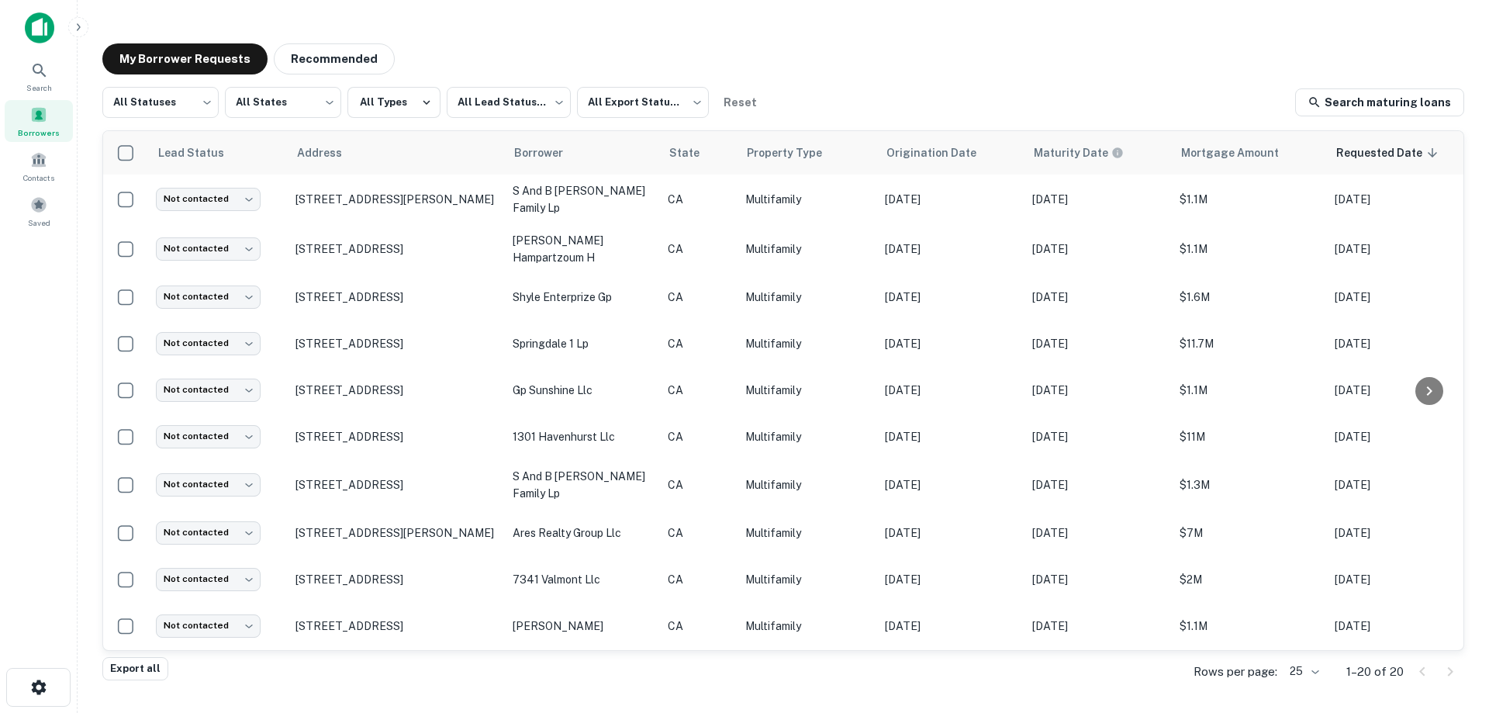
click at [33, 108] on span at bounding box center [38, 114] width 17 height 17
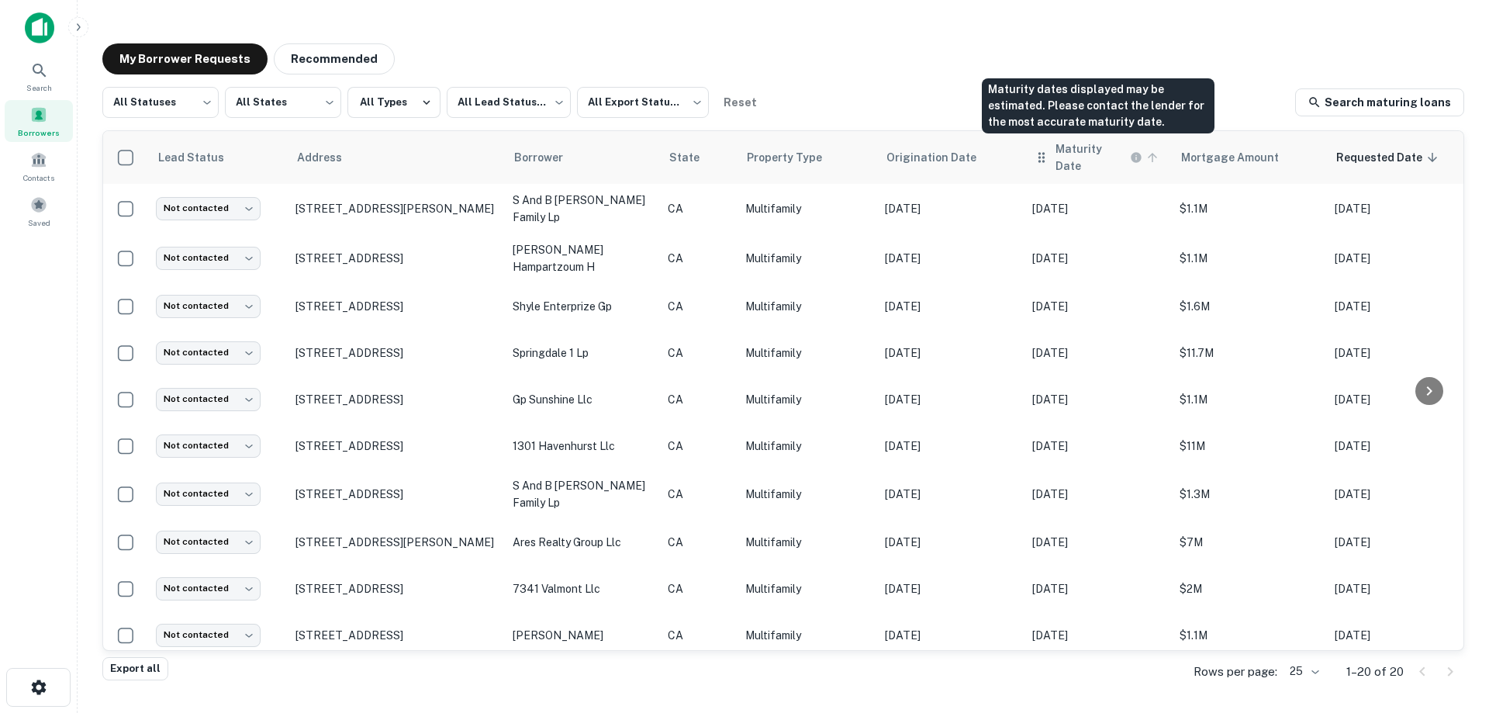
click at [1080, 147] on h6 "Maturity Date" at bounding box center [1090, 157] width 71 height 34
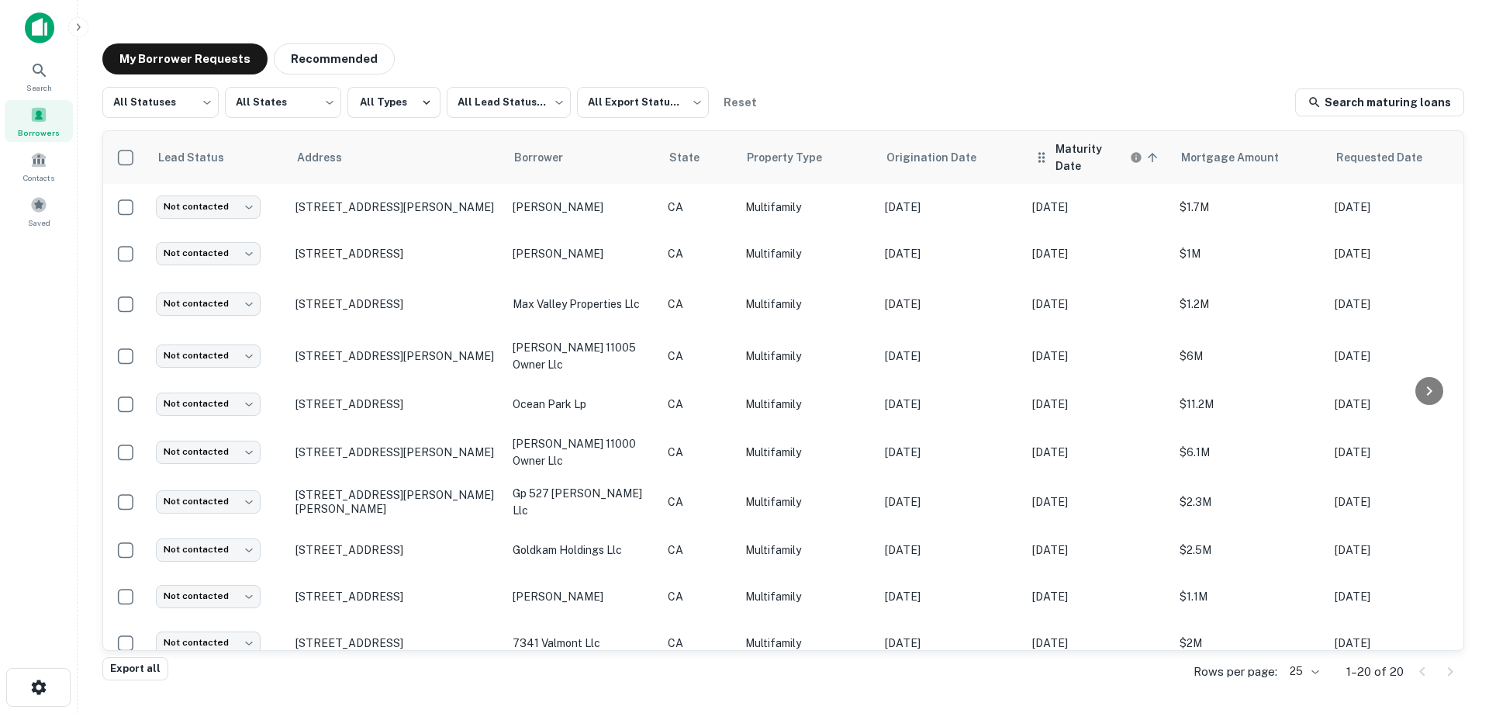
click at [1092, 152] on h6 "Maturity Date" at bounding box center [1090, 157] width 71 height 34
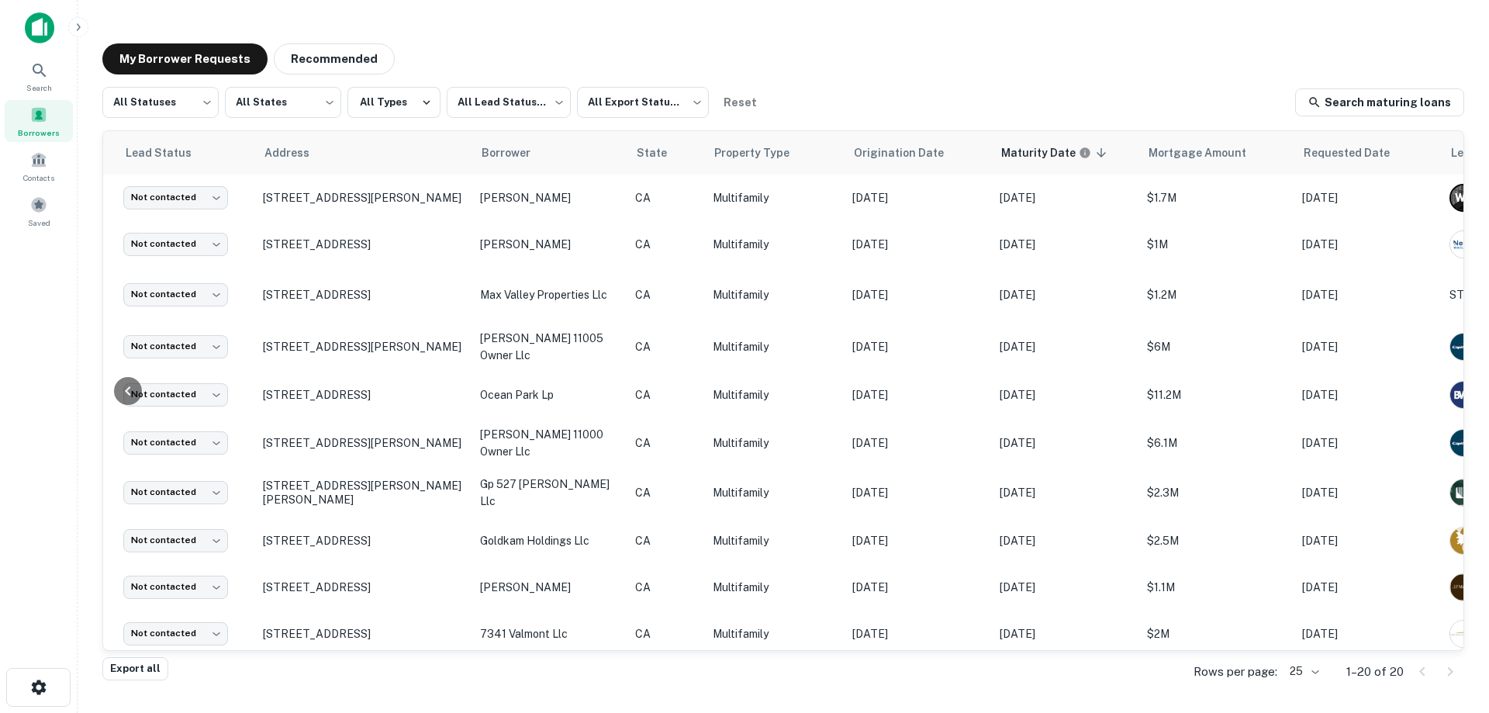
scroll to position [0, 317]
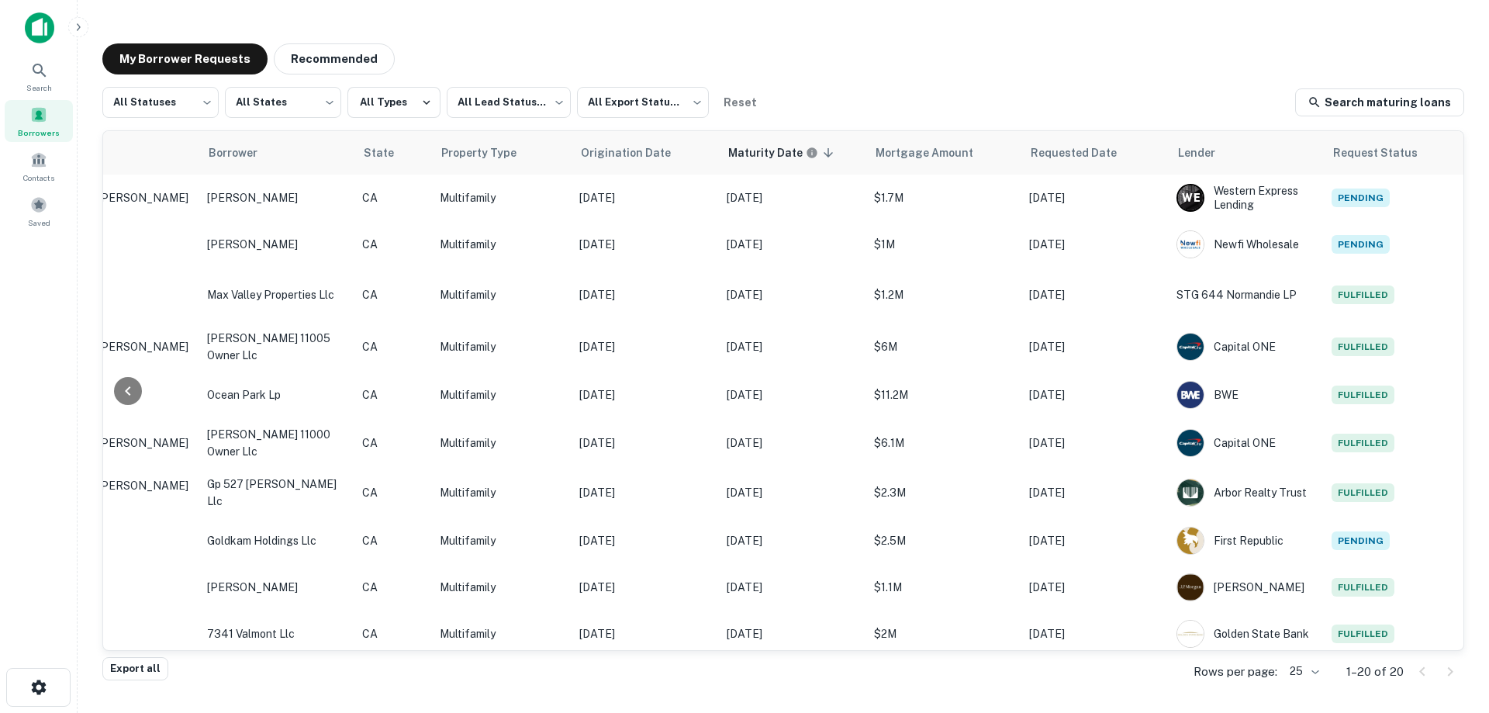
click at [32, 124] on div "Borrowers" at bounding box center [39, 121] width 68 height 42
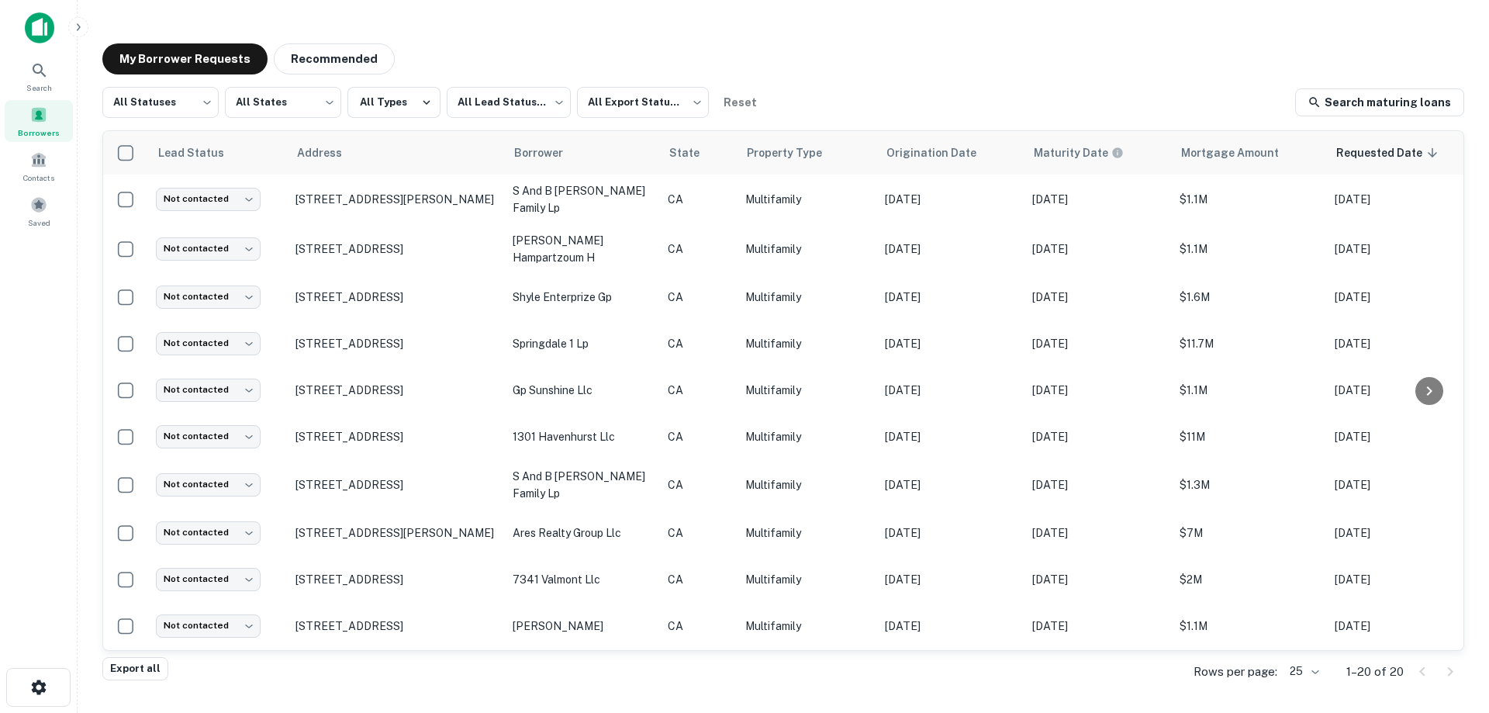
drag, startPoint x: 39, startPoint y: 114, endPoint x: 54, endPoint y: 117, distance: 15.8
click at [39, 114] on span at bounding box center [38, 114] width 17 height 17
click at [32, 121] on span at bounding box center [38, 114] width 17 height 17
click at [1012, 652] on div "Export all Rows per page: 25 ** 1–20 of 20" at bounding box center [782, 672] width 1361 height 42
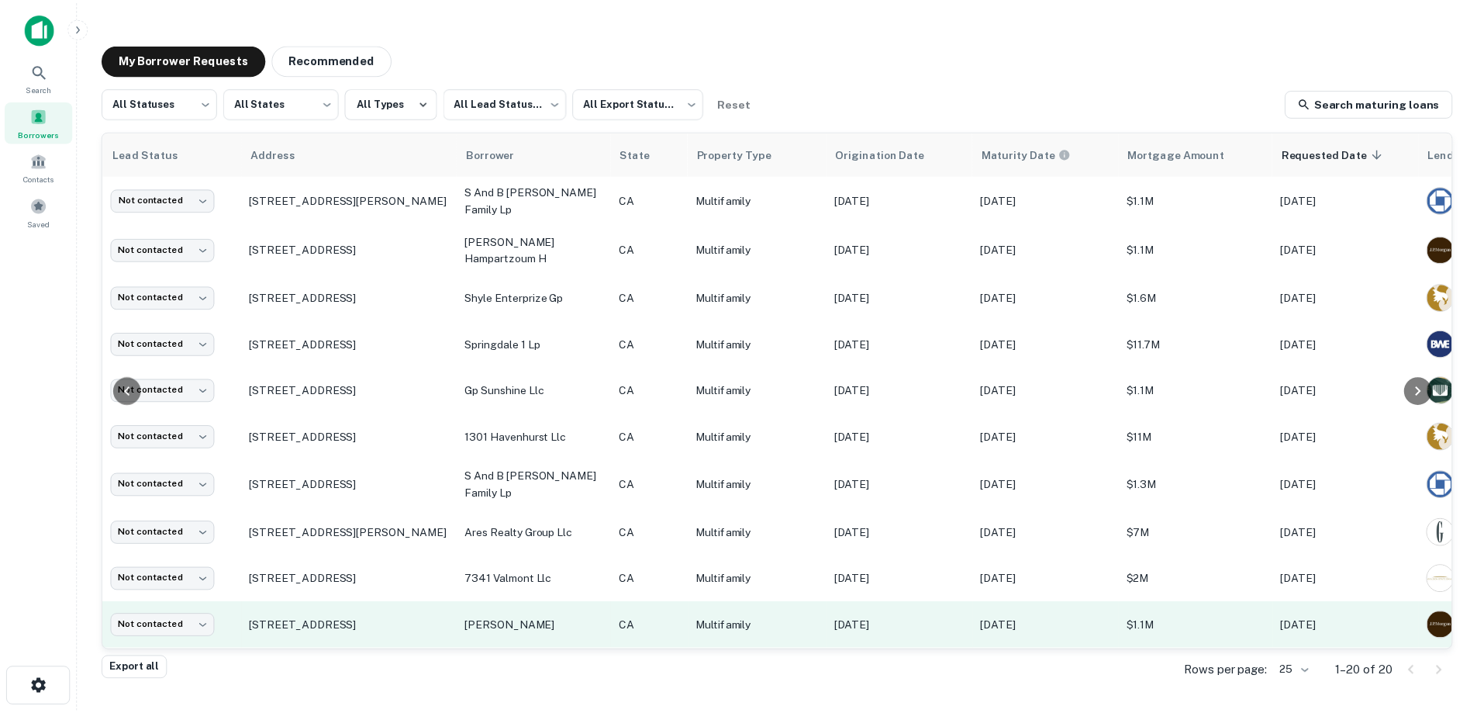
scroll to position [0, 35]
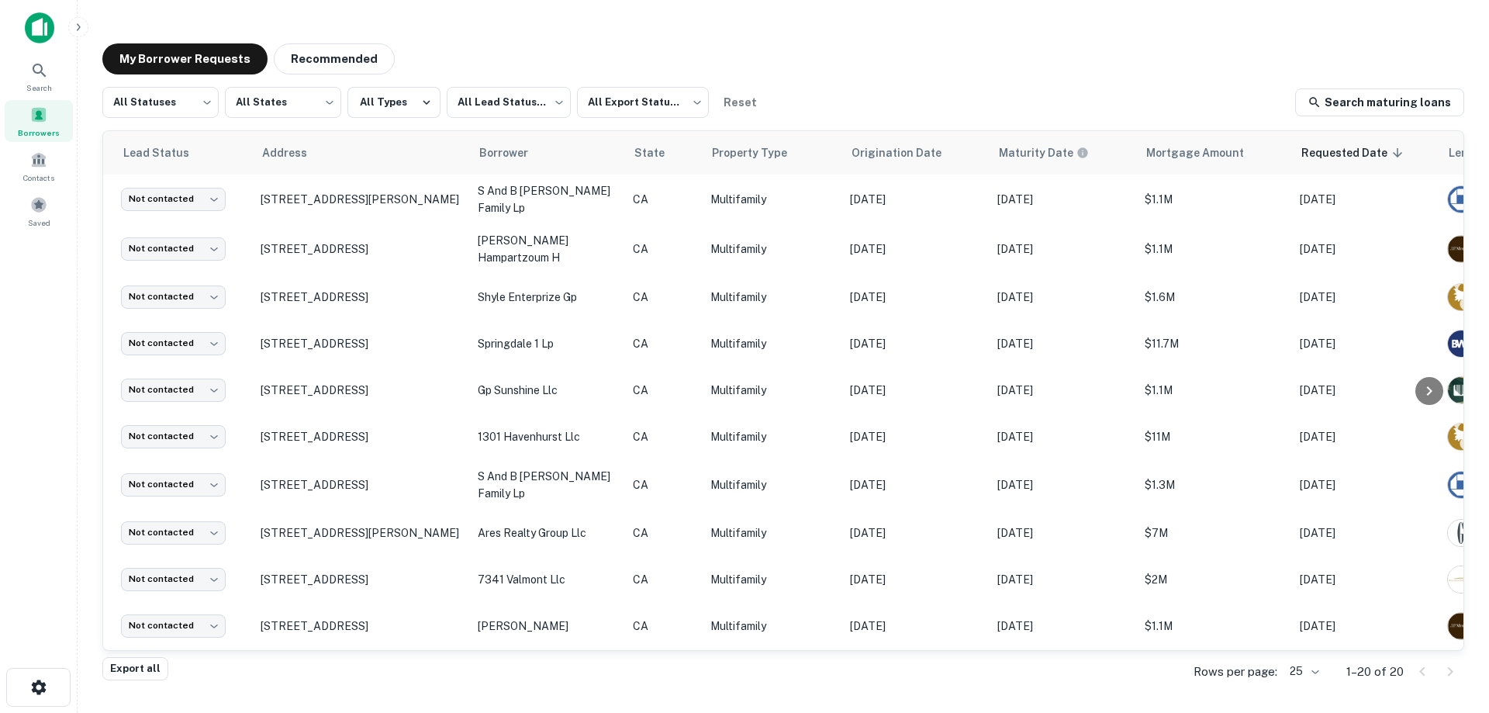
click at [29, 28] on img at bounding box center [39, 27] width 29 height 31
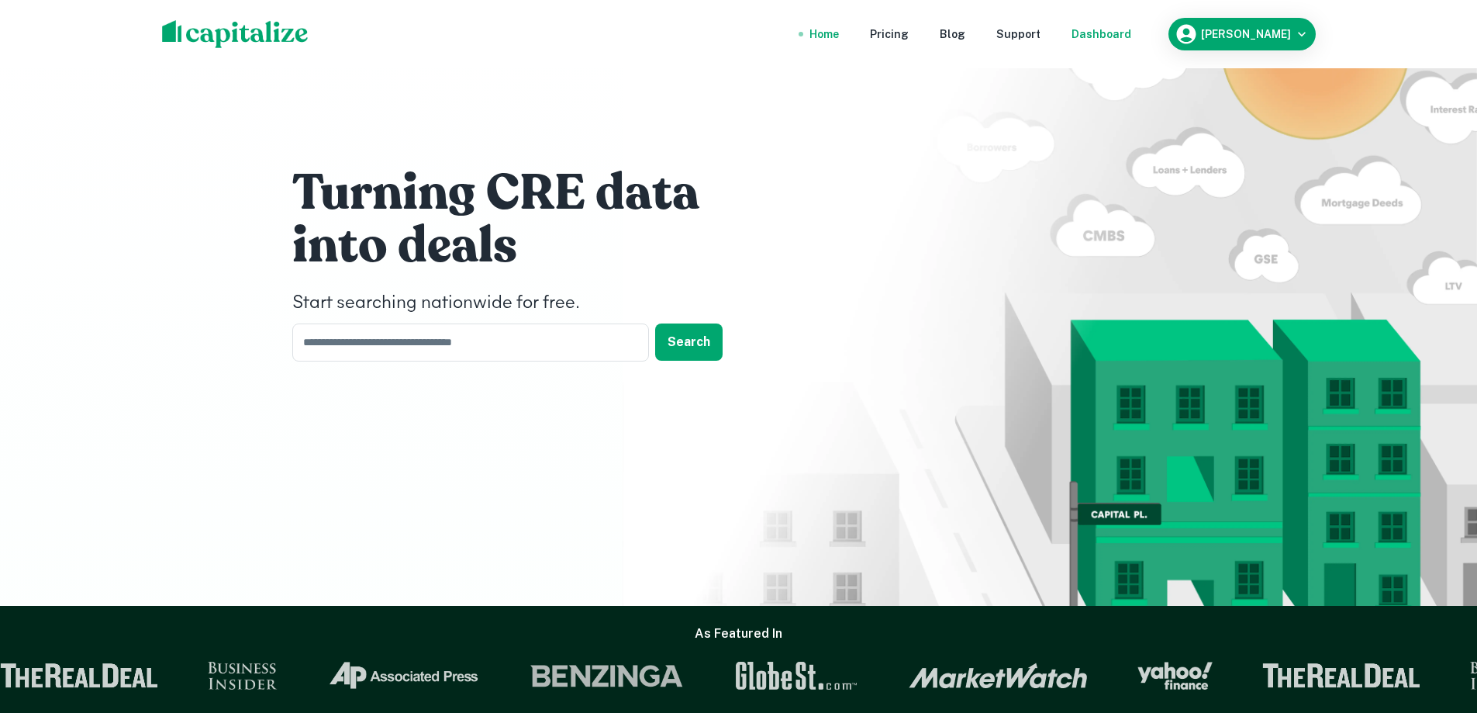
click at [1131, 40] on div "Dashboard" at bounding box center [1102, 34] width 60 height 17
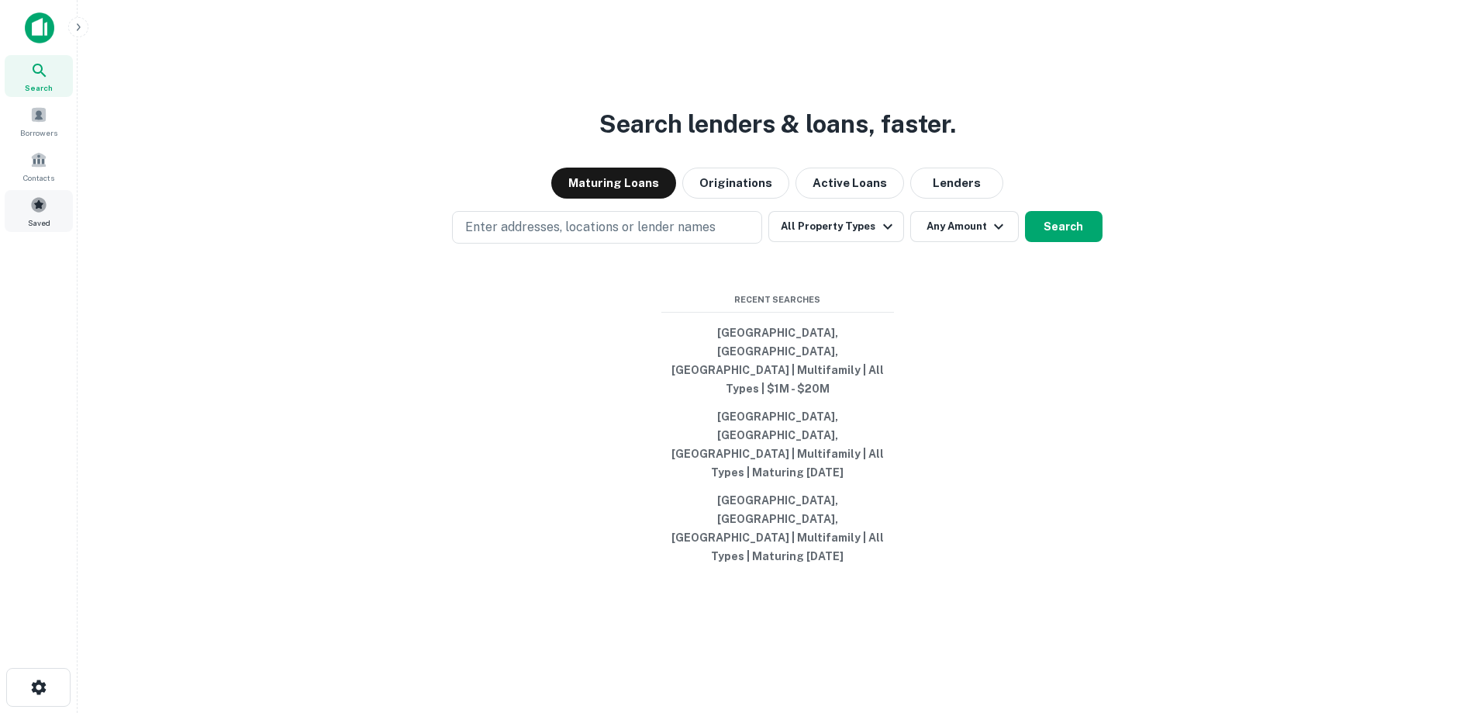
click at [28, 216] on span "Saved" at bounding box center [39, 222] width 22 height 12
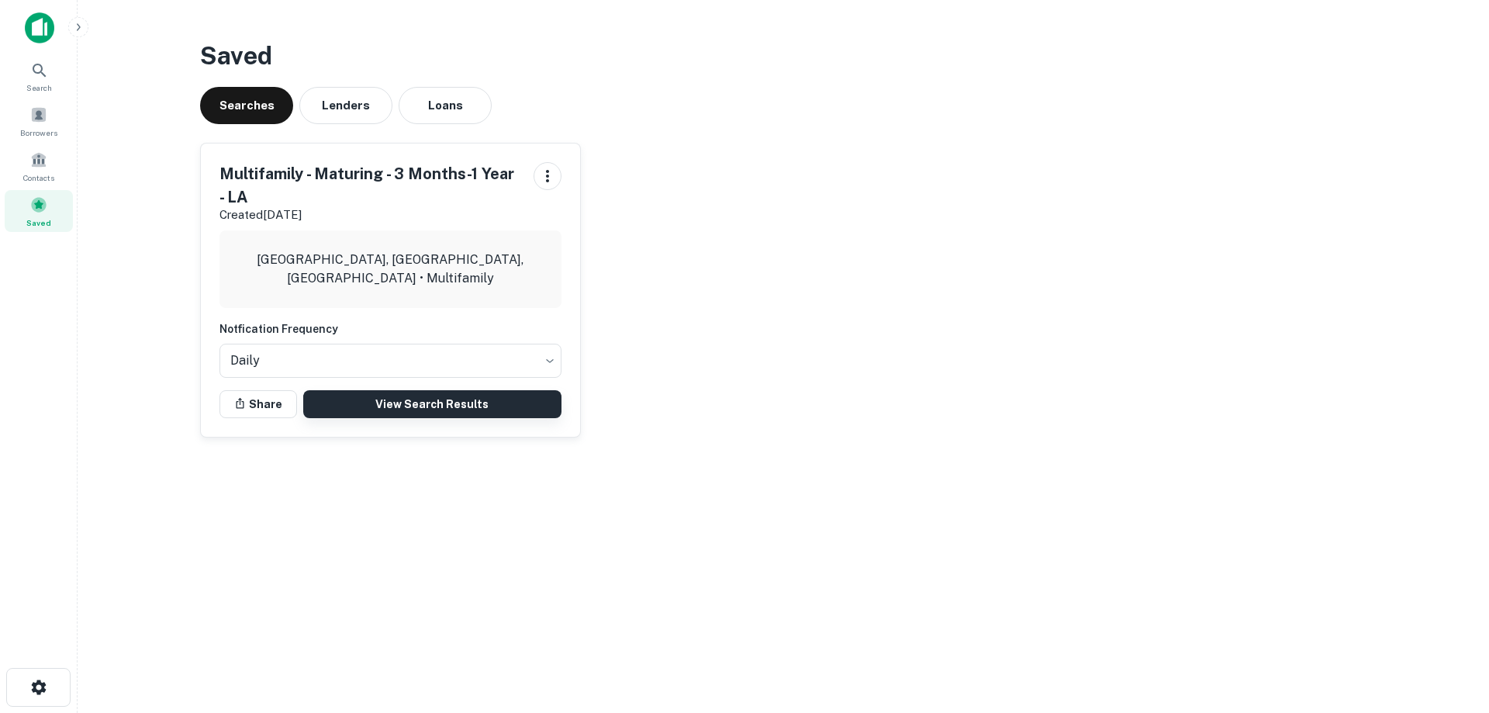
click at [394, 393] on link "View Search Results" at bounding box center [432, 404] width 258 height 28
click at [36, 114] on span at bounding box center [38, 114] width 17 height 17
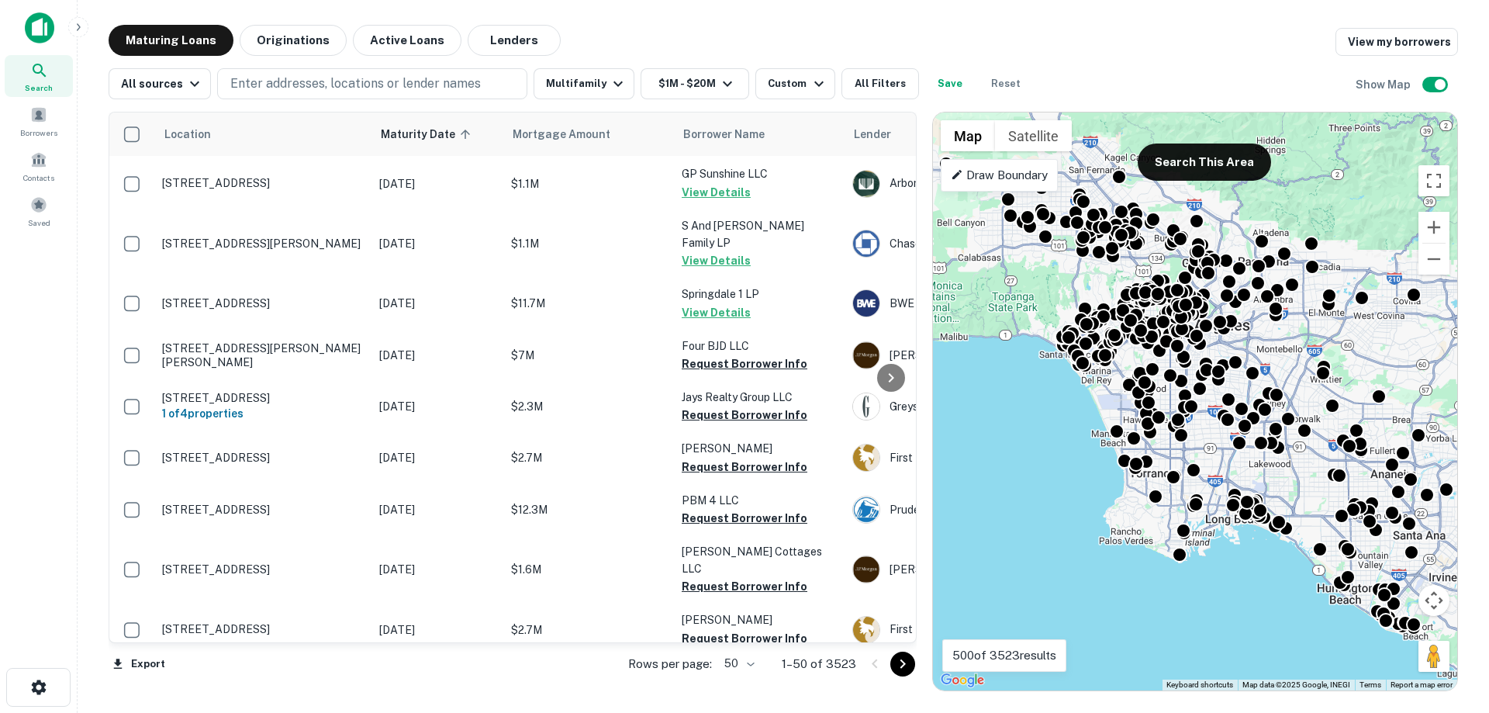
scroll to position [975, 0]
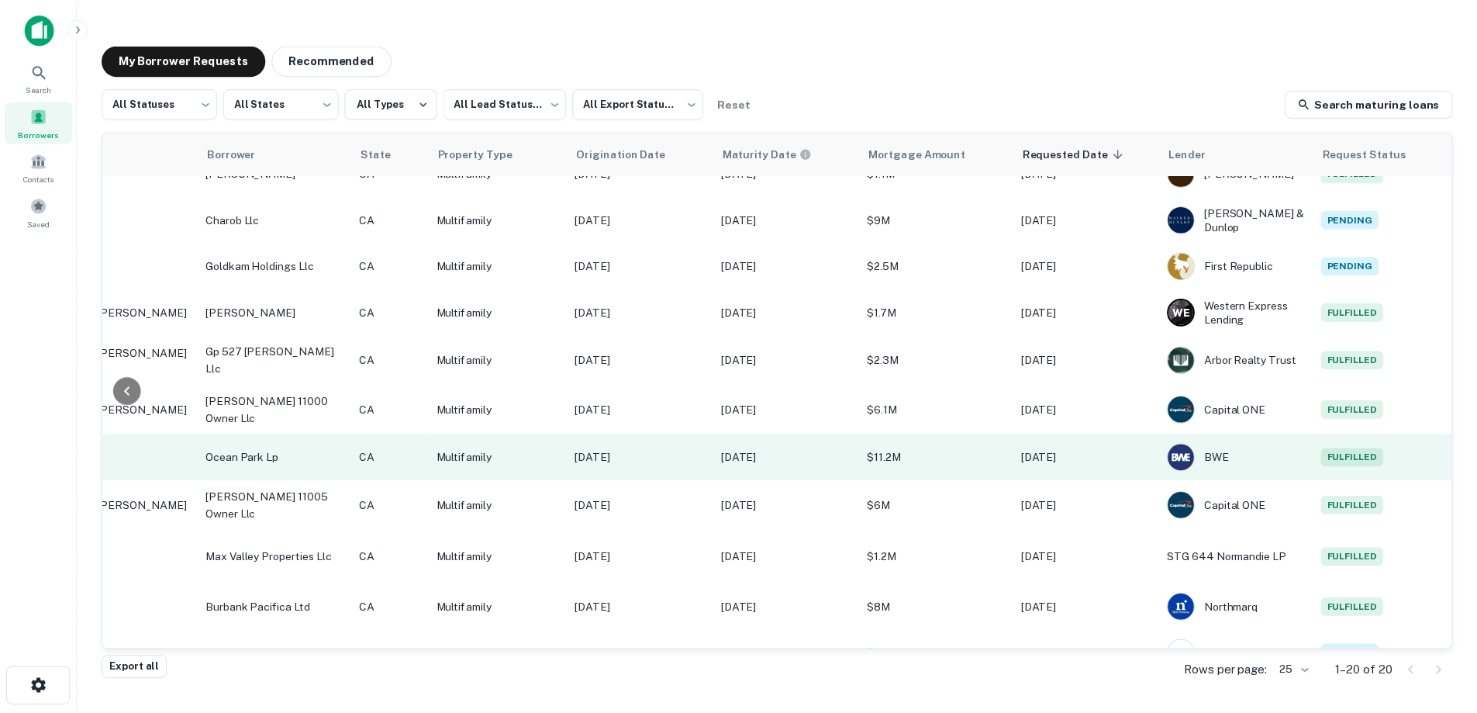
scroll to position [481, 317]
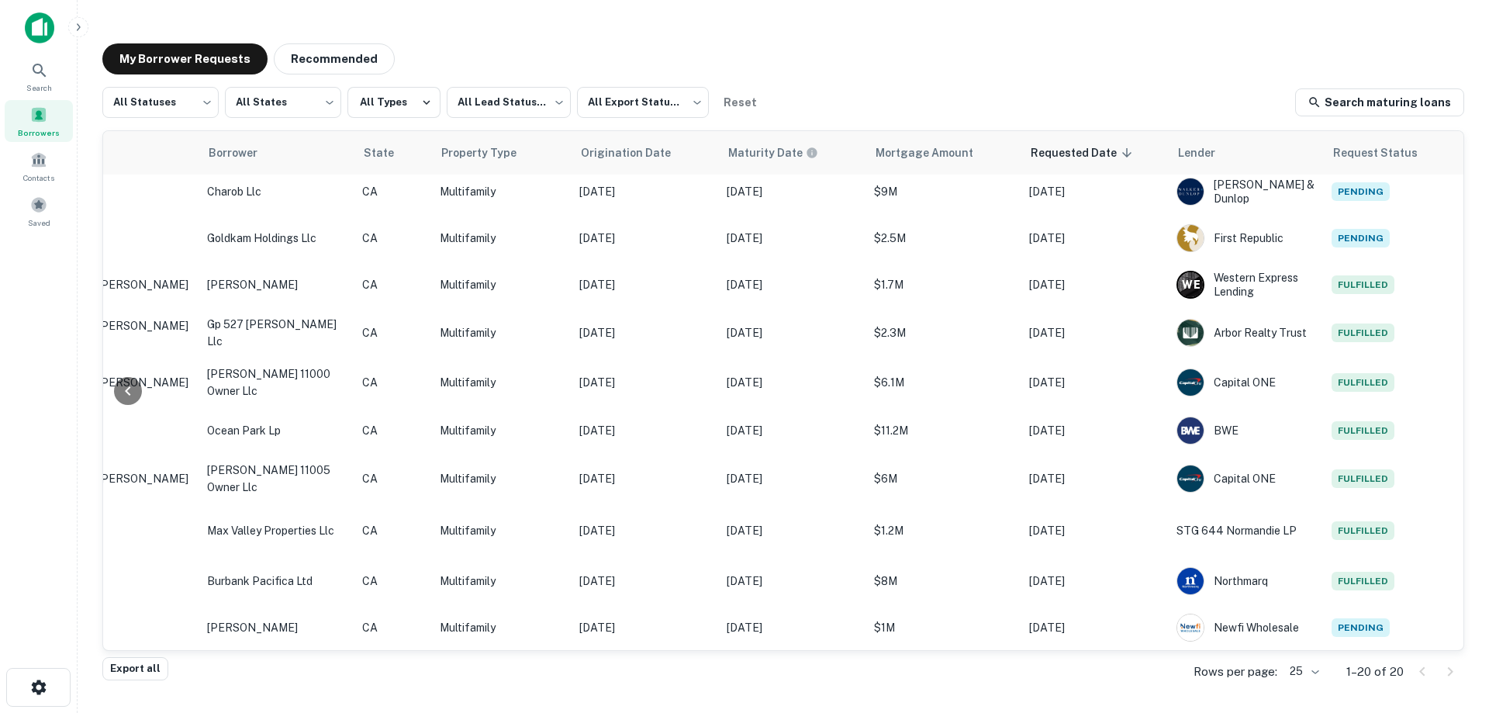
click at [39, 33] on img at bounding box center [39, 27] width 29 height 31
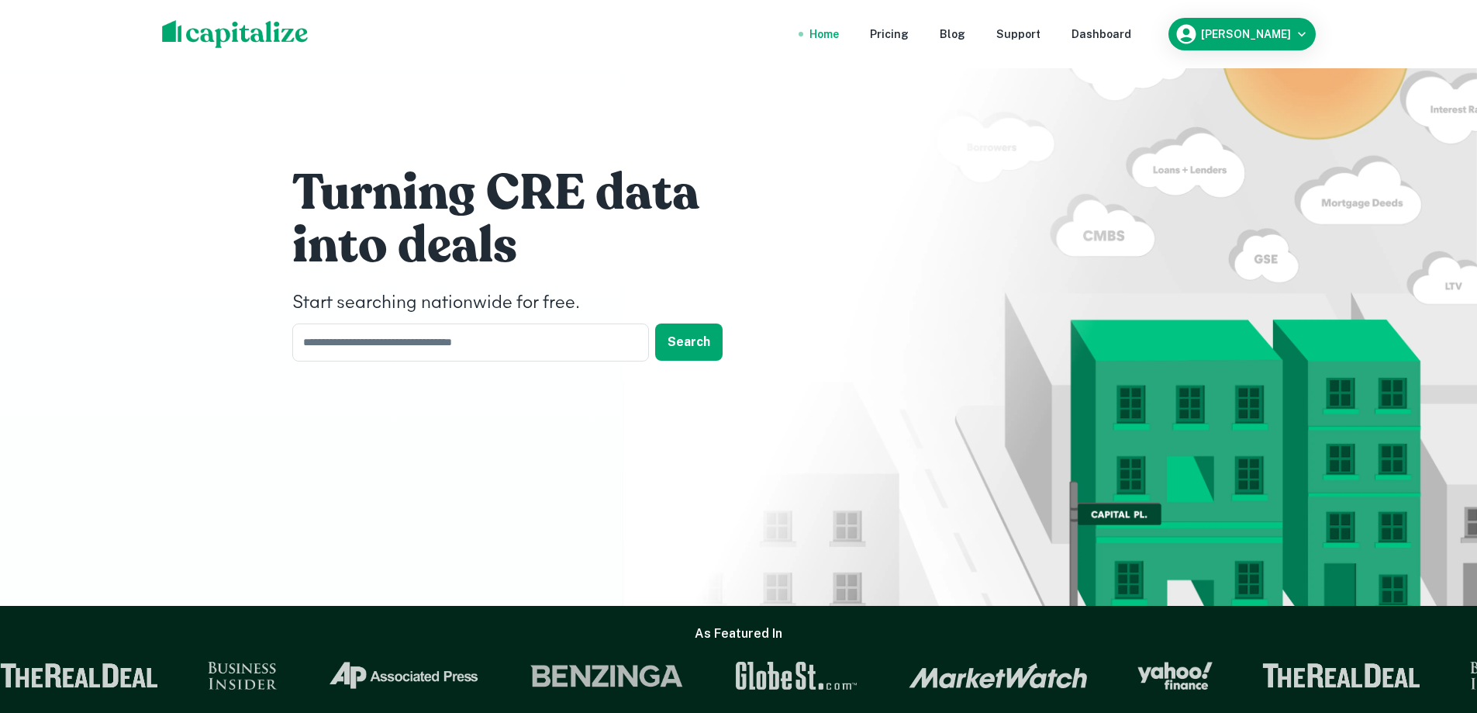
click at [199, 361] on div "Turning CRE data into deals Start searching nationwide for free. ​ Search" at bounding box center [738, 303] width 1477 height 606
